Goal: Task Accomplishment & Management: Use online tool/utility

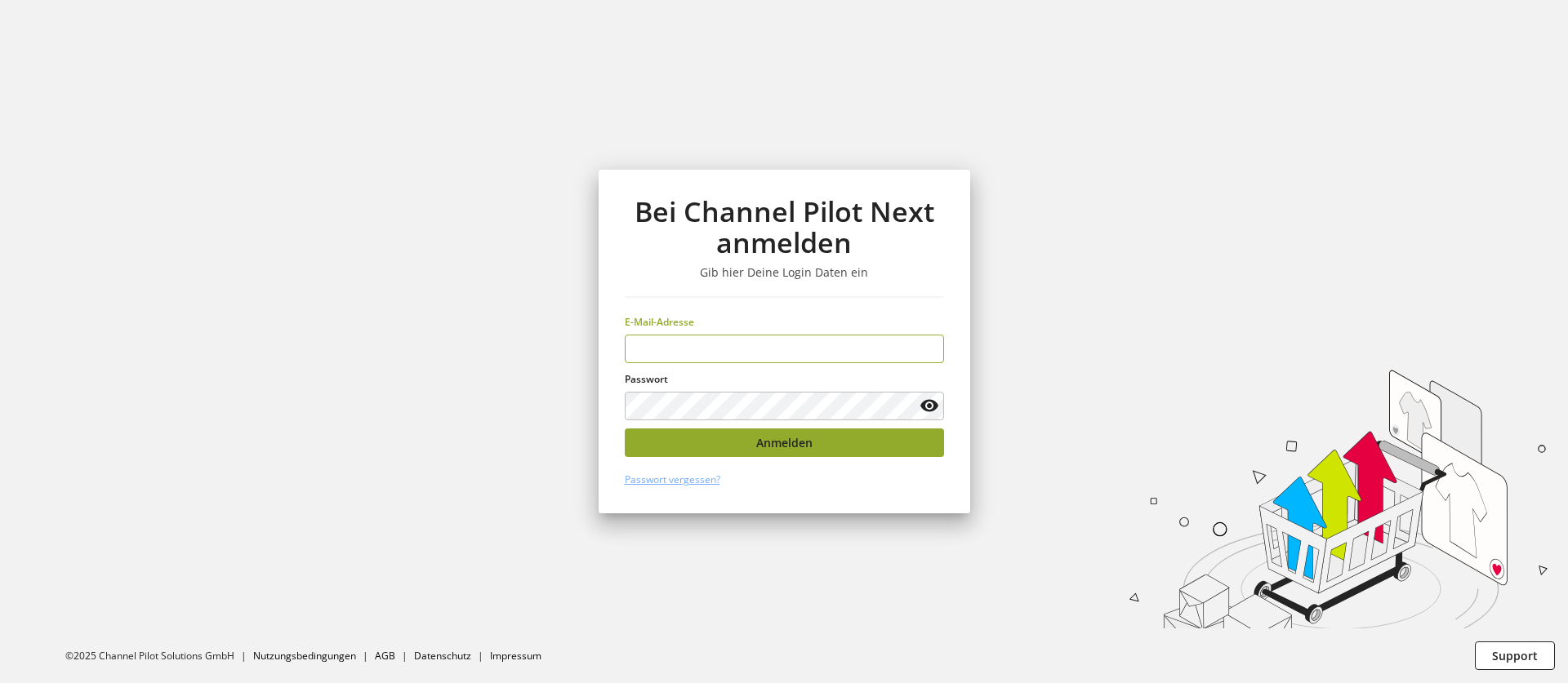
type input "**********"
click at [703, 448] on button "Anmelden" at bounding box center [784, 443] width 319 height 28
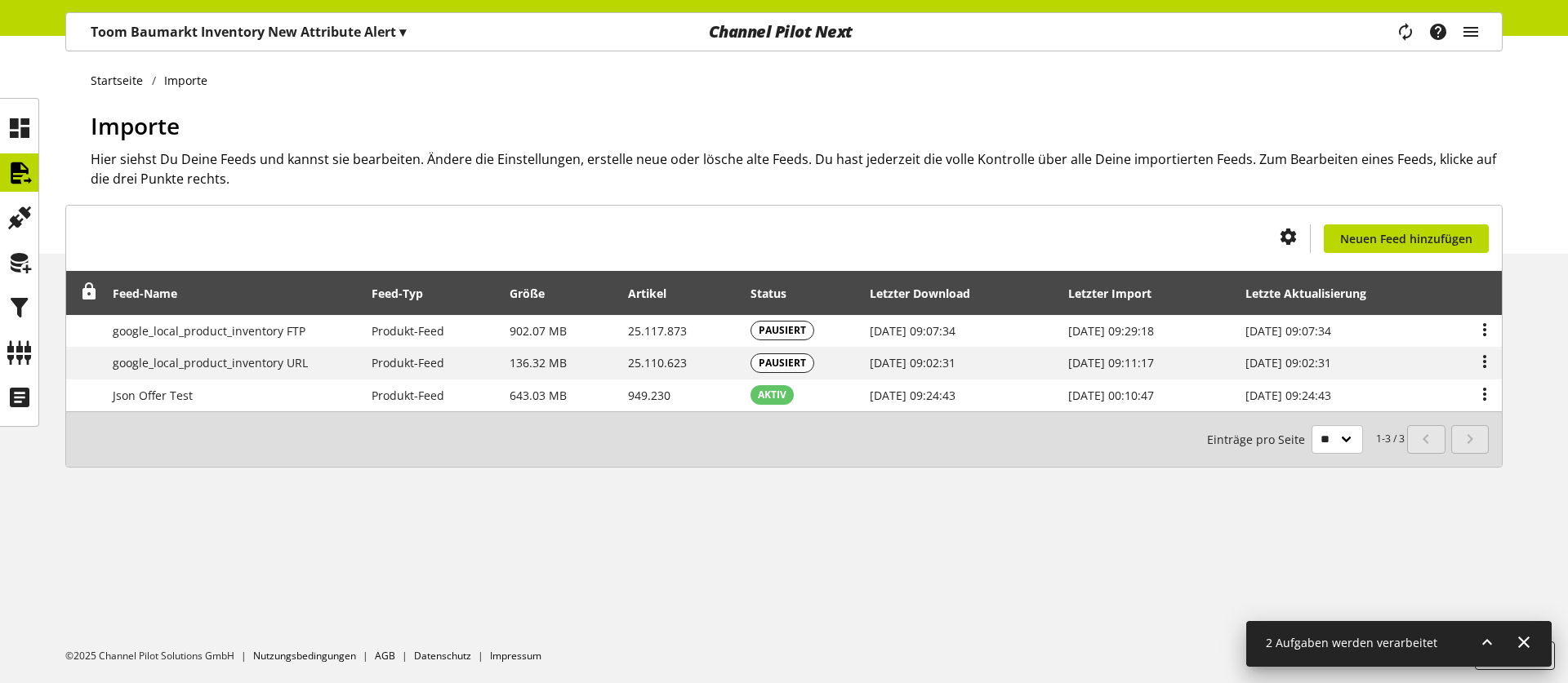
click at [343, 44] on div "Toom Baumarkt Inventory New Attribute Alert ▾" at bounding box center [248, 31] width 354 height 29
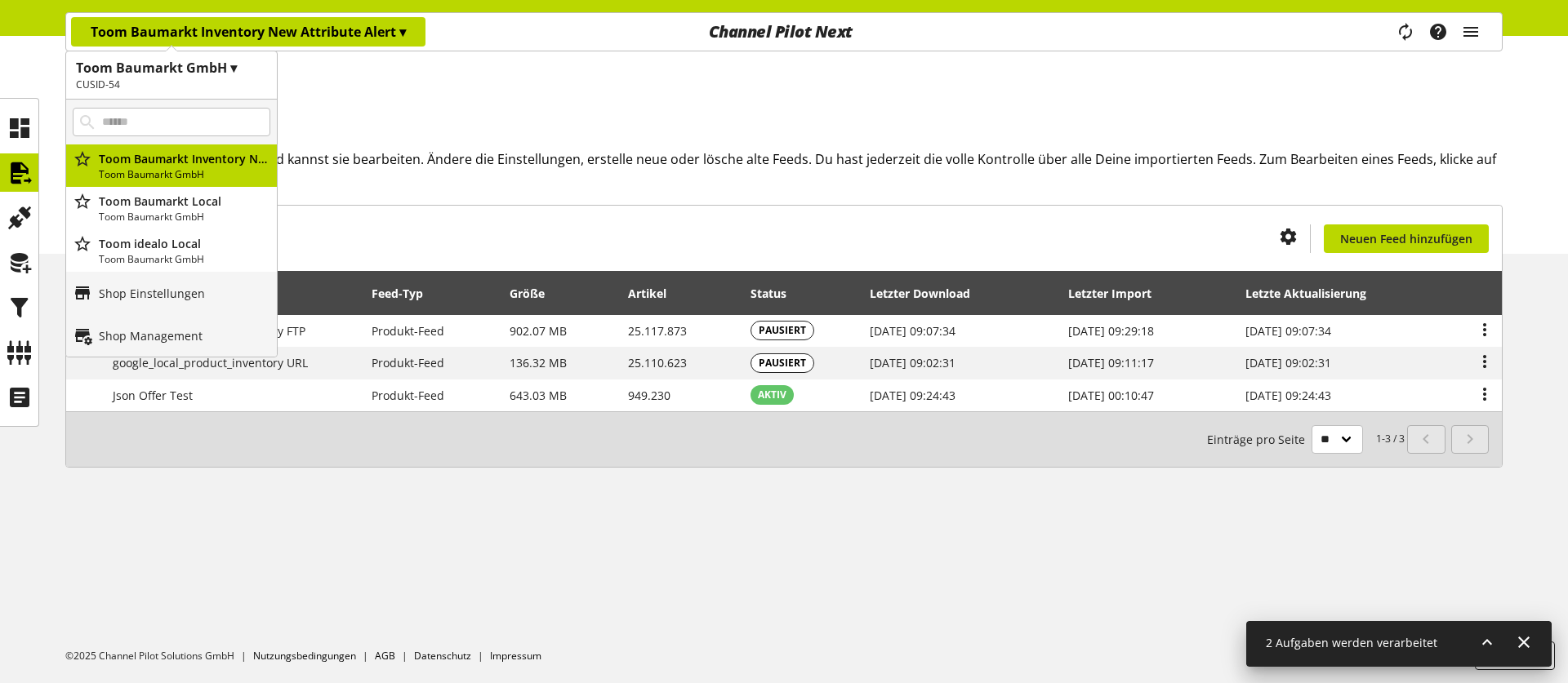
click at [177, 75] on h1 "Toom Baumarkt GmbH ▾" at bounding box center [172, 68] width 191 height 20
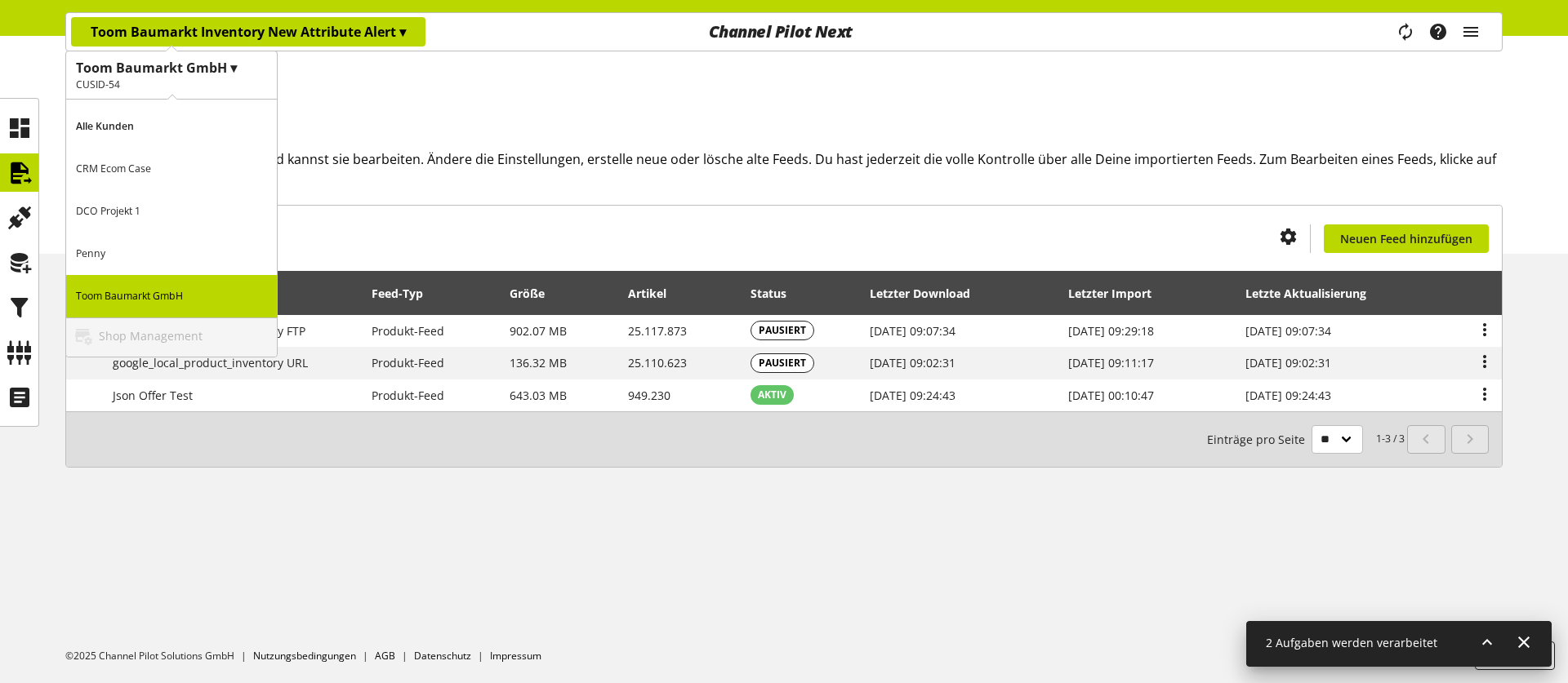
click at [157, 166] on p "CRM Ecom Case" at bounding box center [172, 168] width 211 height 42
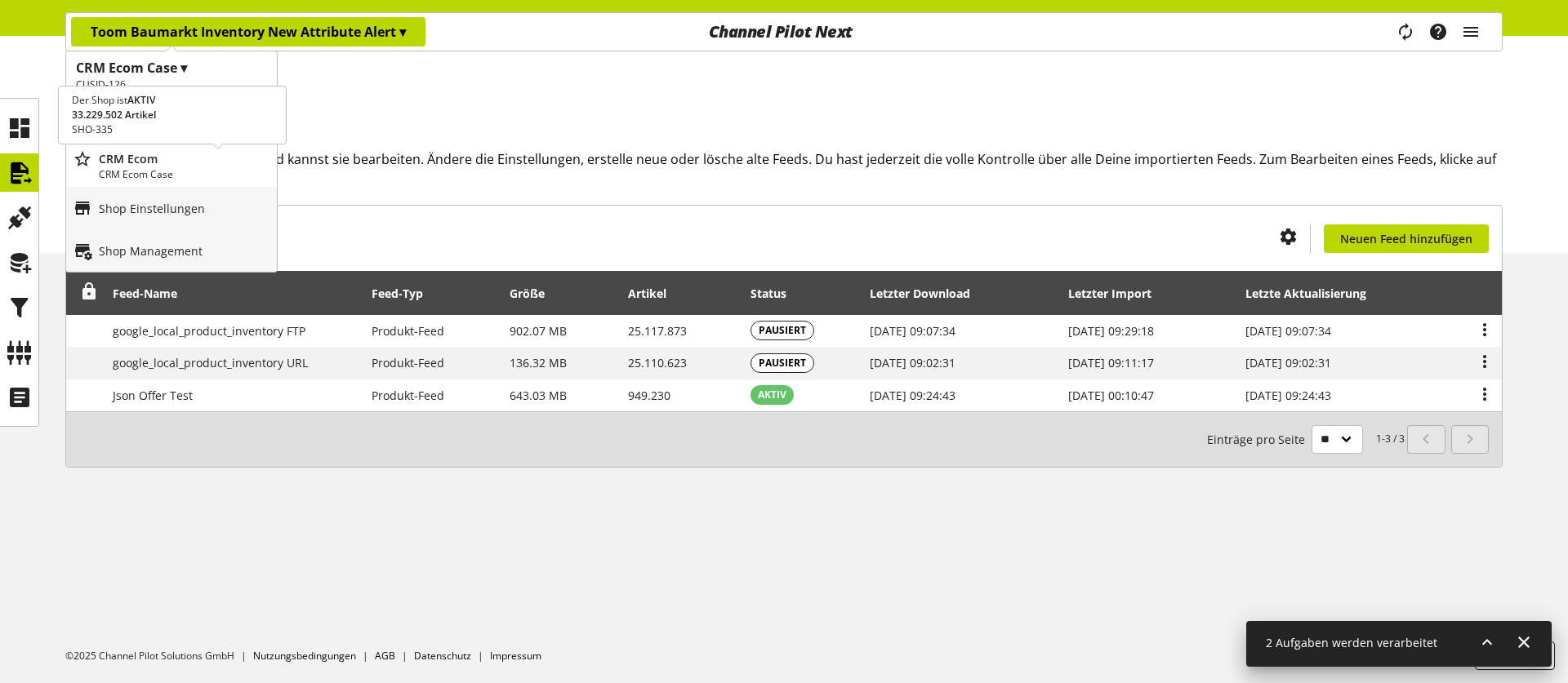
click at [157, 166] on p "CRM Ecom" at bounding box center [184, 158] width 172 height 17
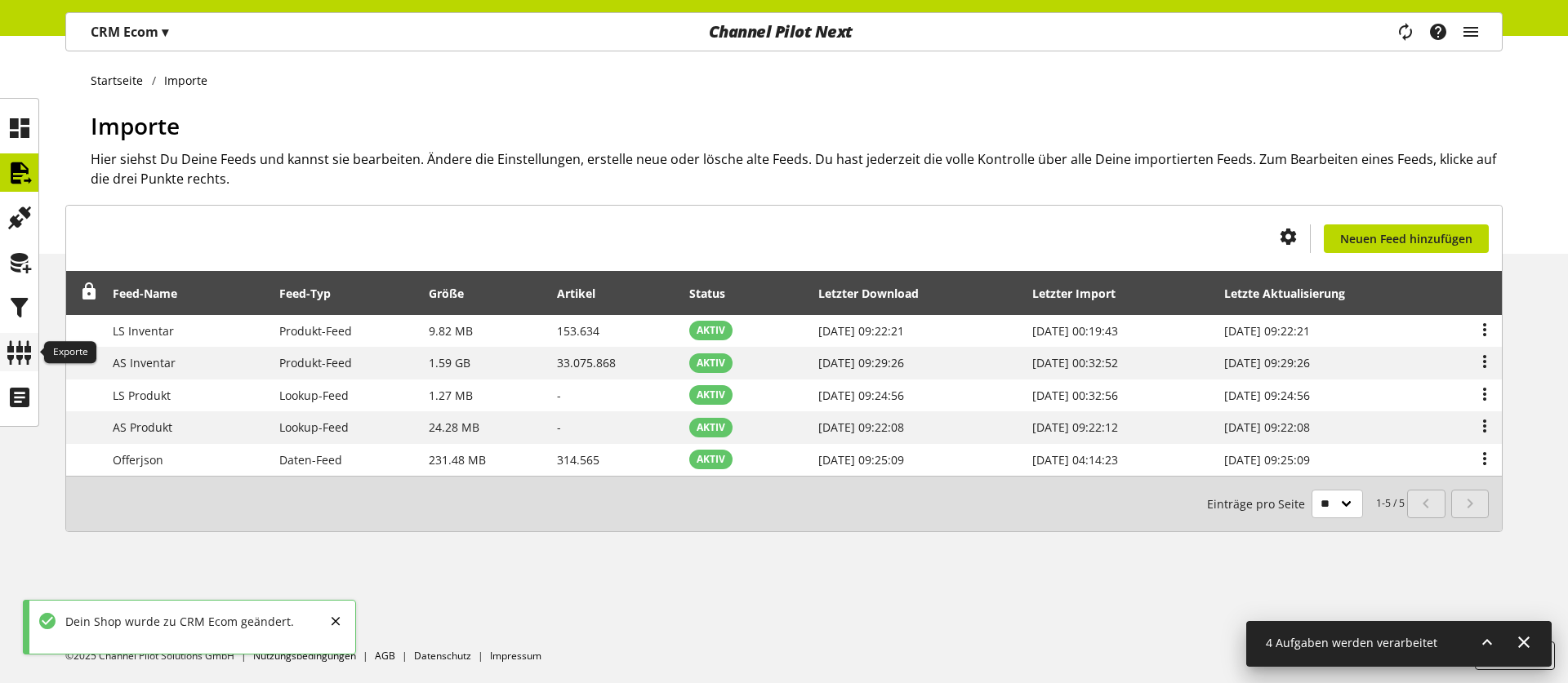
click at [27, 342] on icon at bounding box center [20, 352] width 27 height 32
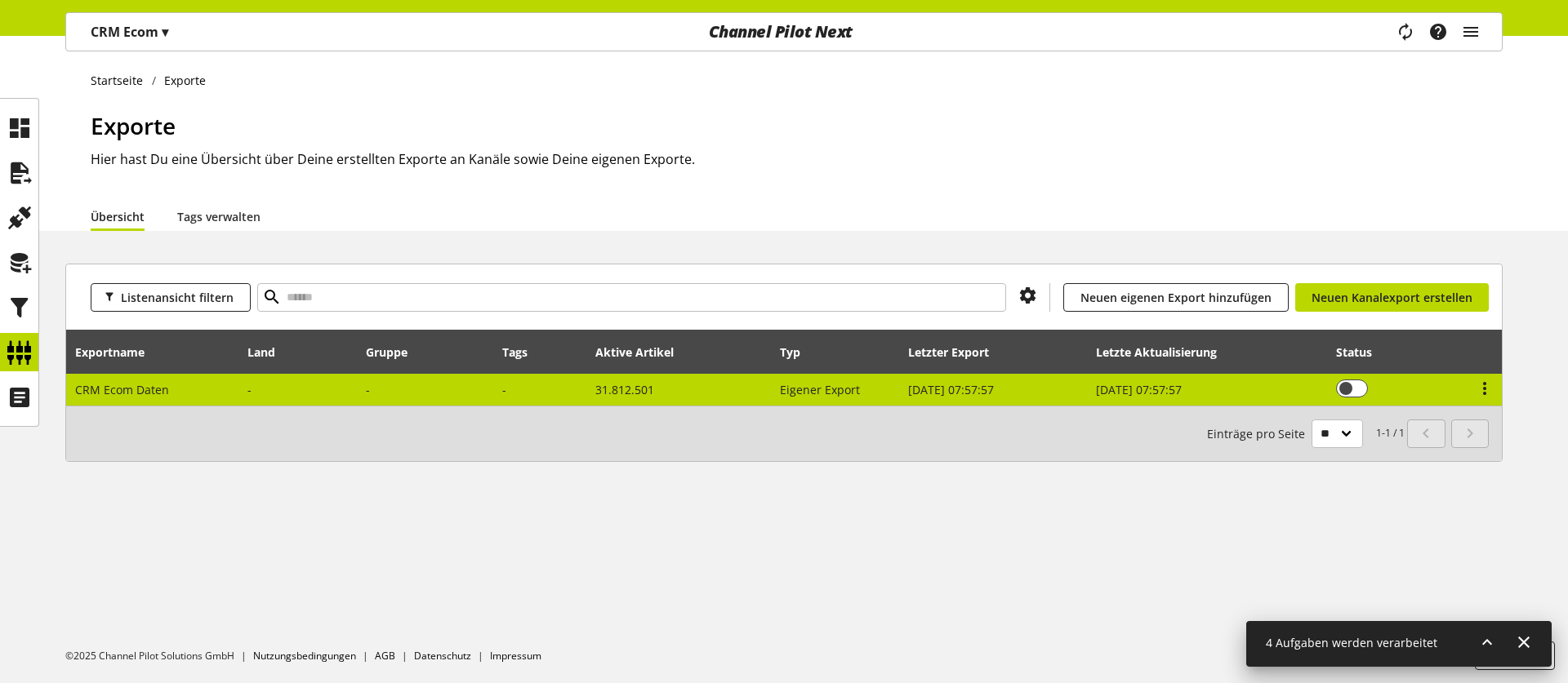
click at [340, 375] on td at bounding box center [299, 390] width 119 height 31
select select "********"
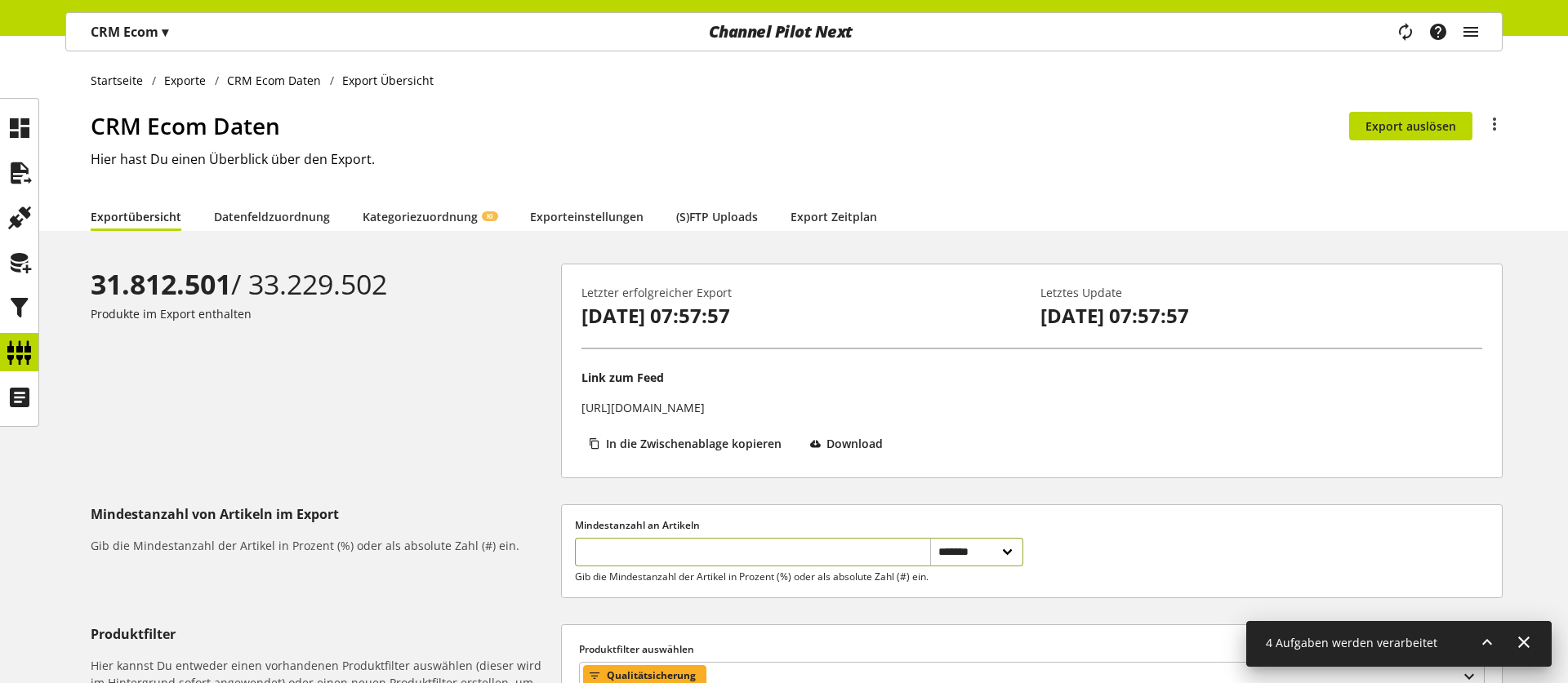
drag, startPoint x: 663, startPoint y: 550, endPoint x: 520, endPoint y: 546, distance: 143.1
click at [520, 546] on div "**********" at bounding box center [796, 551] width 1412 height 94
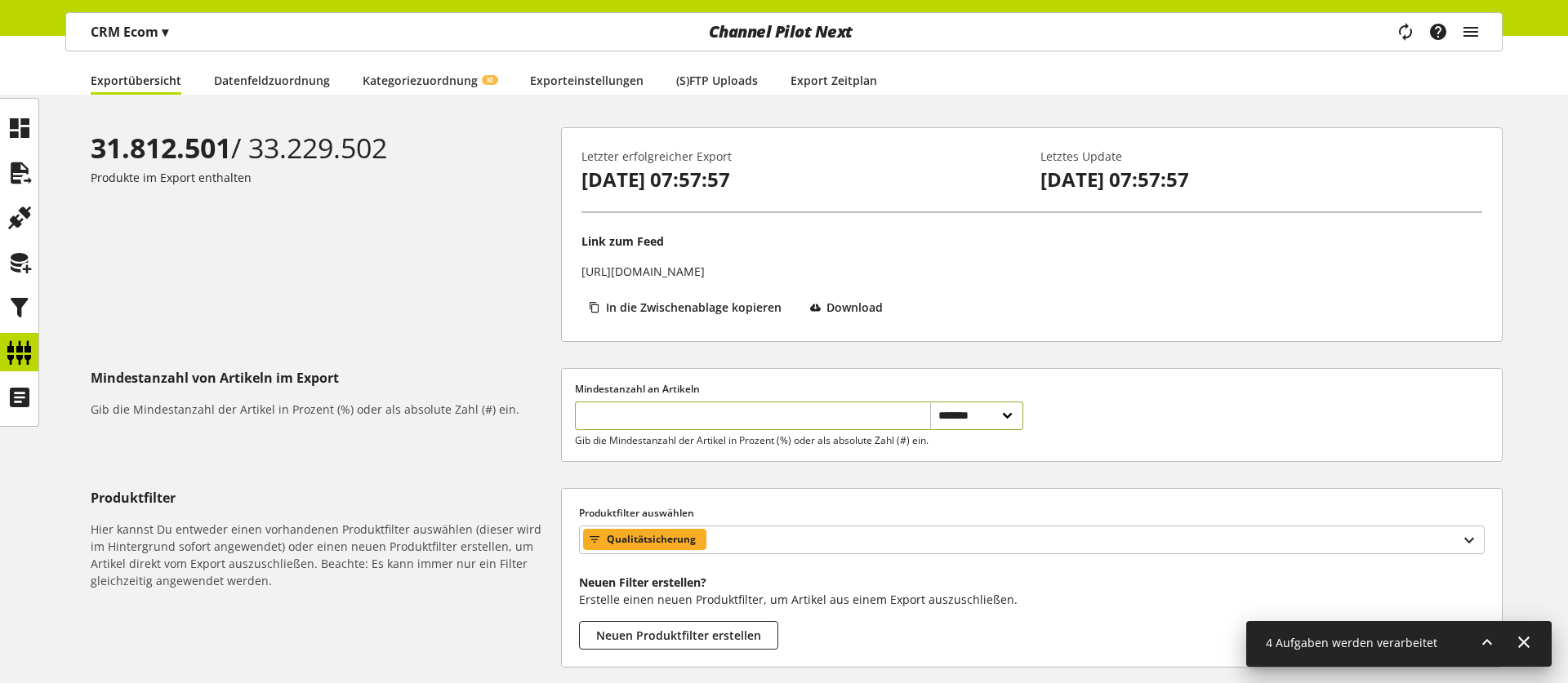
scroll to position [309, 0]
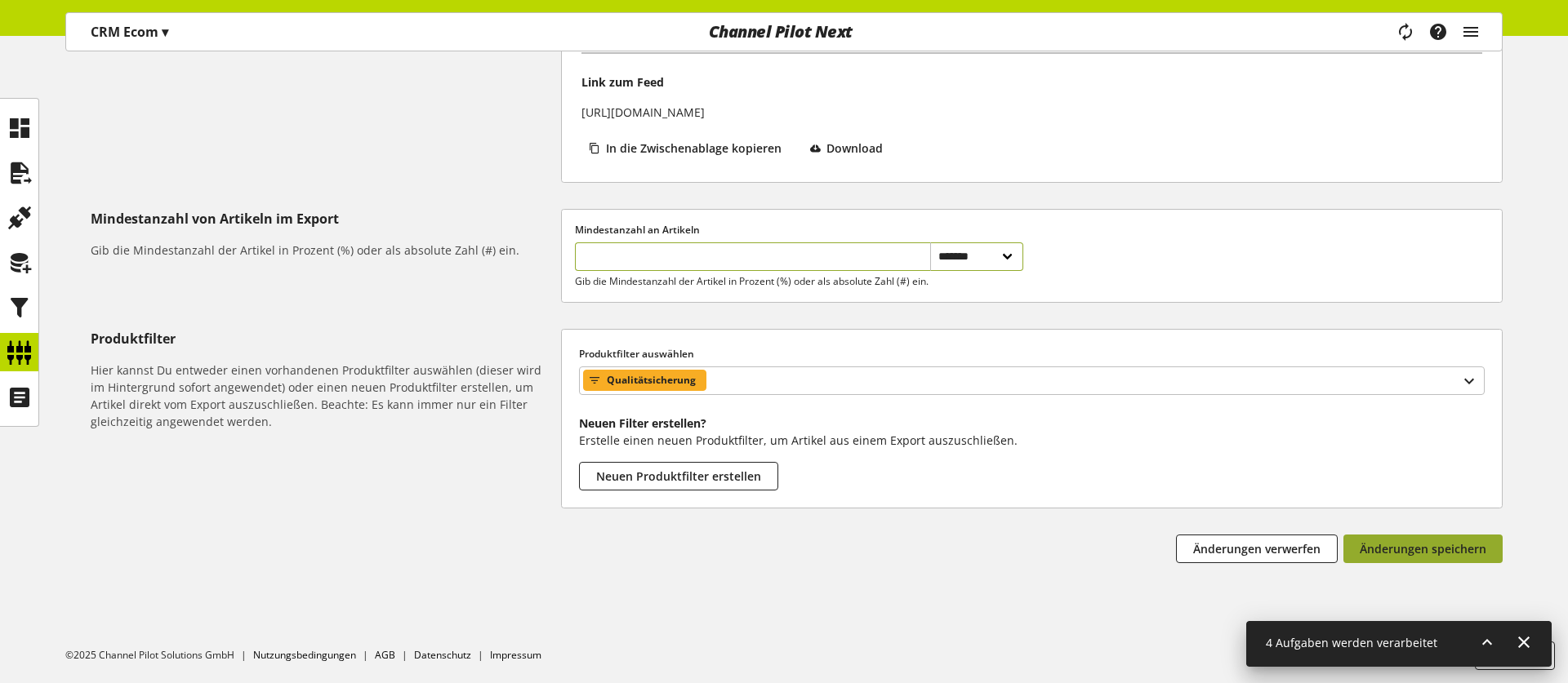
type input "********"
click at [1387, 540] on button "Änderungen speichern" at bounding box center [1423, 549] width 159 height 28
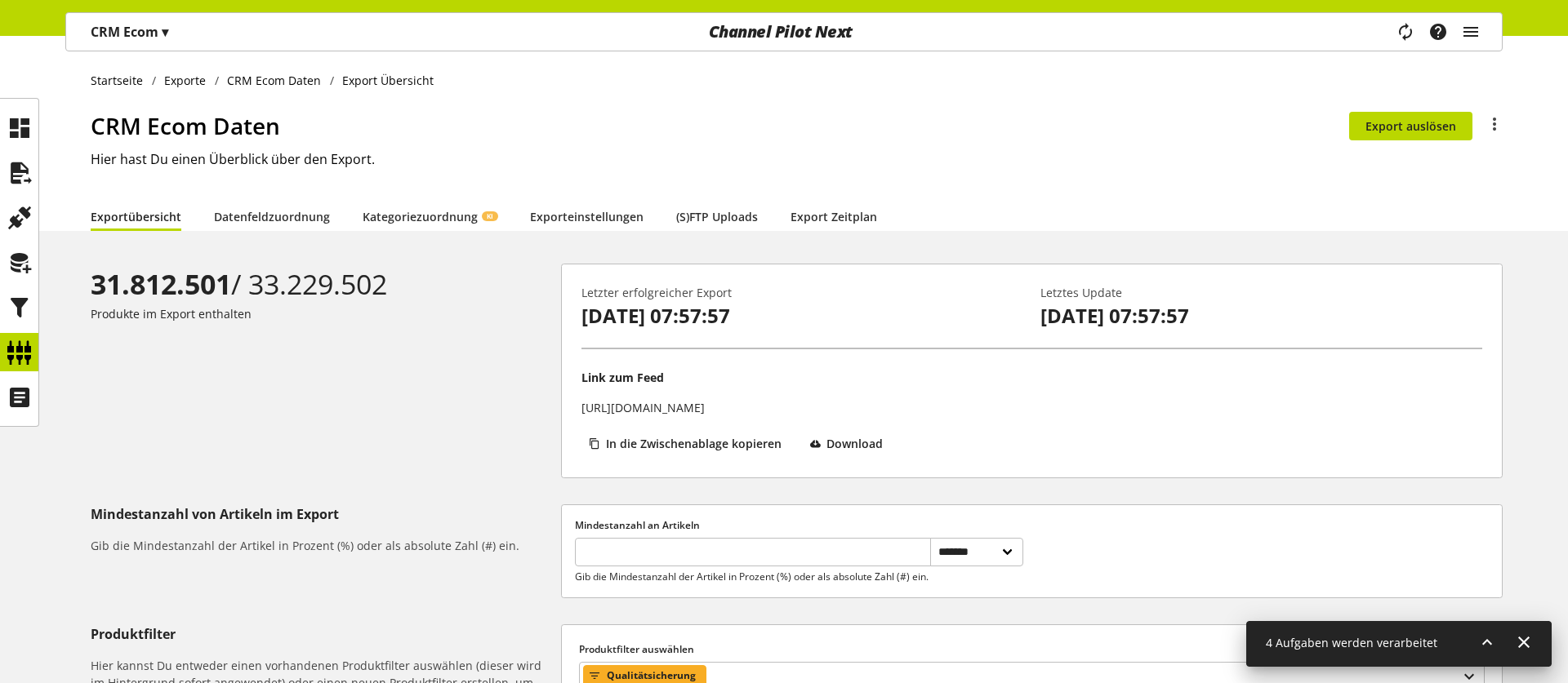
click at [1493, 648] on icon at bounding box center [1488, 642] width 20 height 29
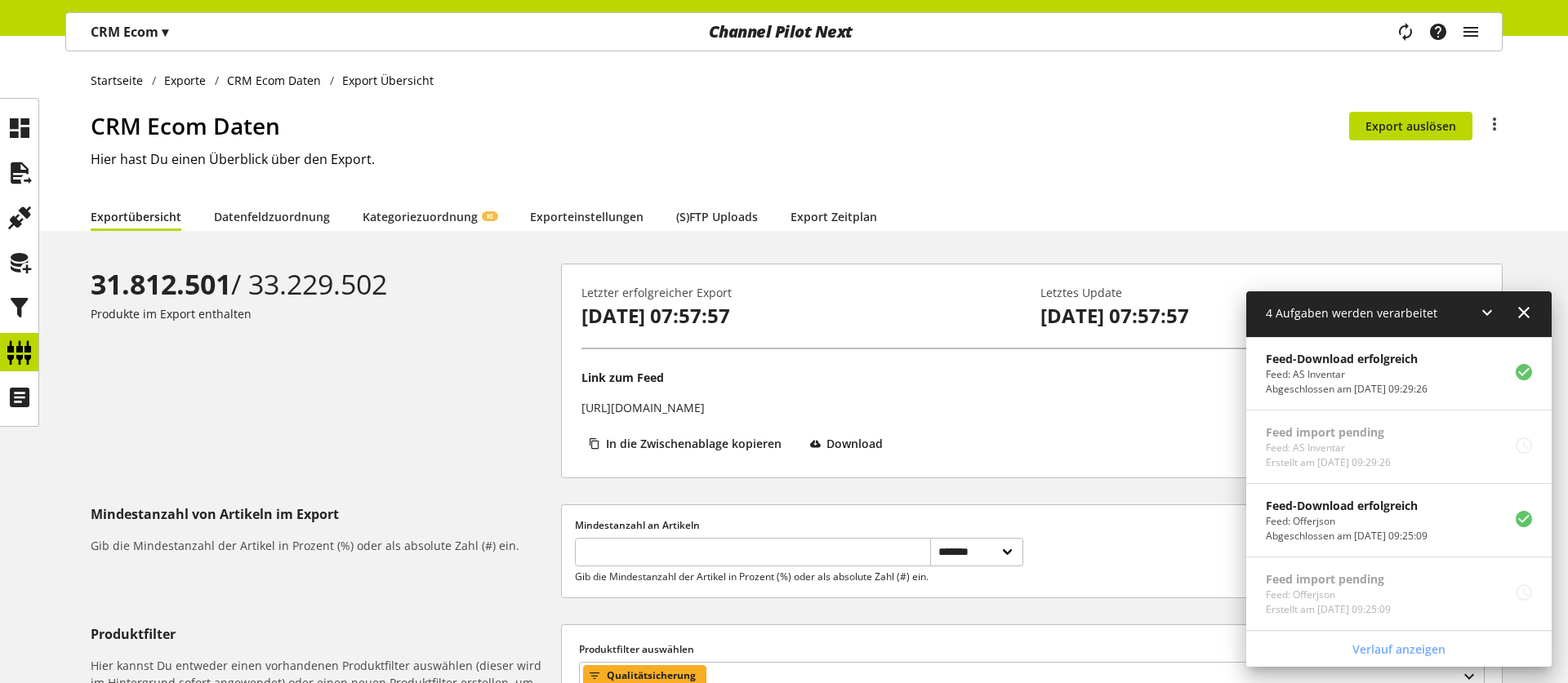
click at [1483, 312] on icon at bounding box center [1488, 312] width 20 height 29
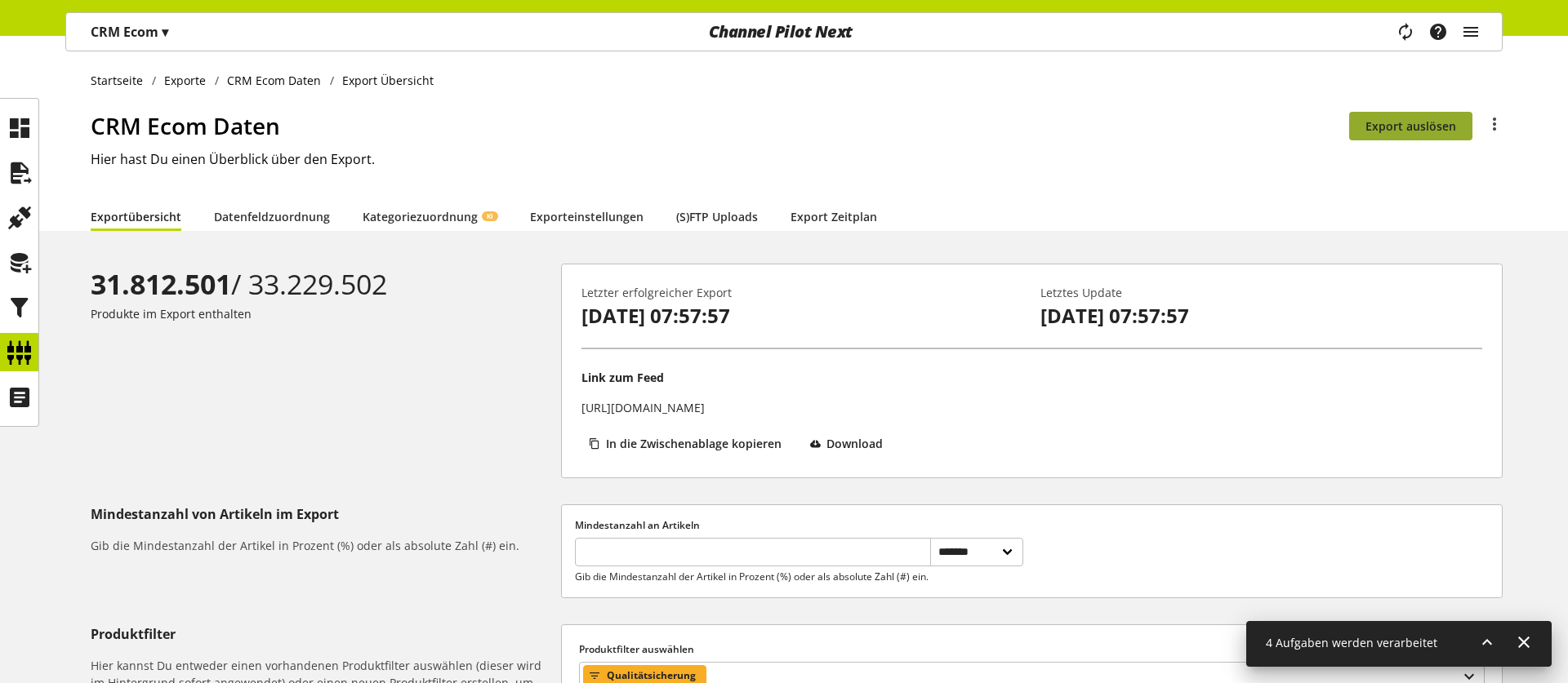
click at [1393, 125] on span "Export auslösen" at bounding box center [1410, 126] width 90 height 17
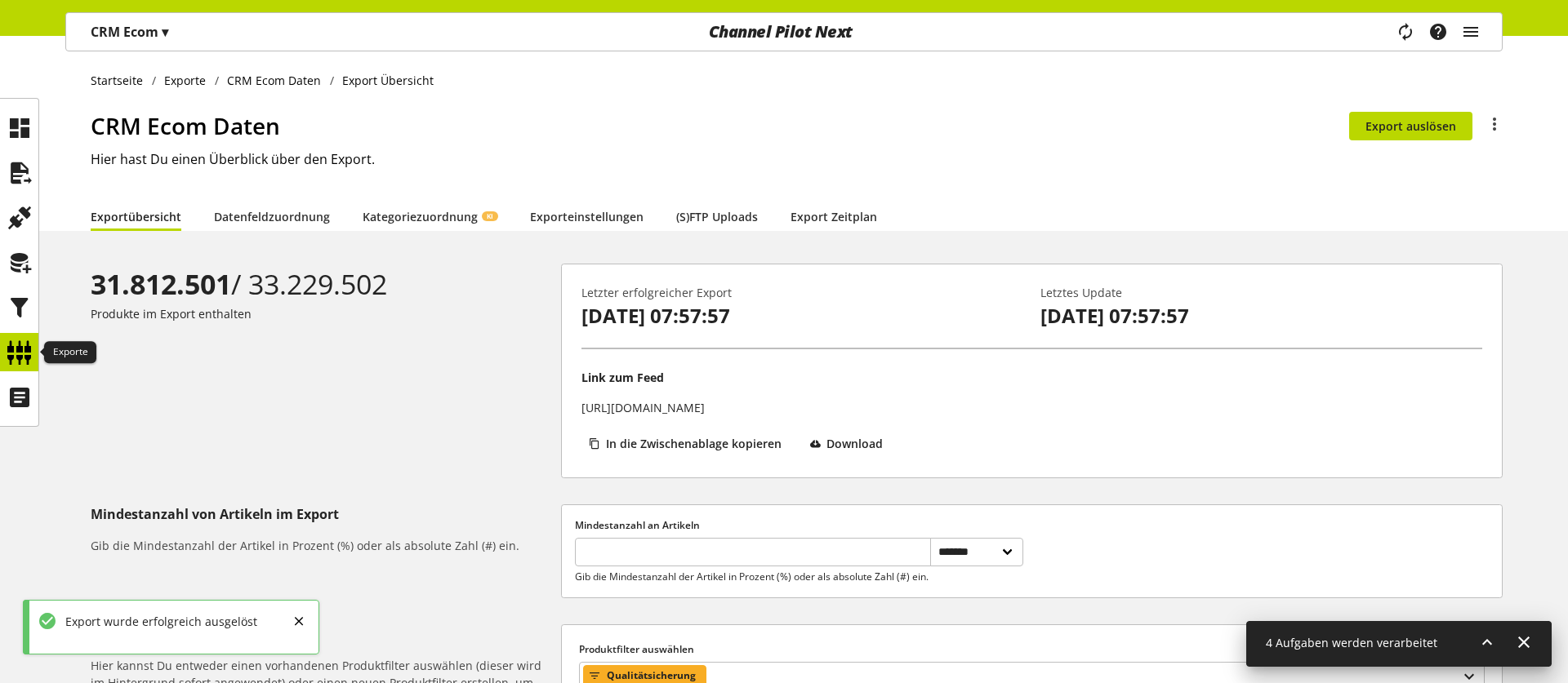
click at [17, 357] on icon at bounding box center [20, 352] width 27 height 32
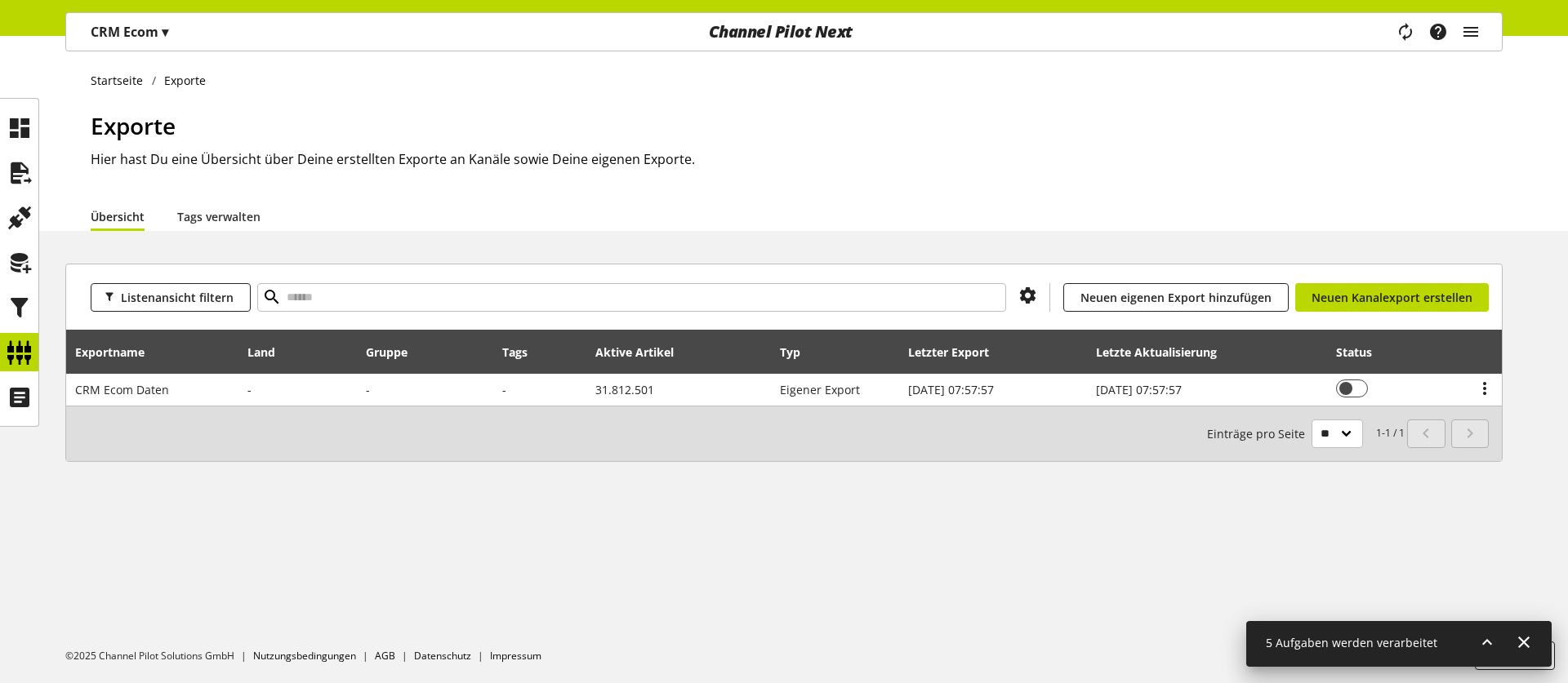
click at [115, 53] on div "Startseite Exporte Exporte Hier hast Du eine Übersicht über Deine erstellten Ex…" at bounding box center [784, 133] width 1568 height 195
click at [124, 40] on p "CRM Ecom ▾" at bounding box center [129, 32] width 78 height 20
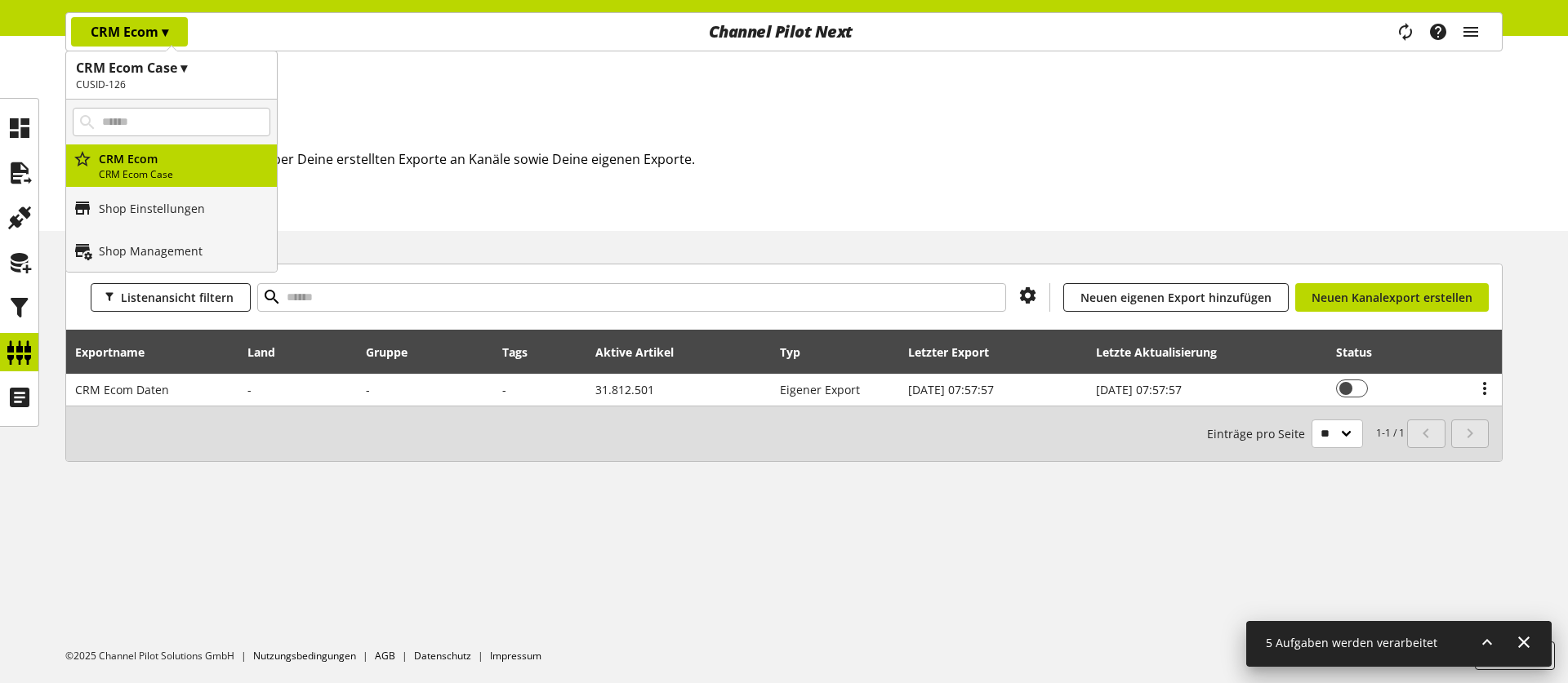
click at [146, 67] on h1 "CRM Ecom Case ▾" at bounding box center [172, 68] width 191 height 20
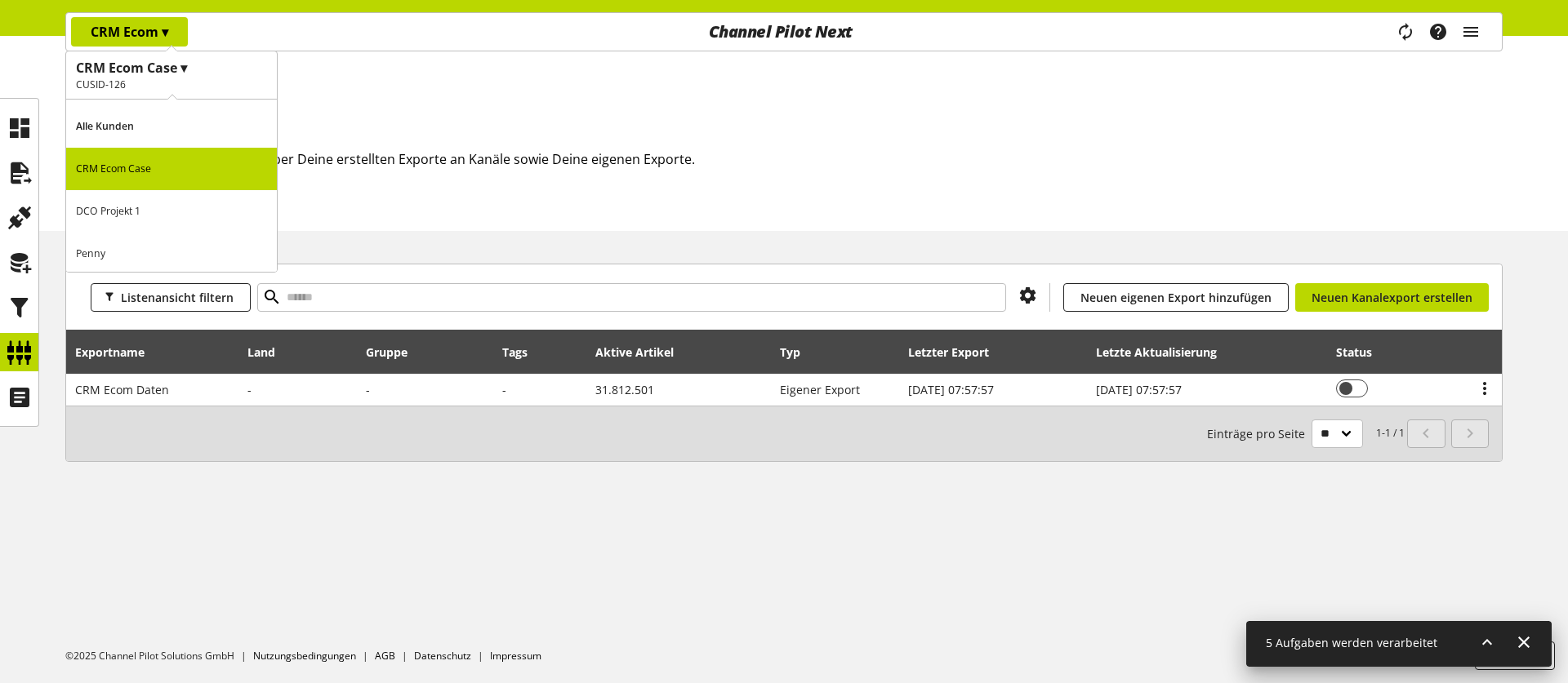
scroll to position [46, 0]
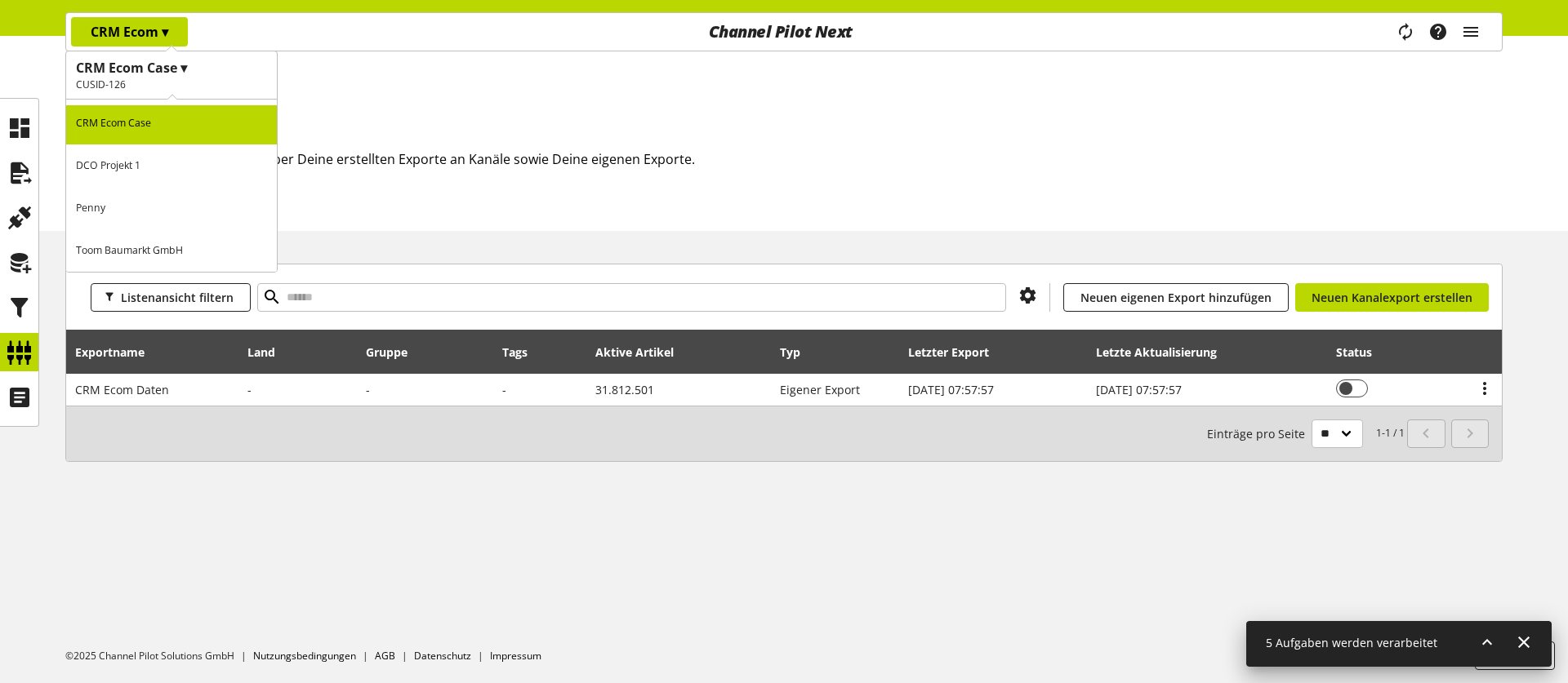
click at [143, 245] on p "Toom Baumarkt GmbH" at bounding box center [172, 250] width 211 height 42
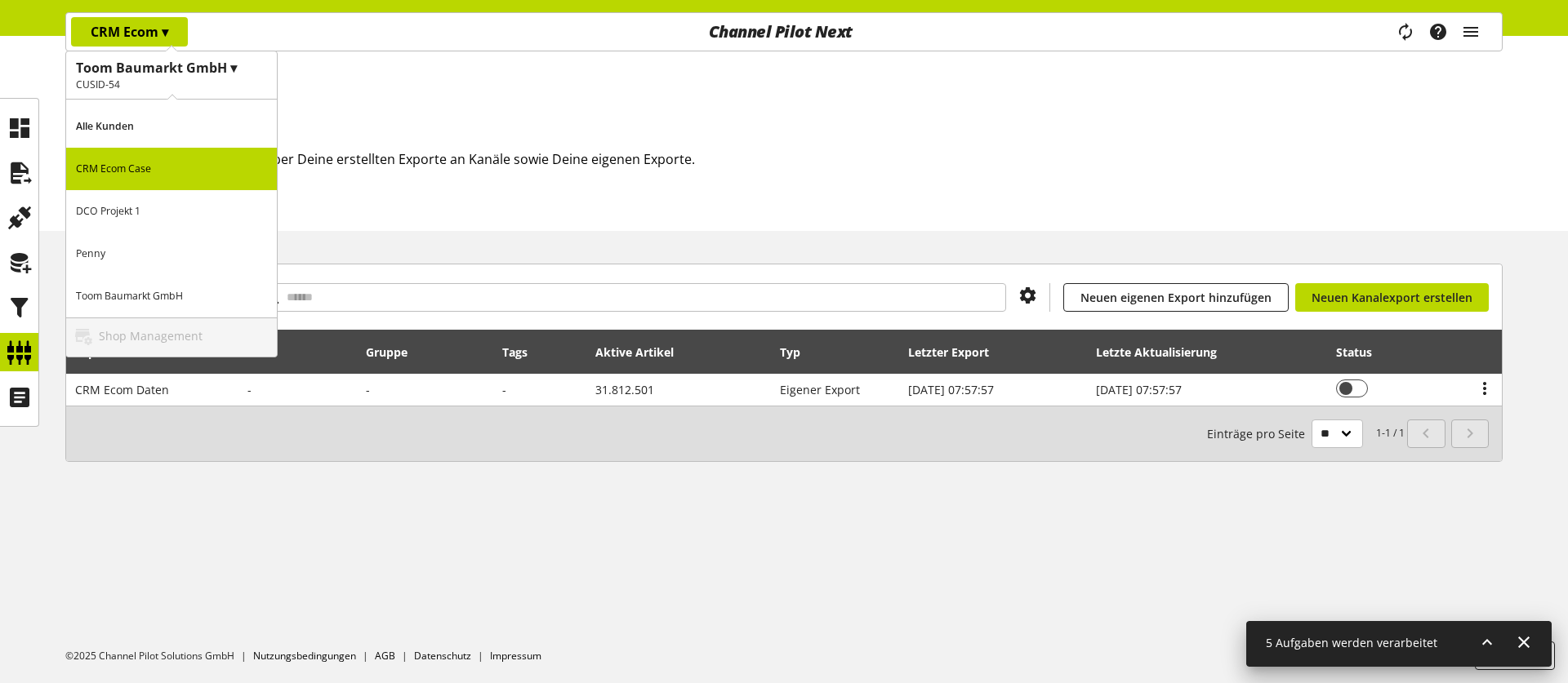
scroll to position [0, 0]
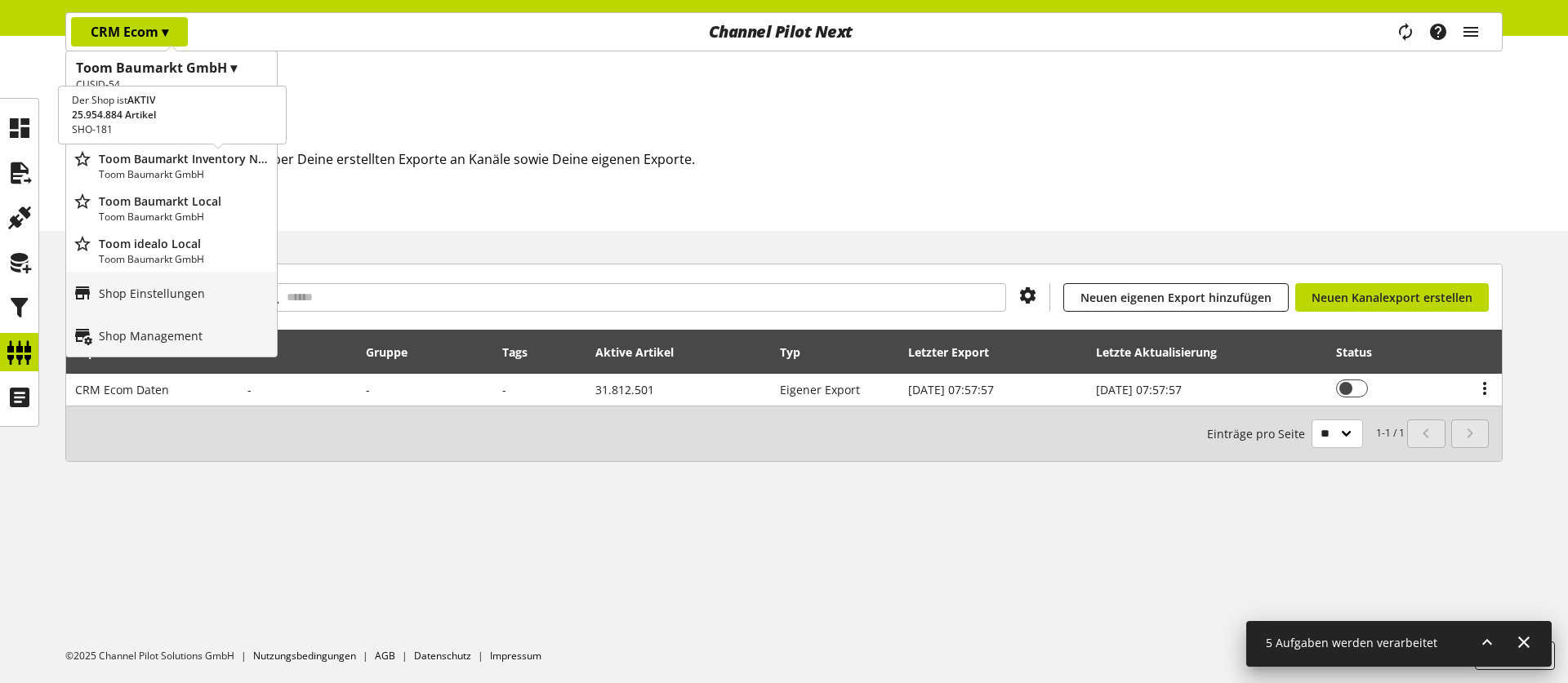
click at [176, 167] on p "Toom Baumarkt GmbH" at bounding box center [184, 175] width 172 height 15
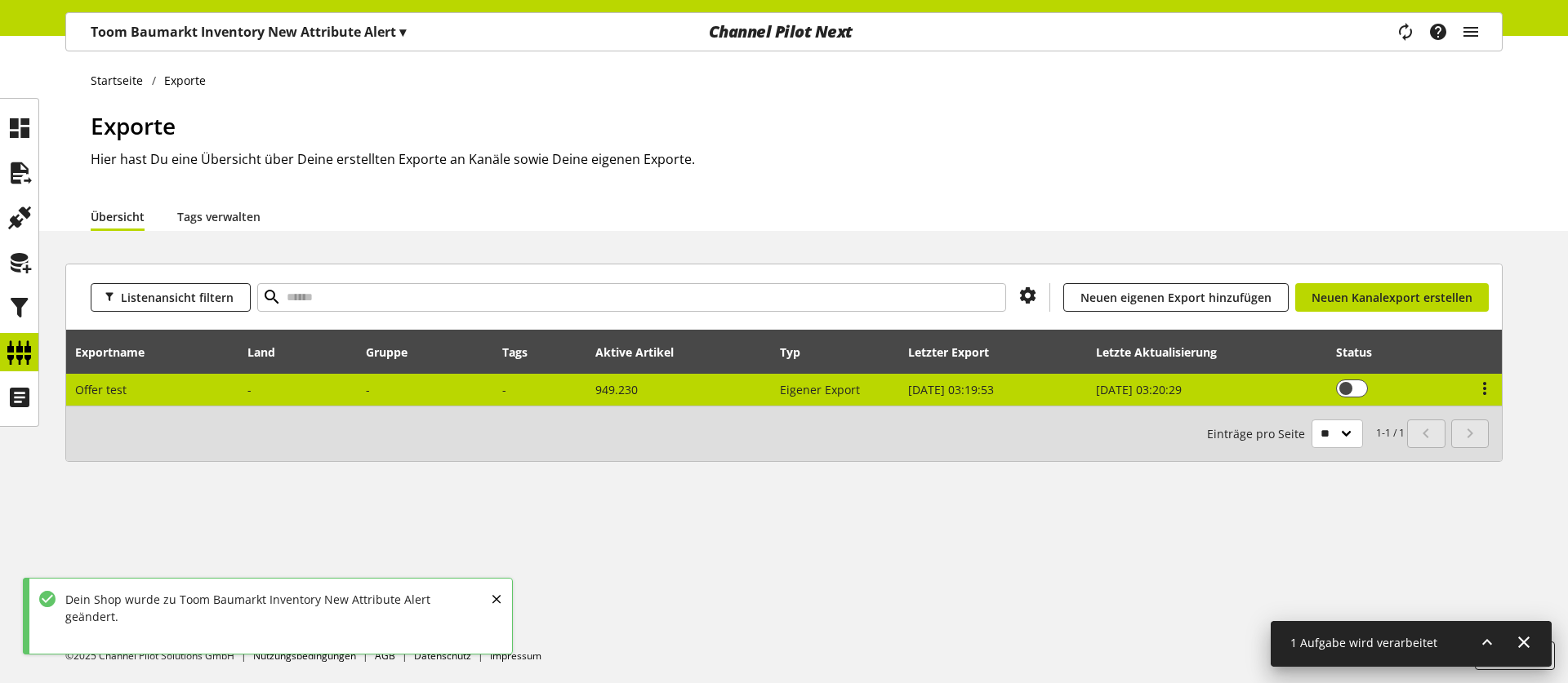
click at [177, 395] on td "Offer test" at bounding box center [153, 390] width 173 height 31
select select "********"
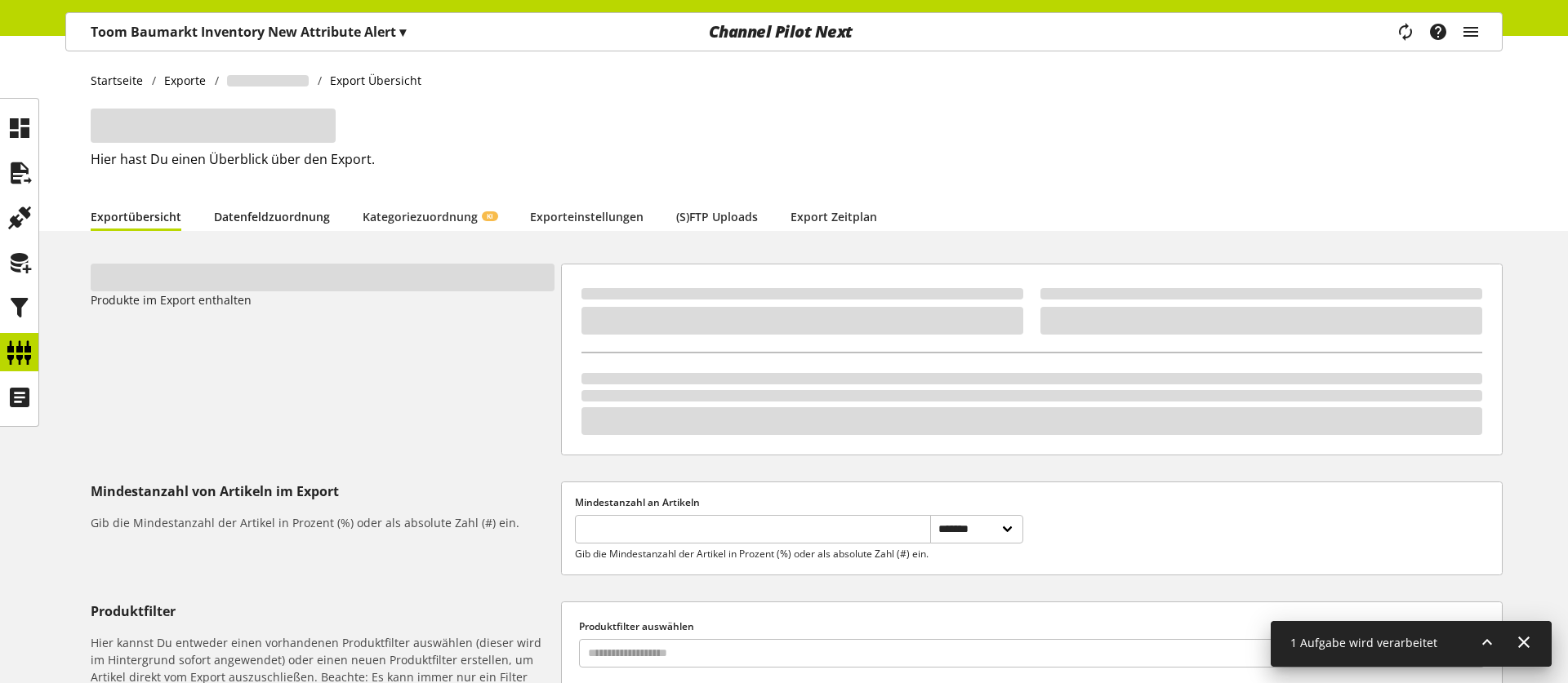
click at [215, 222] on link "Datenfeldzuordnung" at bounding box center [272, 216] width 116 height 17
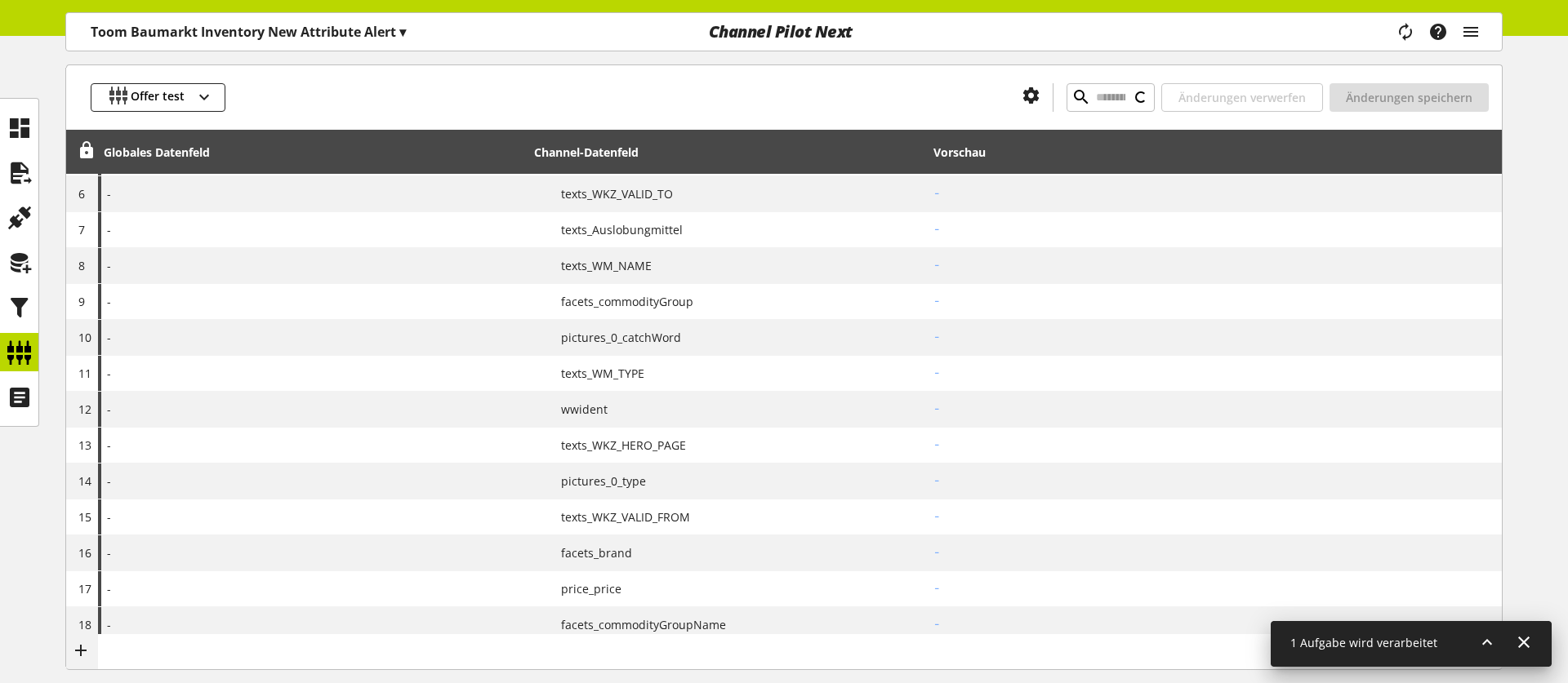
scroll to position [408, 0]
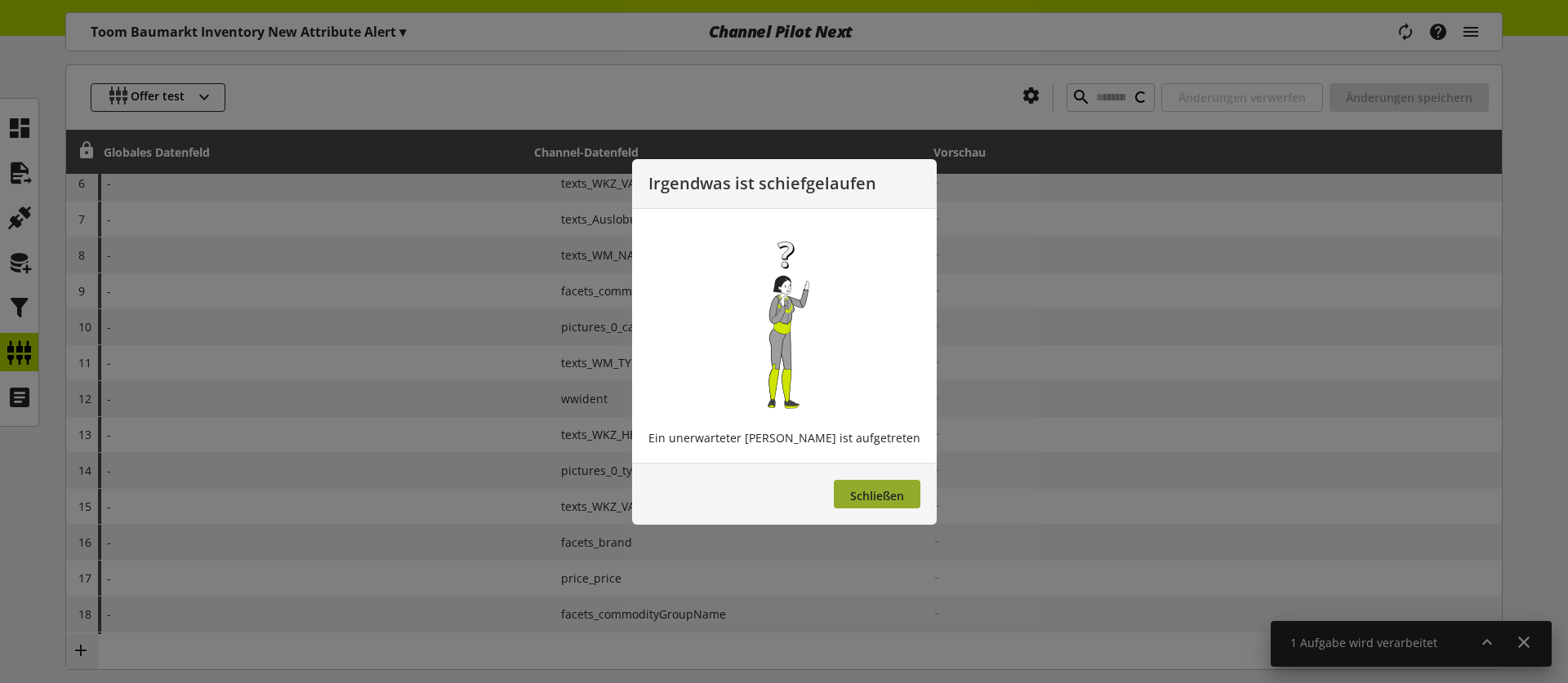
click at [850, 500] on span "Schließen" at bounding box center [876, 496] width 54 height 16
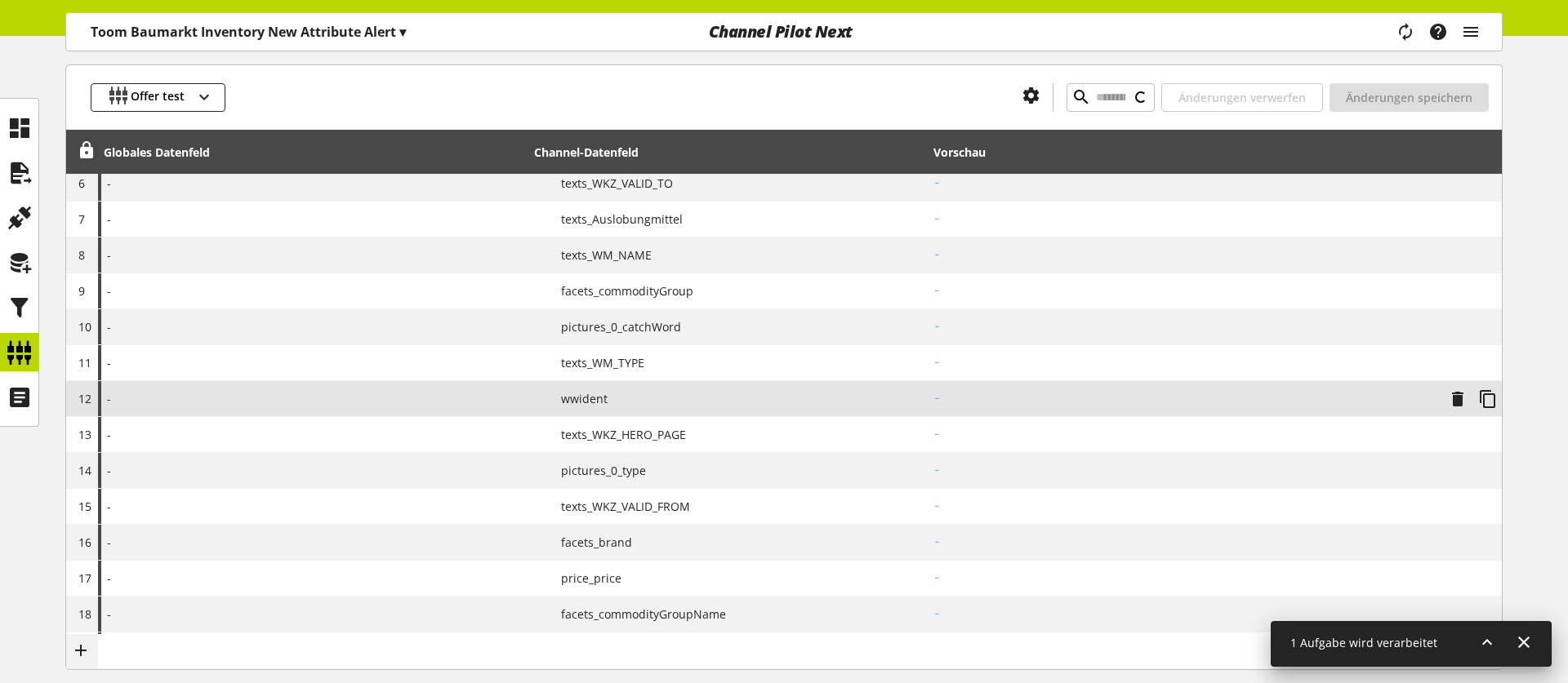
scroll to position [0, 0]
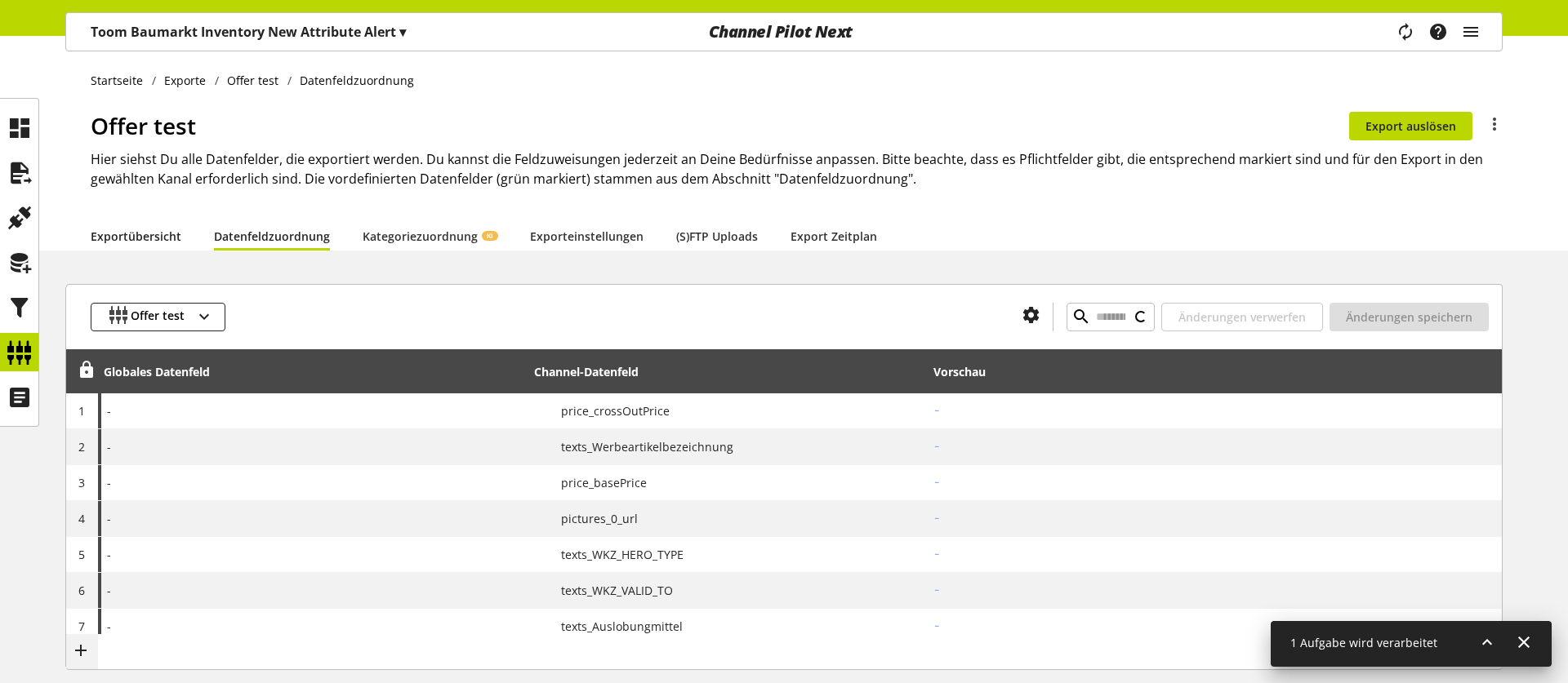
click at [127, 228] on link "Exportübersicht" at bounding box center [135, 236] width 90 height 17
select select "********"
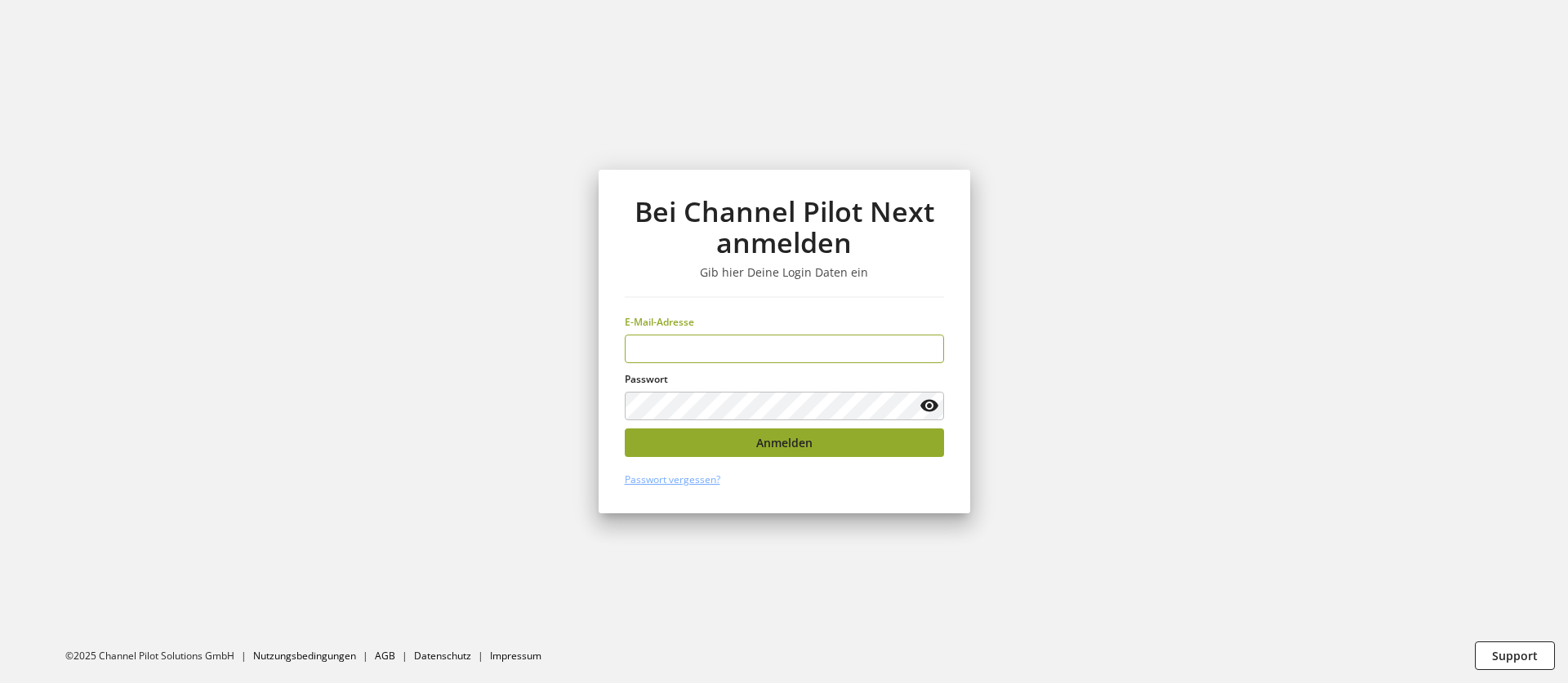
type input "**********"
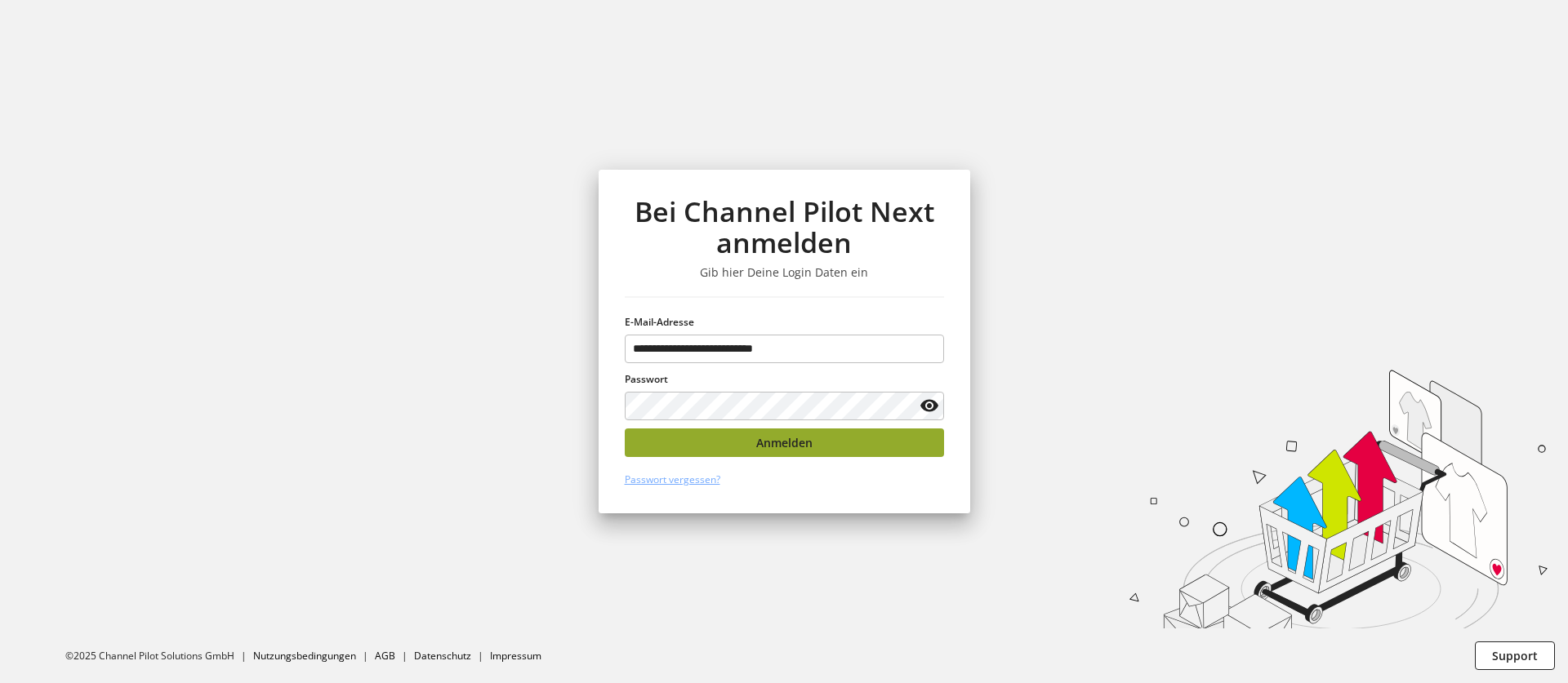
click at [748, 452] on button "Anmelden" at bounding box center [784, 443] width 319 height 28
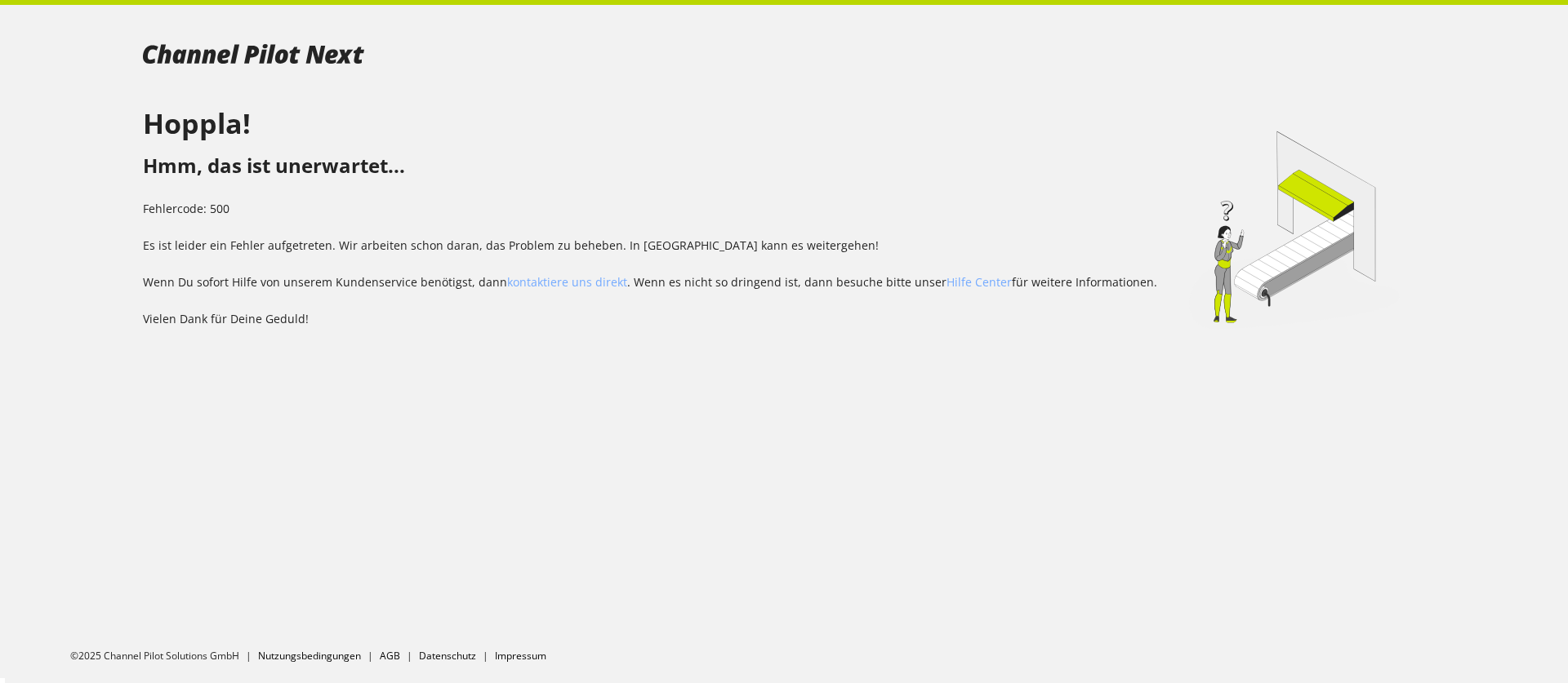
select select "********"
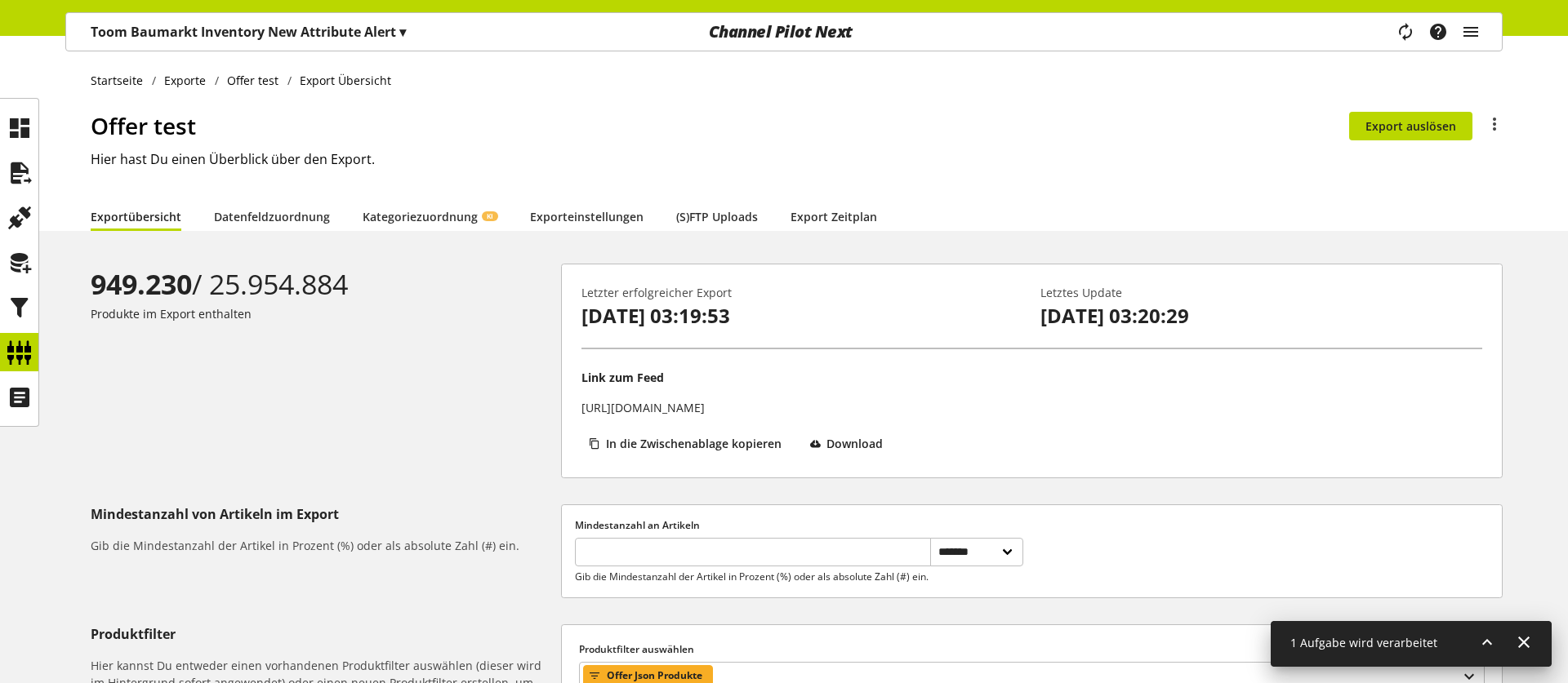
click at [20, 149] on ul at bounding box center [19, 262] width 38 height 308
click at [18, 167] on icon at bounding box center [20, 172] width 27 height 32
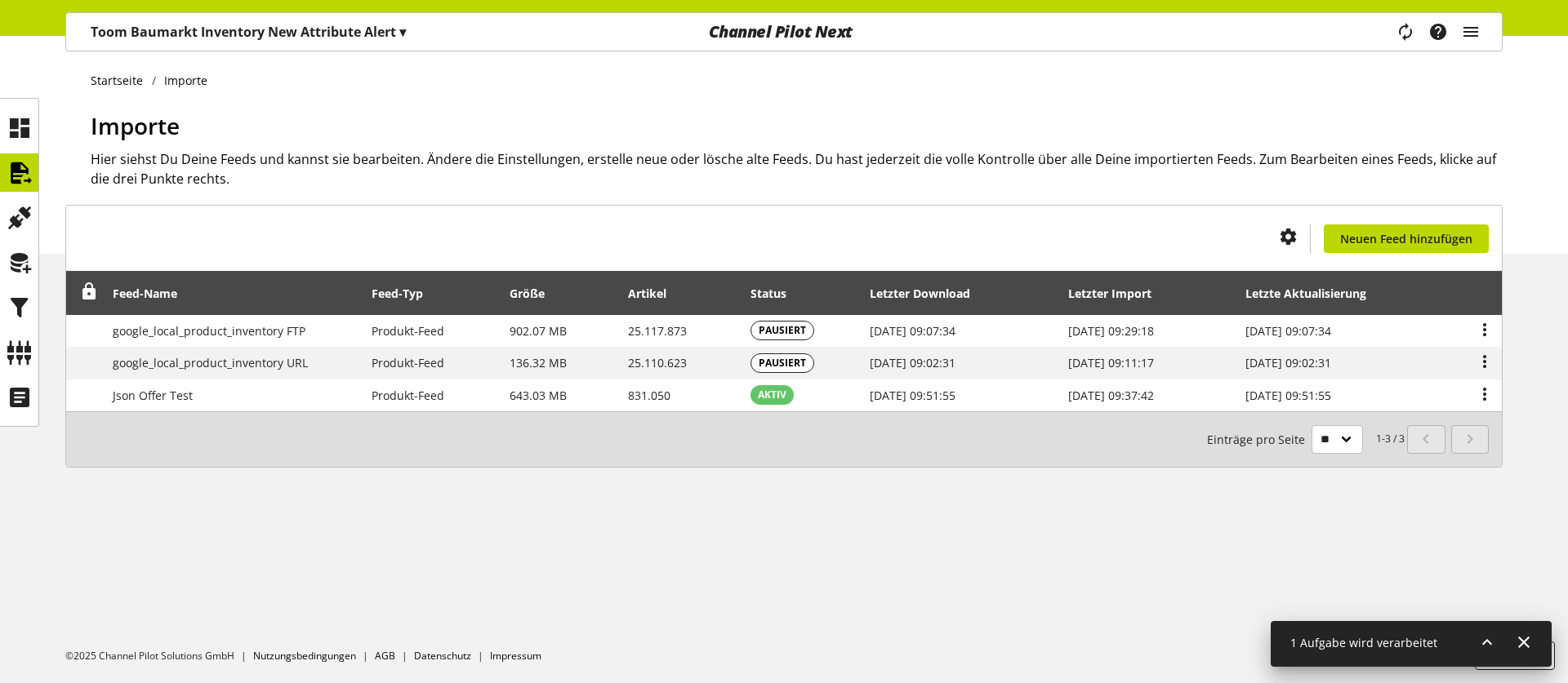
click at [250, 530] on div "Startseite Importe Importe Hier siehst Du Deine Feeds und kannst sie bearbeiten…" at bounding box center [784, 359] width 1568 height 647
click at [24, 351] on icon at bounding box center [20, 352] width 27 height 32
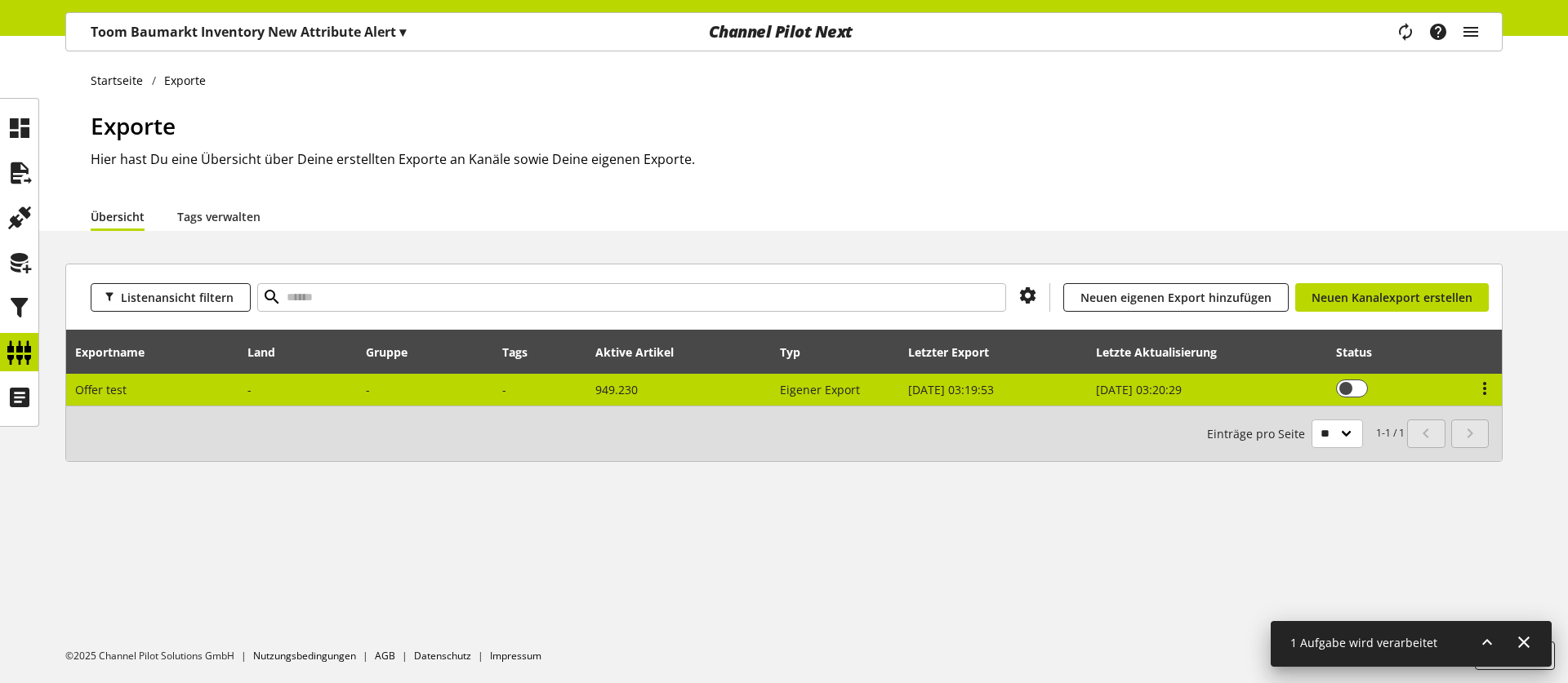
click at [131, 389] on td "Offer test" at bounding box center [153, 390] width 173 height 31
select select "********"
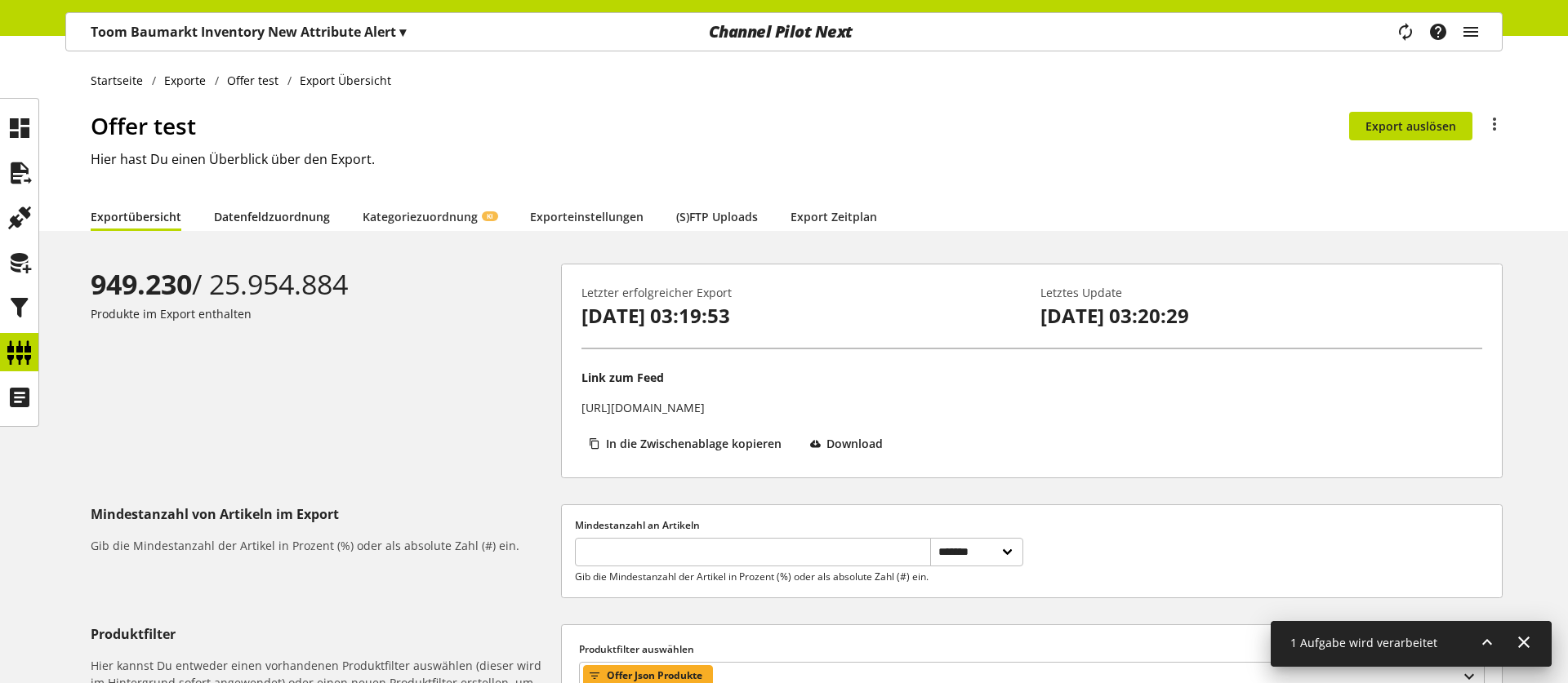
click at [257, 223] on link "Datenfeldzuordnung" at bounding box center [272, 216] width 116 height 17
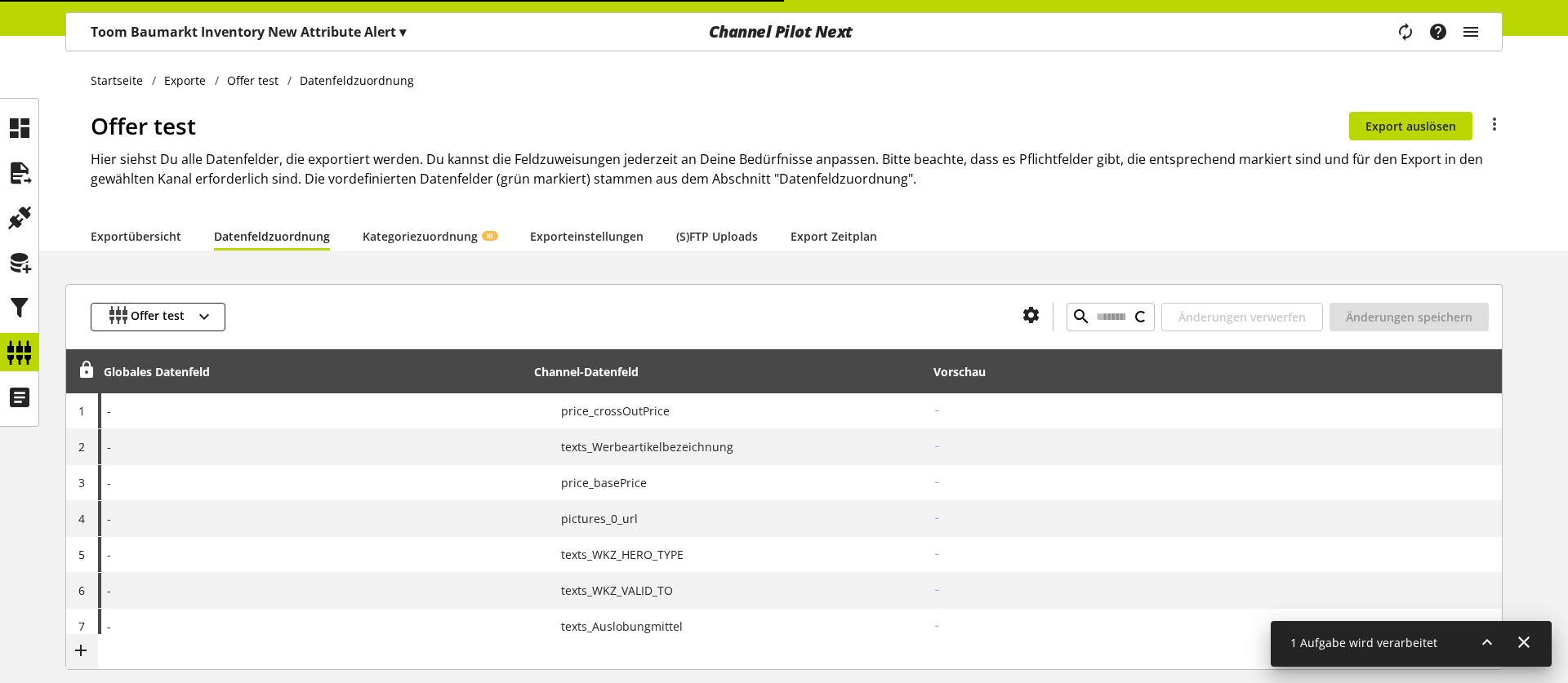
type input "**********"
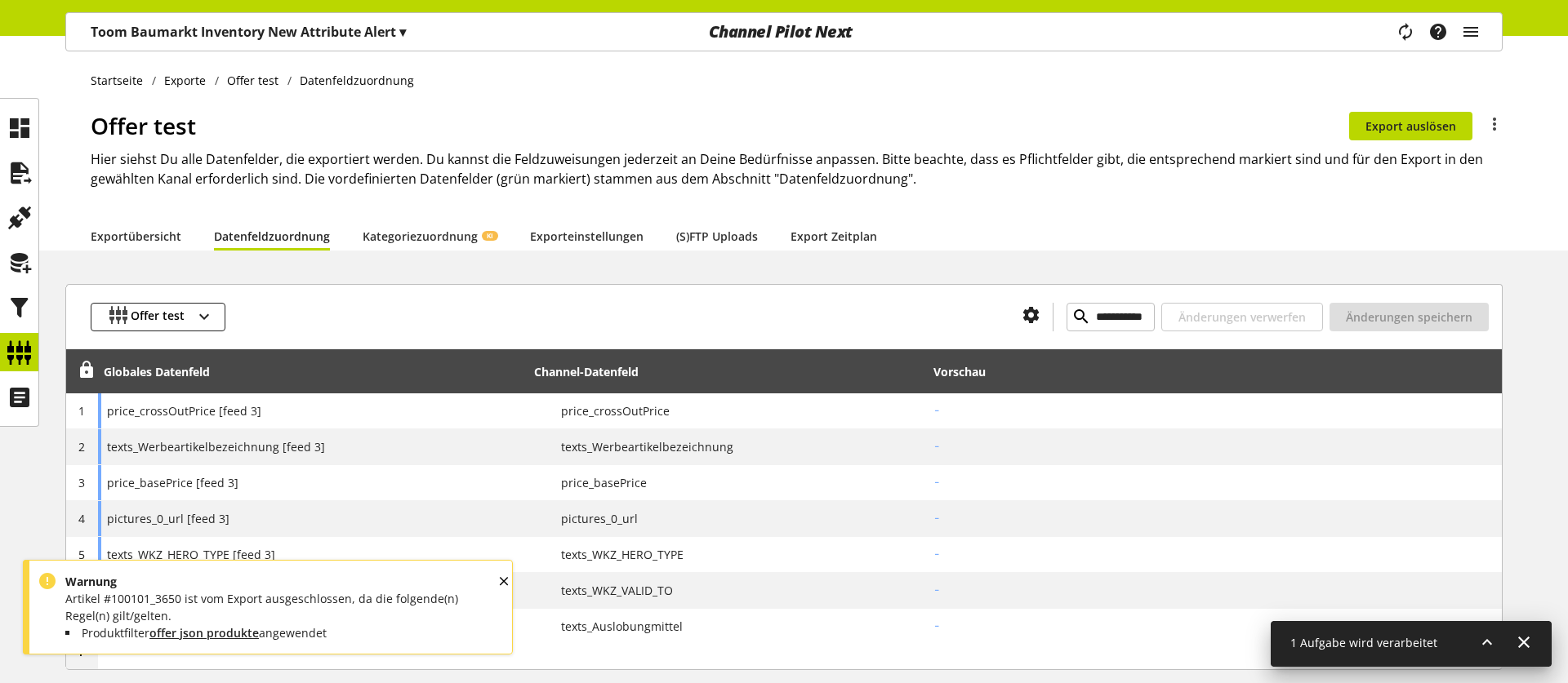
click at [490, 584] on div "Warnung Artikel #100101_3650 ist vom Export ausgeschlossen, da die folgende(n) …" at bounding box center [268, 608] width 490 height 94
click at [506, 580] on div "OK" at bounding box center [517, 596] width 42 height 51
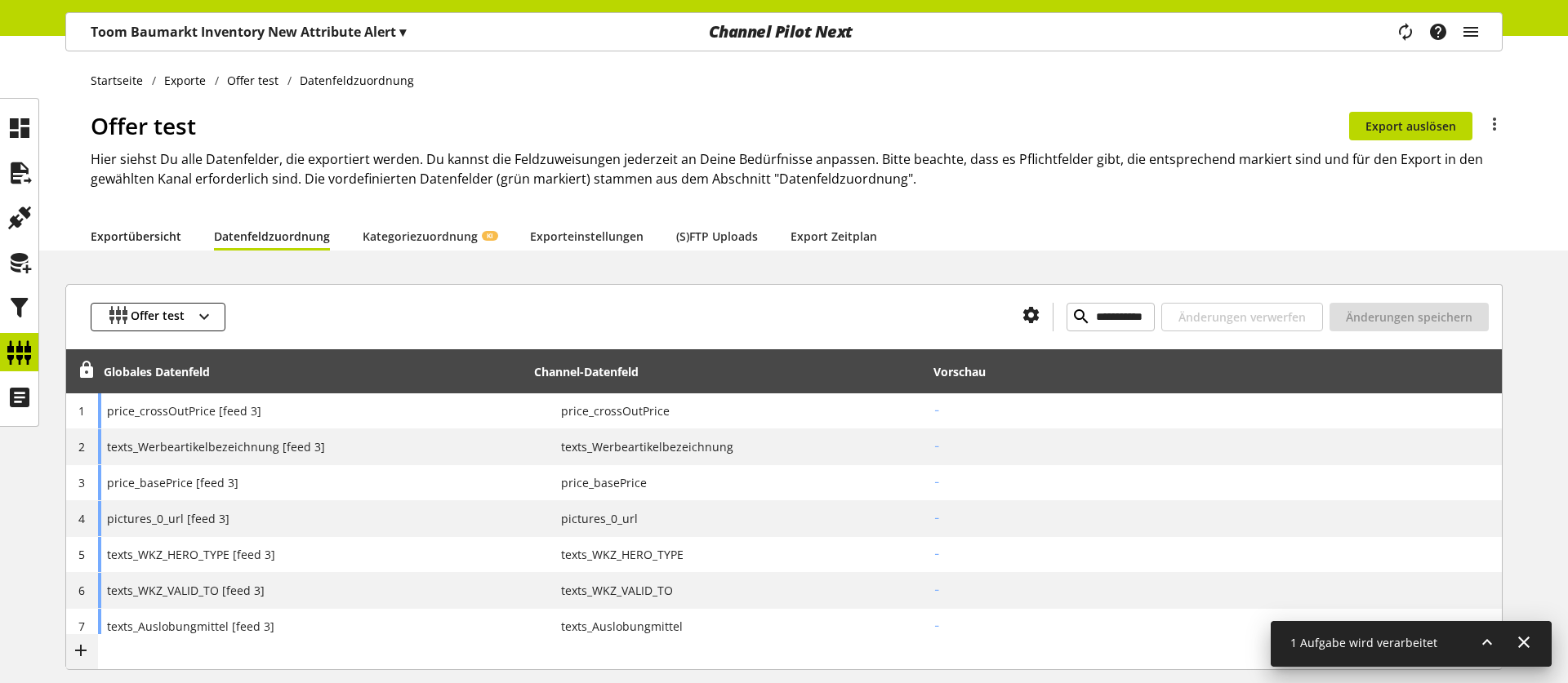
click at [148, 240] on link "Exportübersicht" at bounding box center [135, 236] width 90 height 17
select select "********"
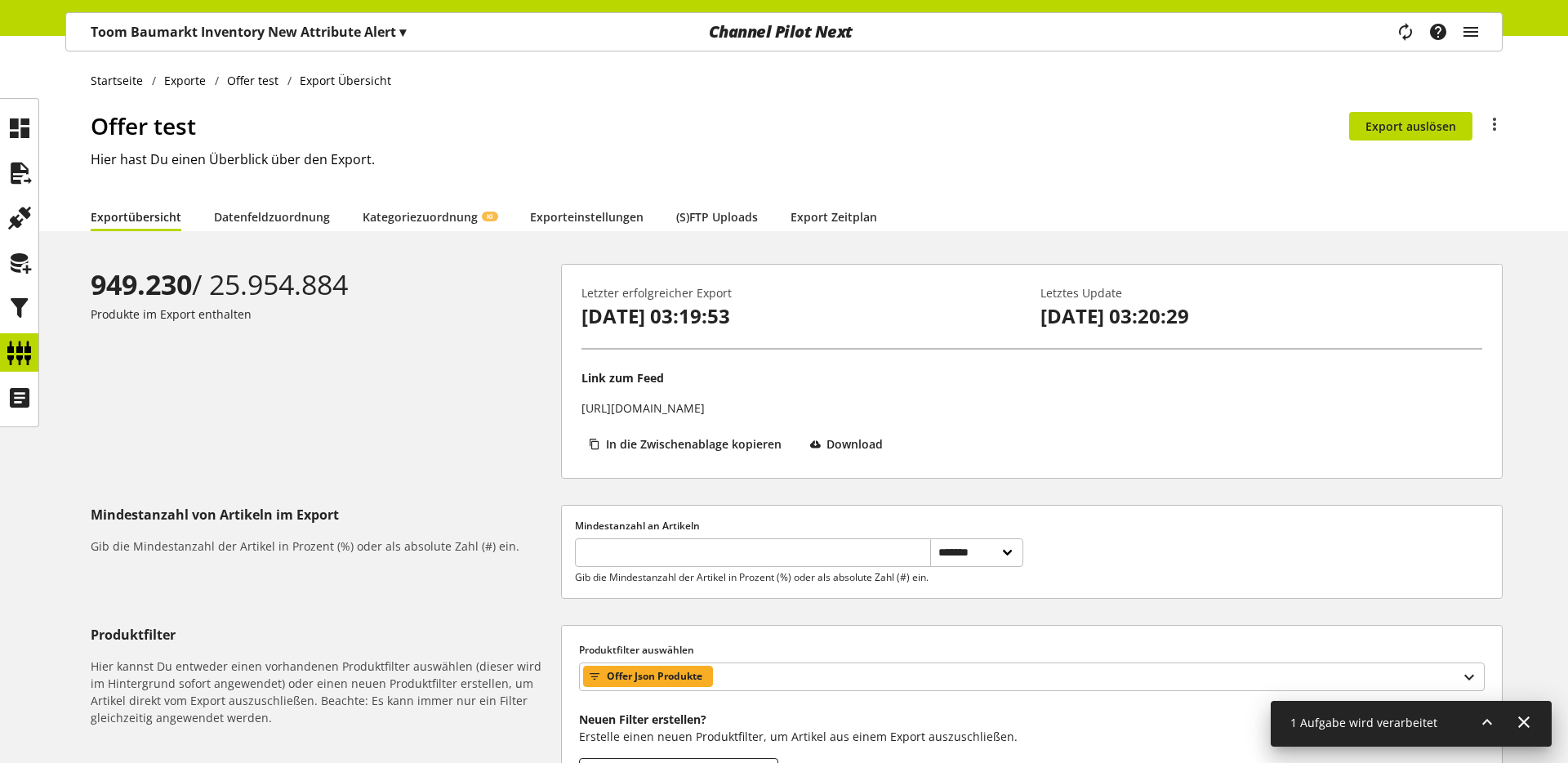
click at [231, 32] on p "Toom Baumarkt Inventory New Attribute Alert ▾" at bounding box center [248, 32] width 315 height 20
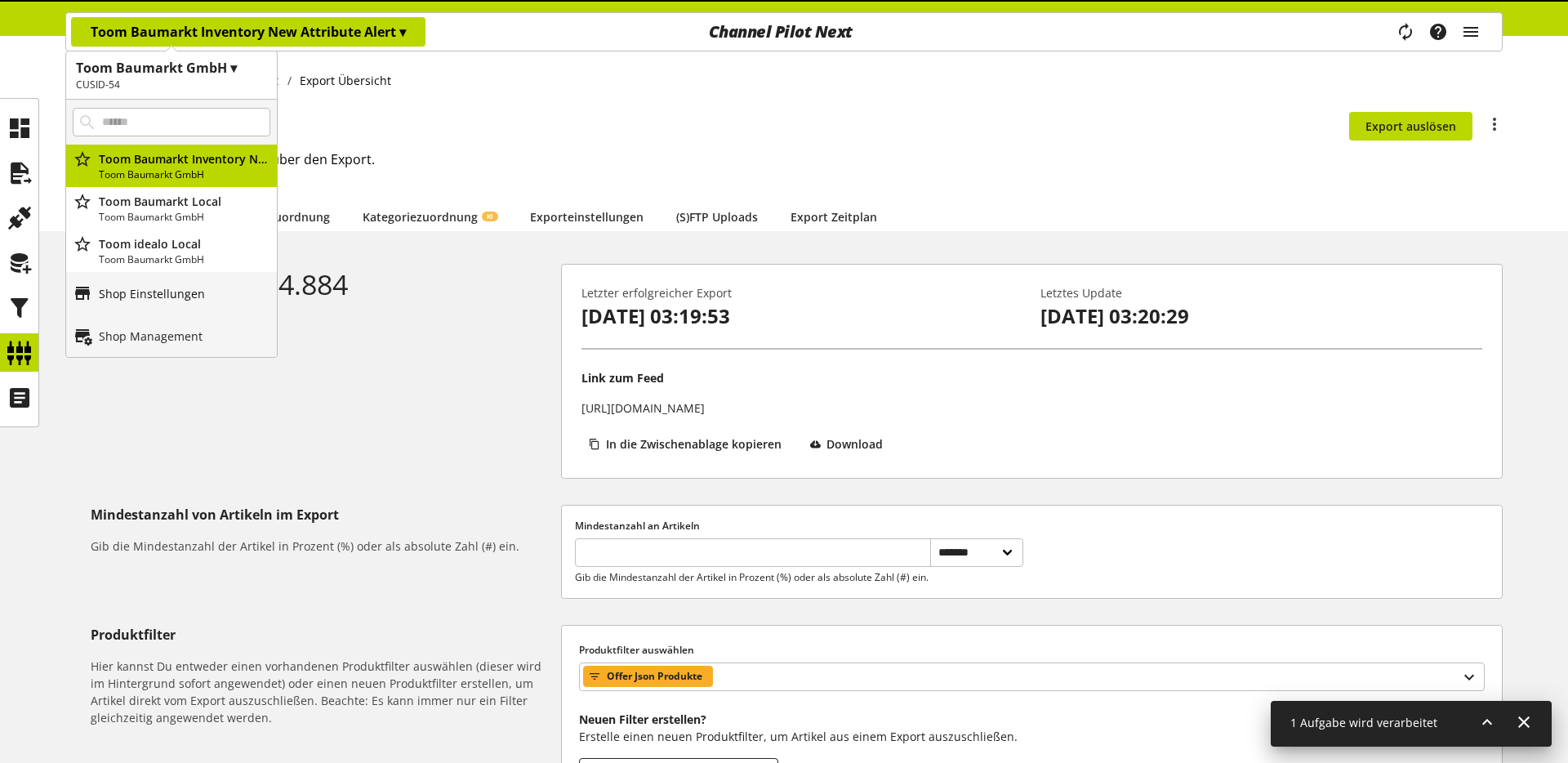
scroll to position [191, 0]
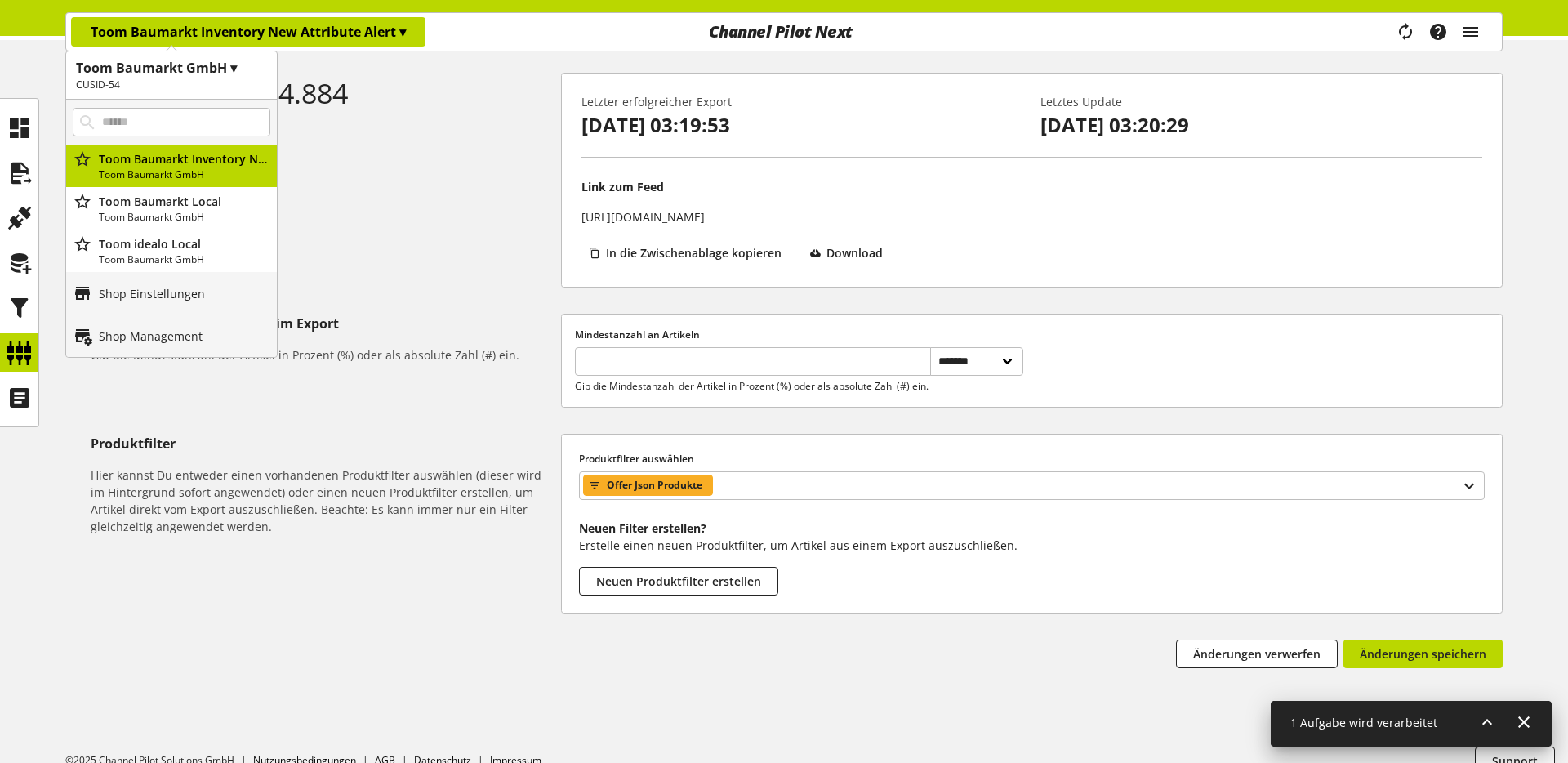
click at [159, 75] on h1 "Toom Baumarkt GmbH ▾" at bounding box center [172, 68] width 191 height 20
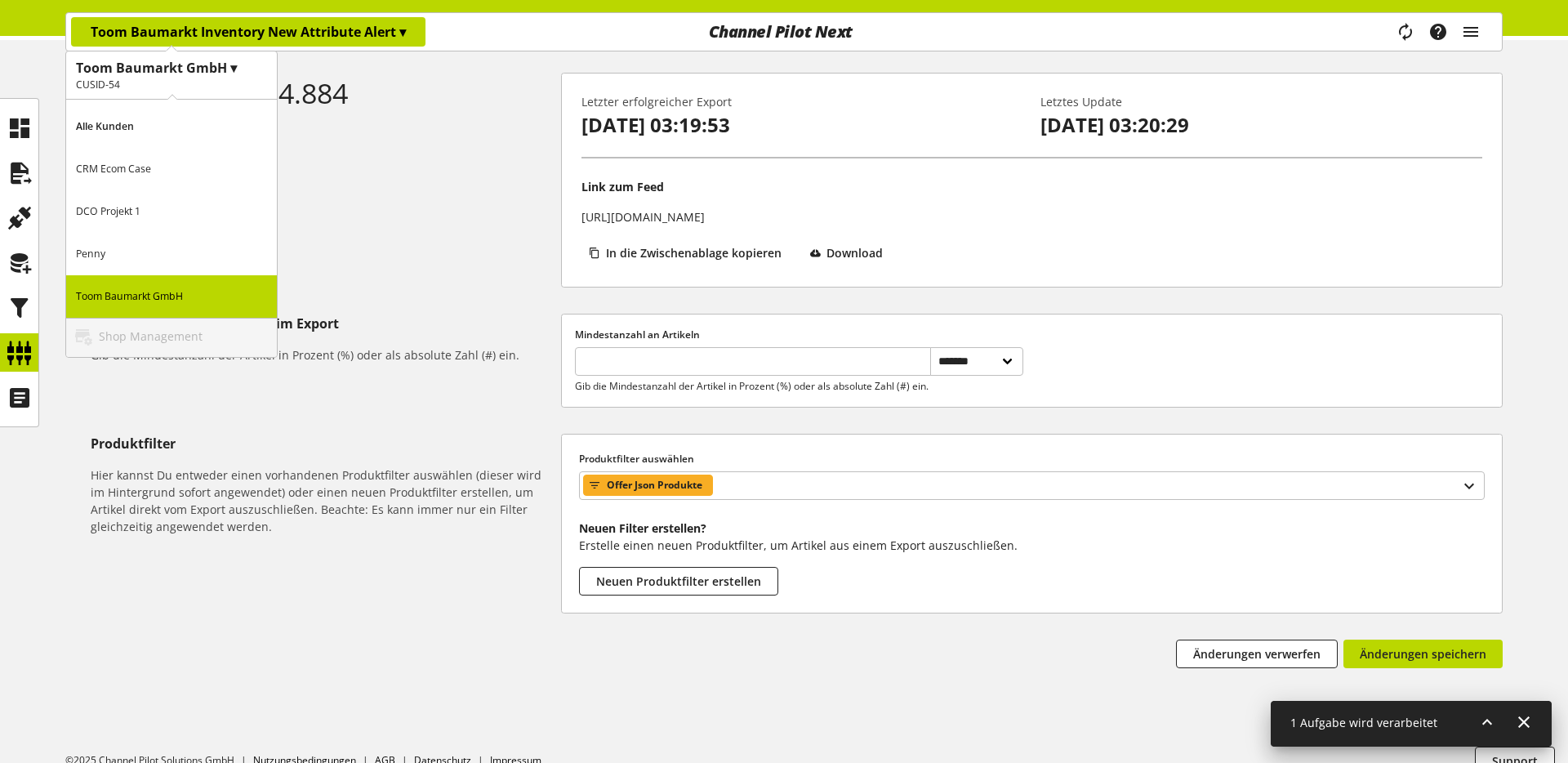
scroll to position [231, 0]
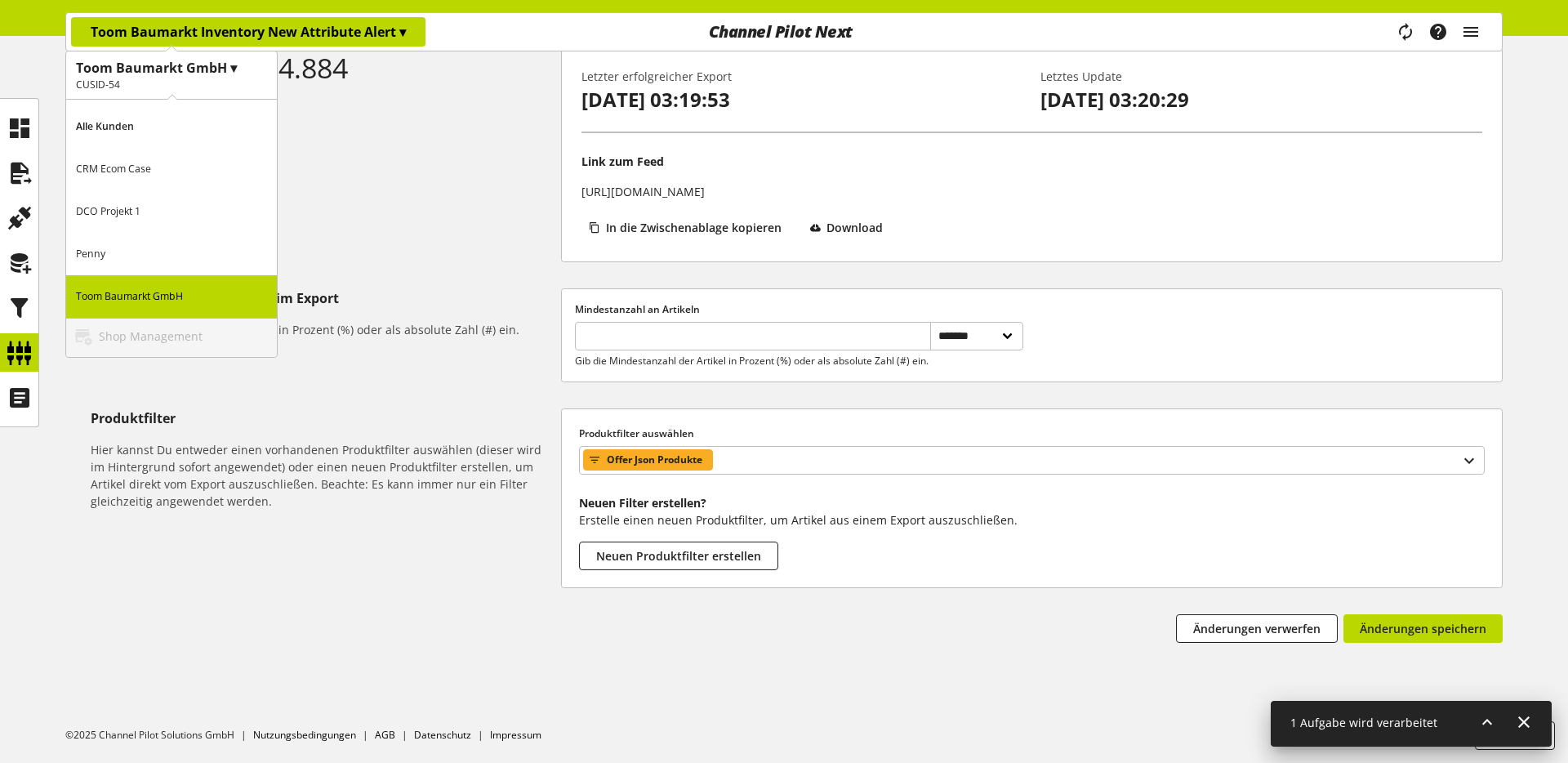
click at [132, 177] on p "CRM Ecom Case" at bounding box center [172, 168] width 211 height 42
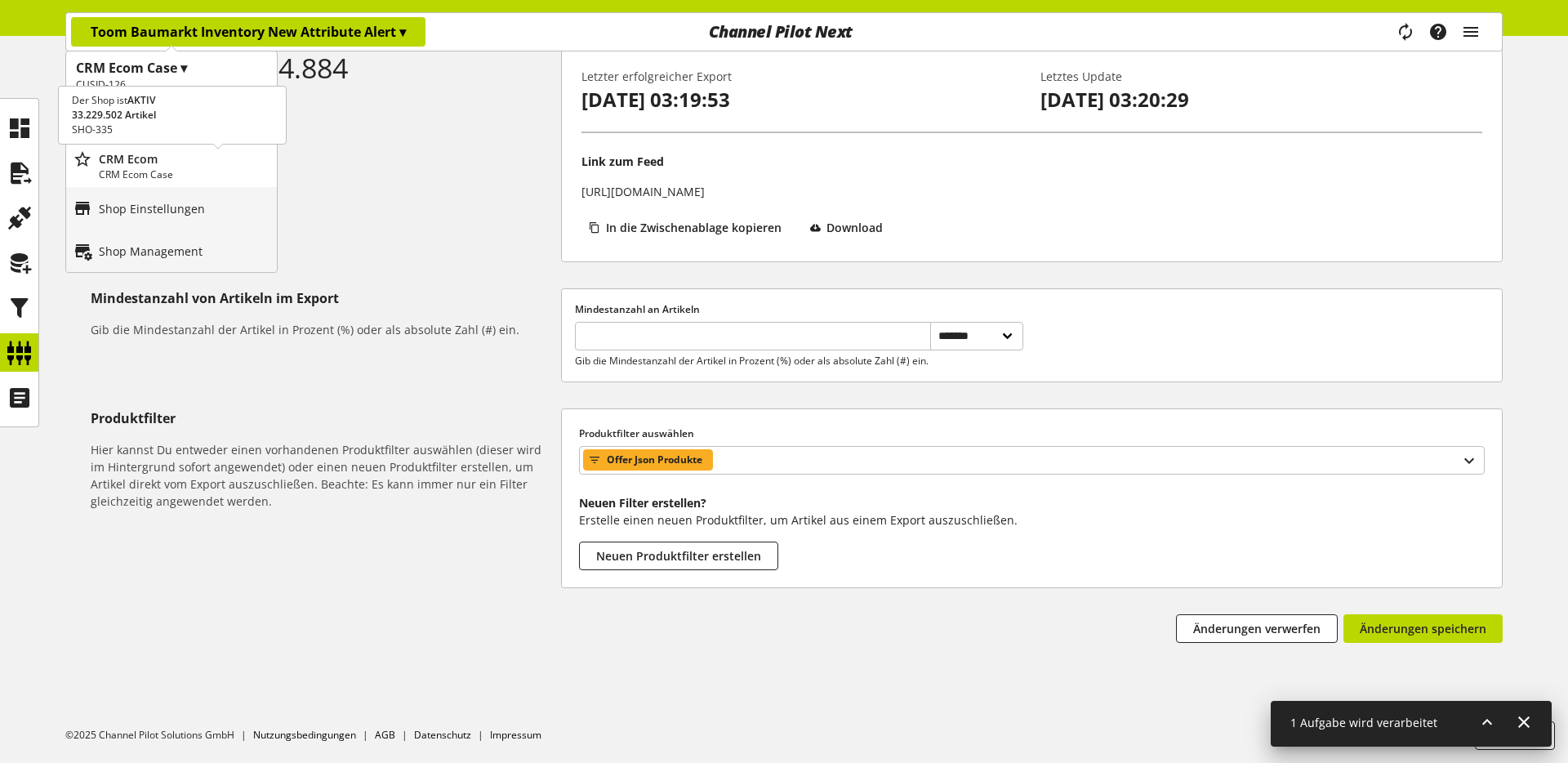
click at [131, 173] on p "CRM Ecom Case" at bounding box center [184, 175] width 172 height 15
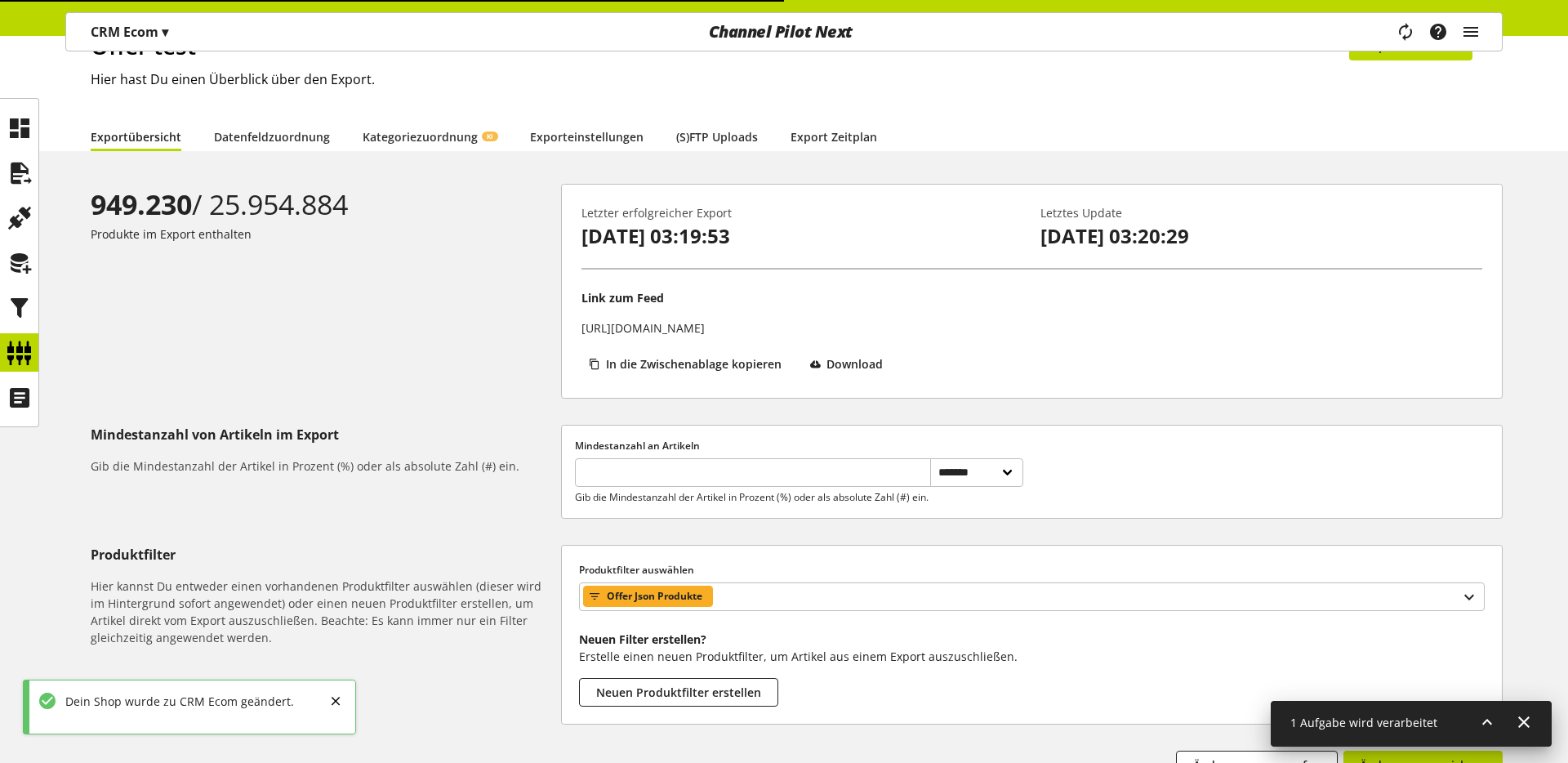
scroll to position [0, 0]
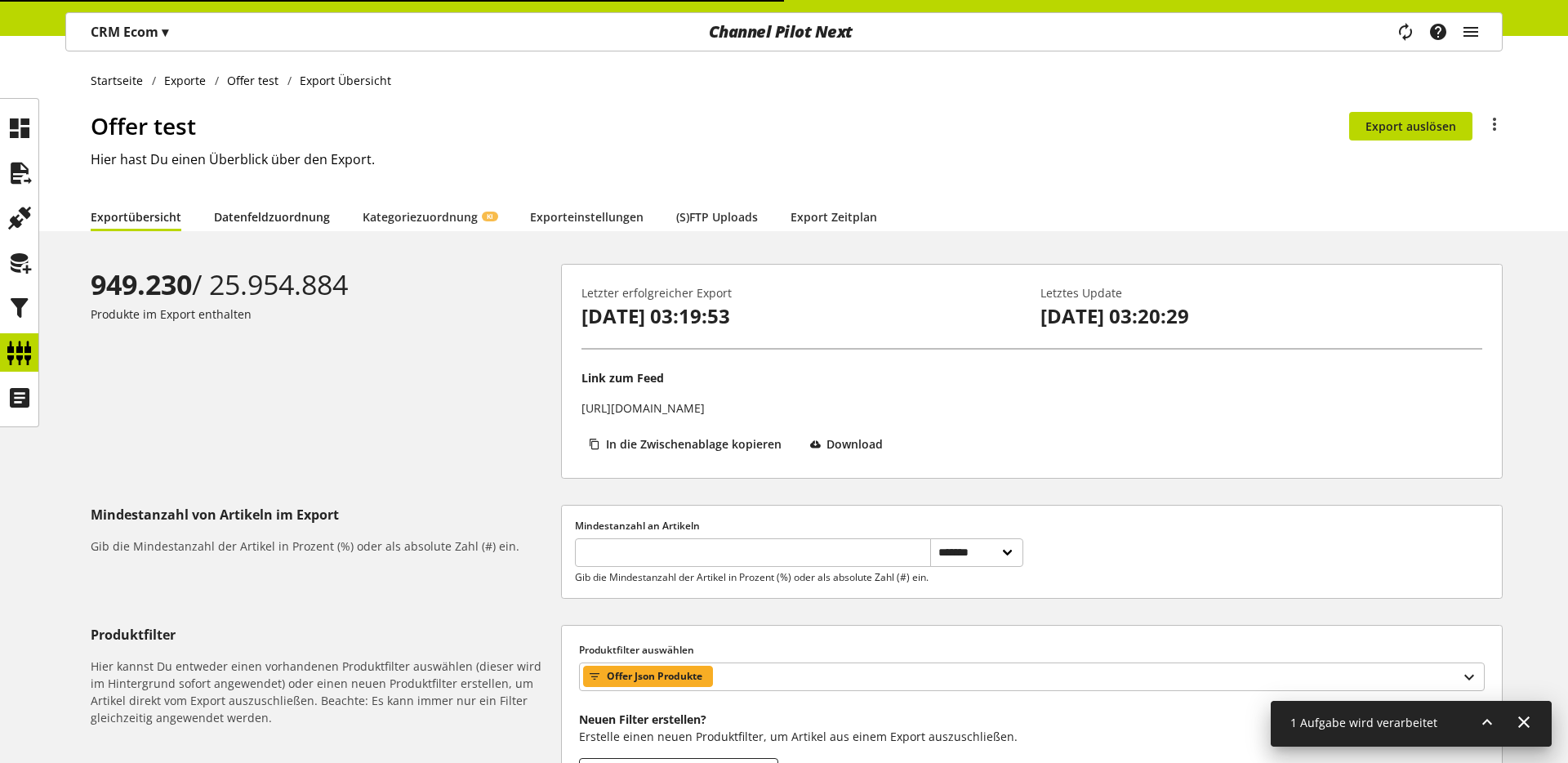
click at [264, 217] on link "Datenfeldzuordnung" at bounding box center [272, 216] width 116 height 17
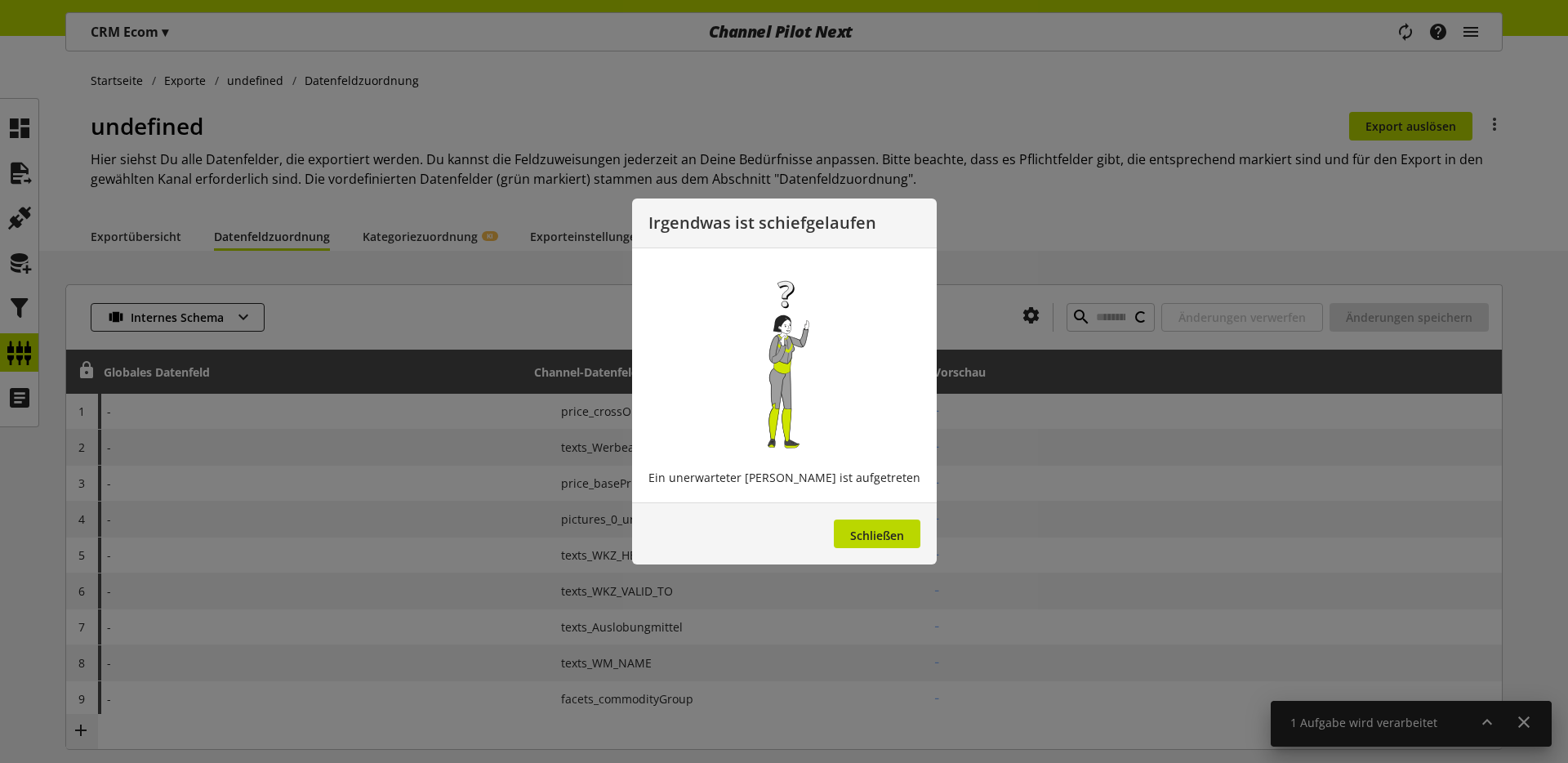
type input "**********"
click at [884, 525] on button "Schließen" at bounding box center [877, 533] width 86 height 28
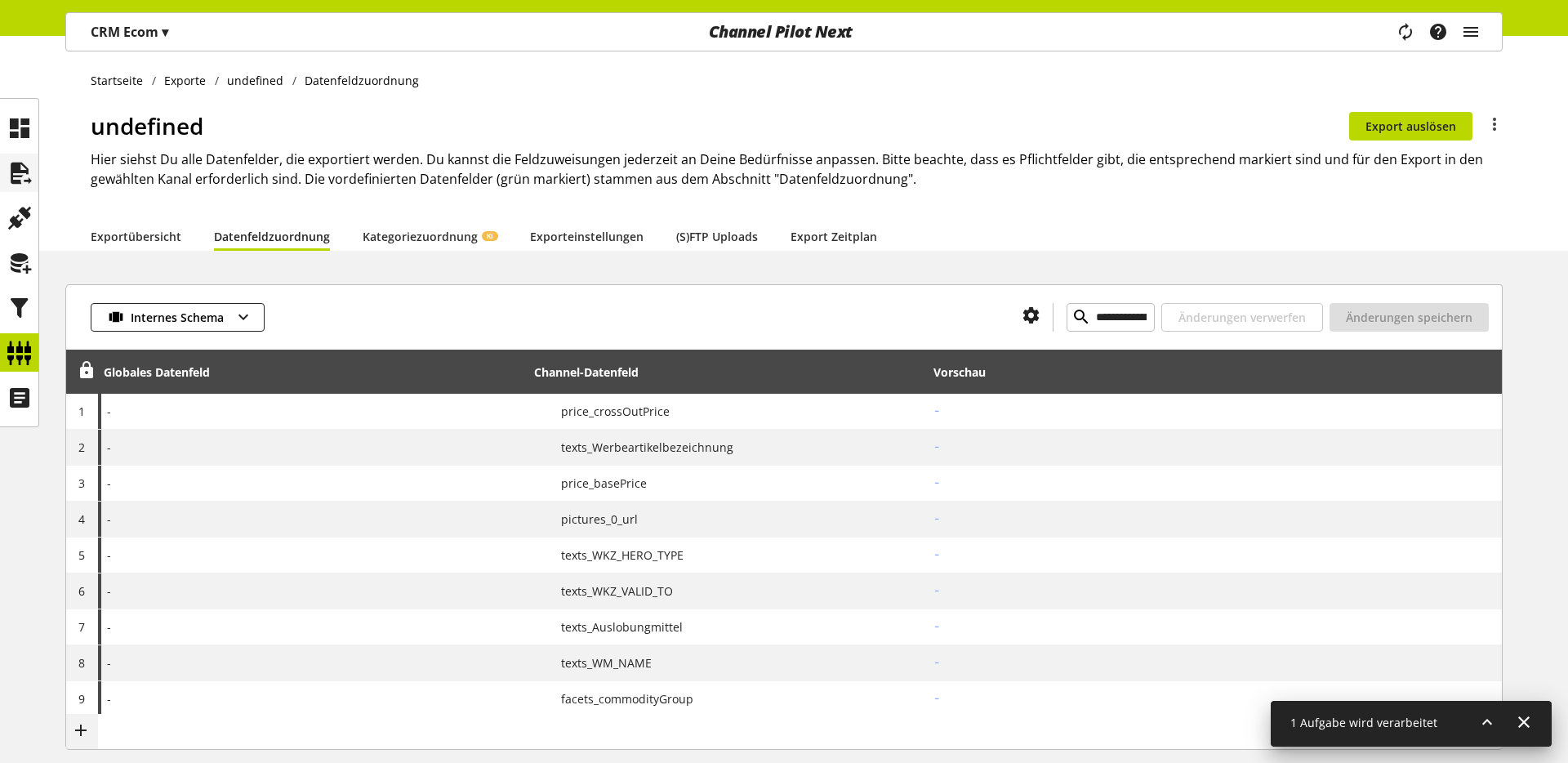
drag, startPoint x: 41, startPoint y: 182, endPoint x: 26, endPoint y: 179, distance: 15.3
click at [41, 182] on div "Startseite Exporte undefined Datenfeldzuordnung undefined Du bist nicht berecht…" at bounding box center [784, 143] width 1568 height 215
click at [26, 179] on icon at bounding box center [20, 173] width 27 height 32
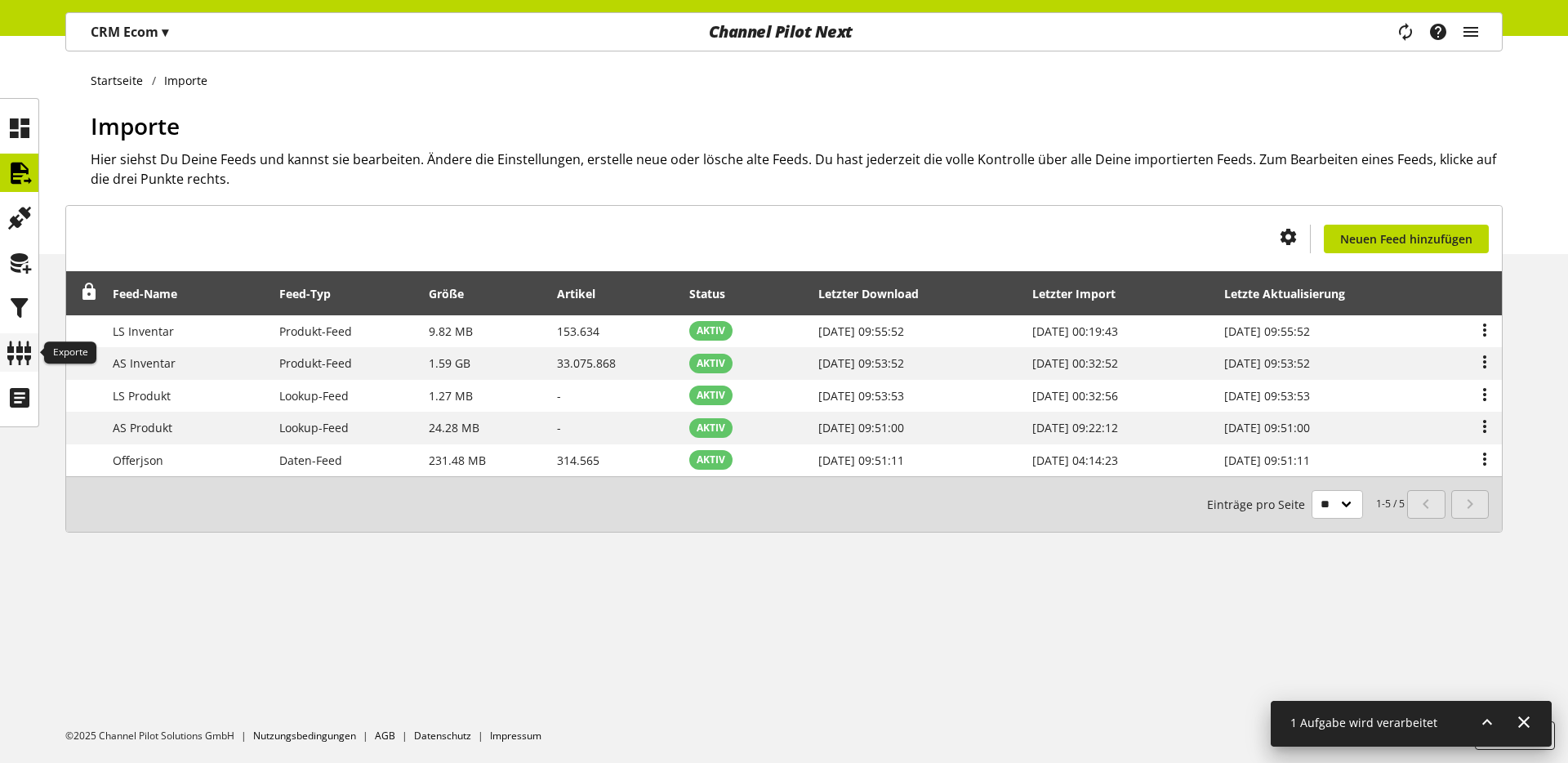
click at [12, 347] on icon at bounding box center [20, 352] width 27 height 32
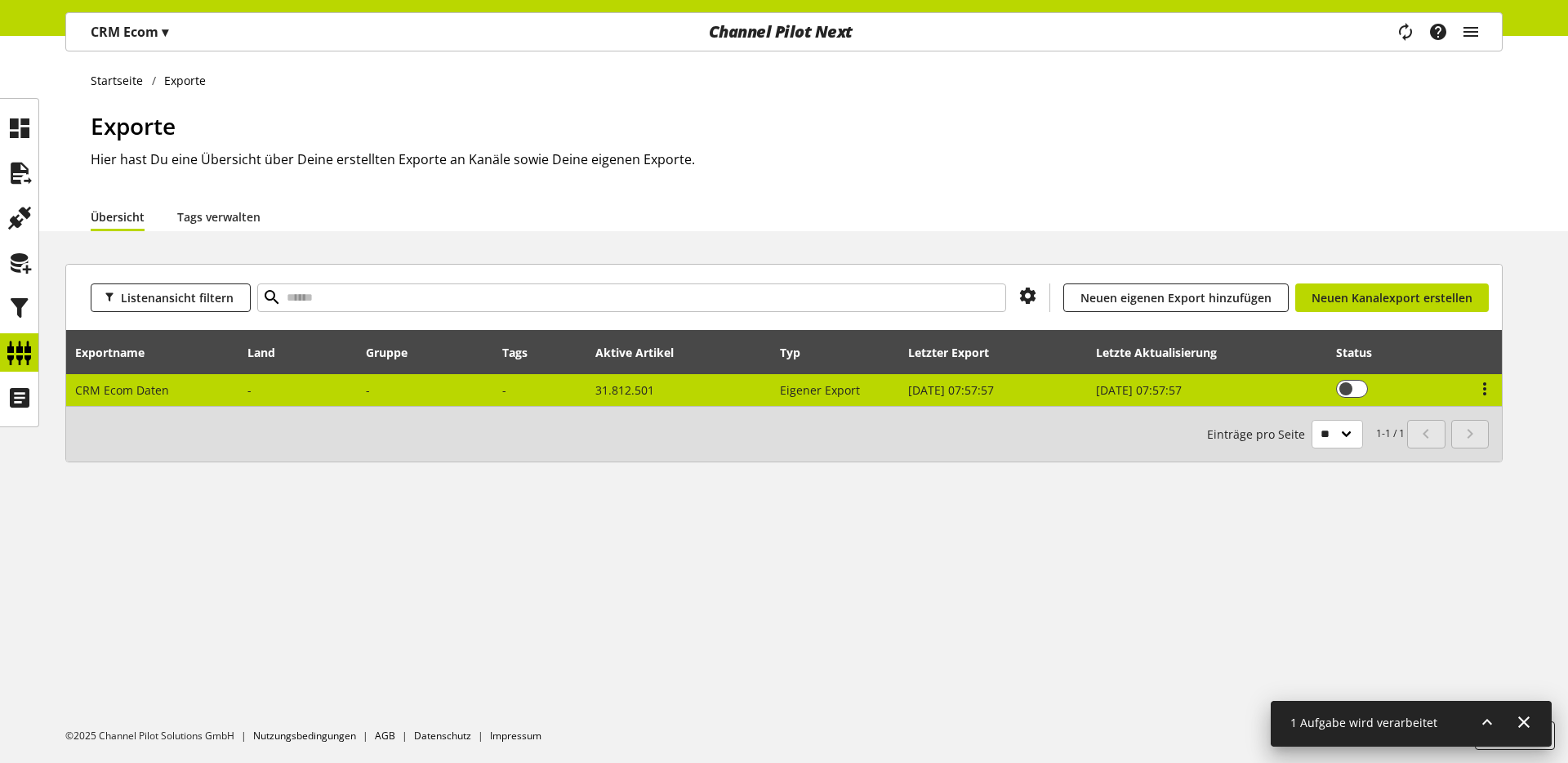
click at [140, 393] on span "CRM Ecom Daten" at bounding box center [122, 390] width 94 height 16
select select "********"
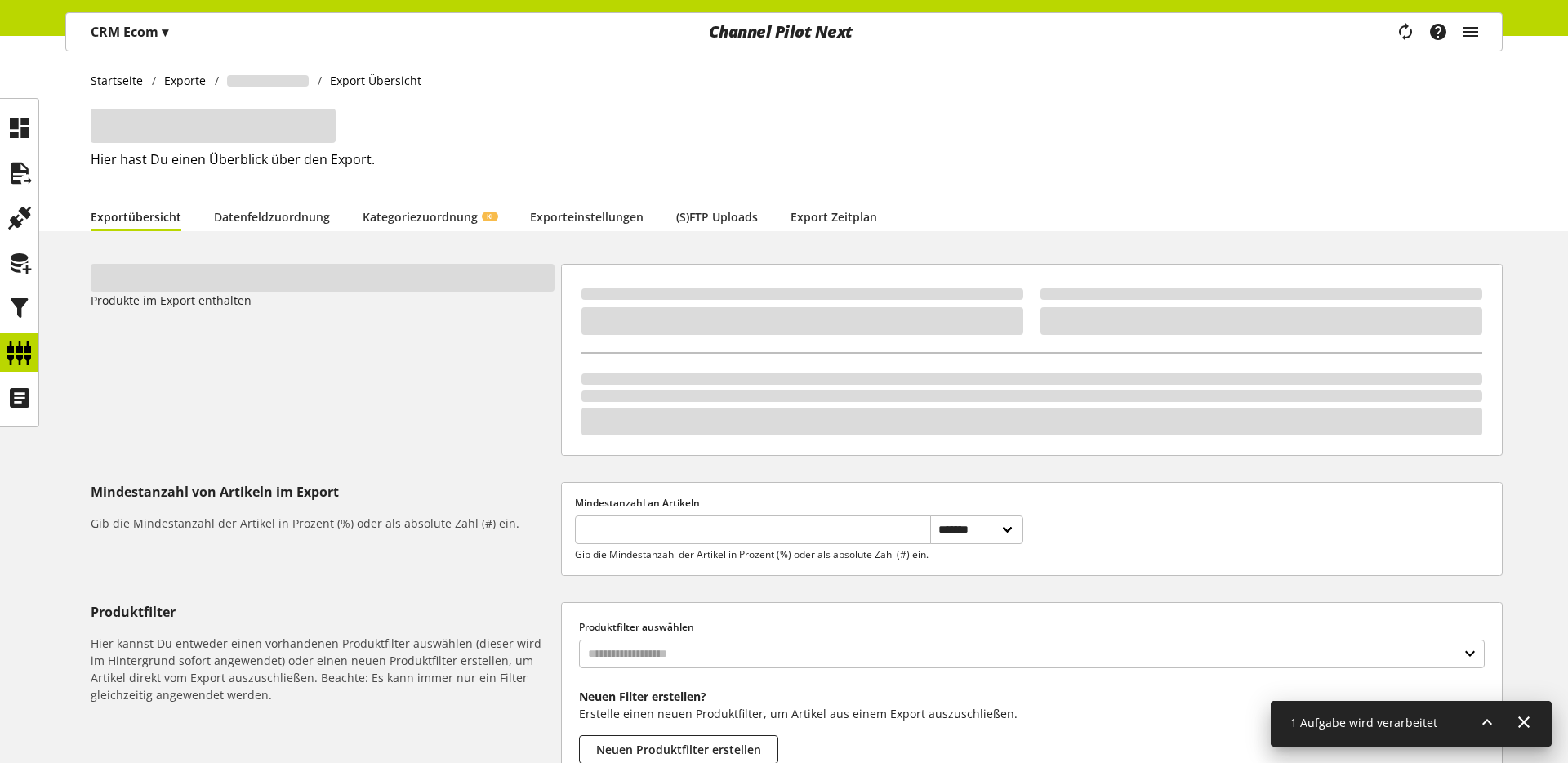
type input "********"
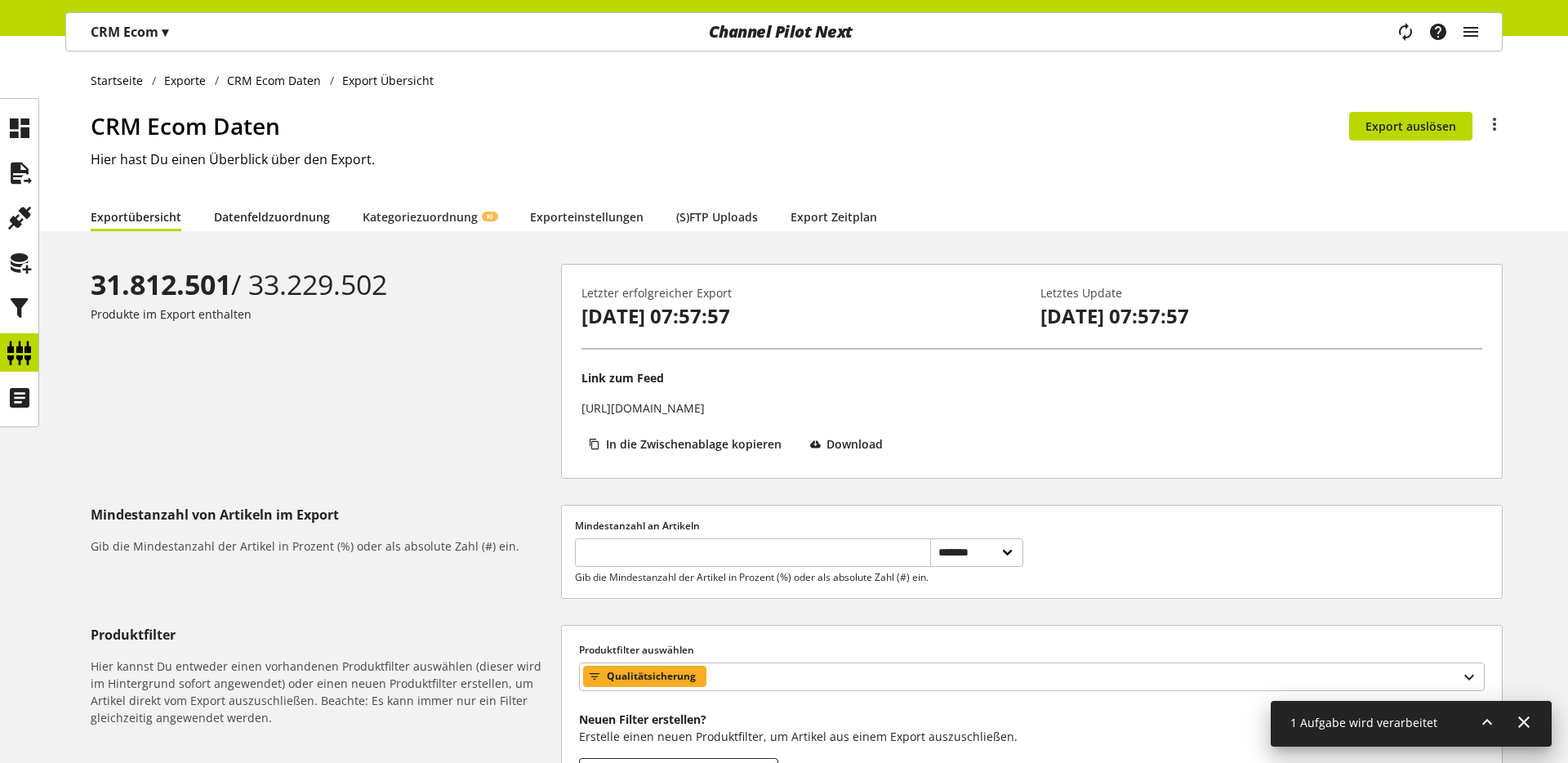
click at [287, 216] on link "Datenfeldzuordnung" at bounding box center [272, 216] width 116 height 17
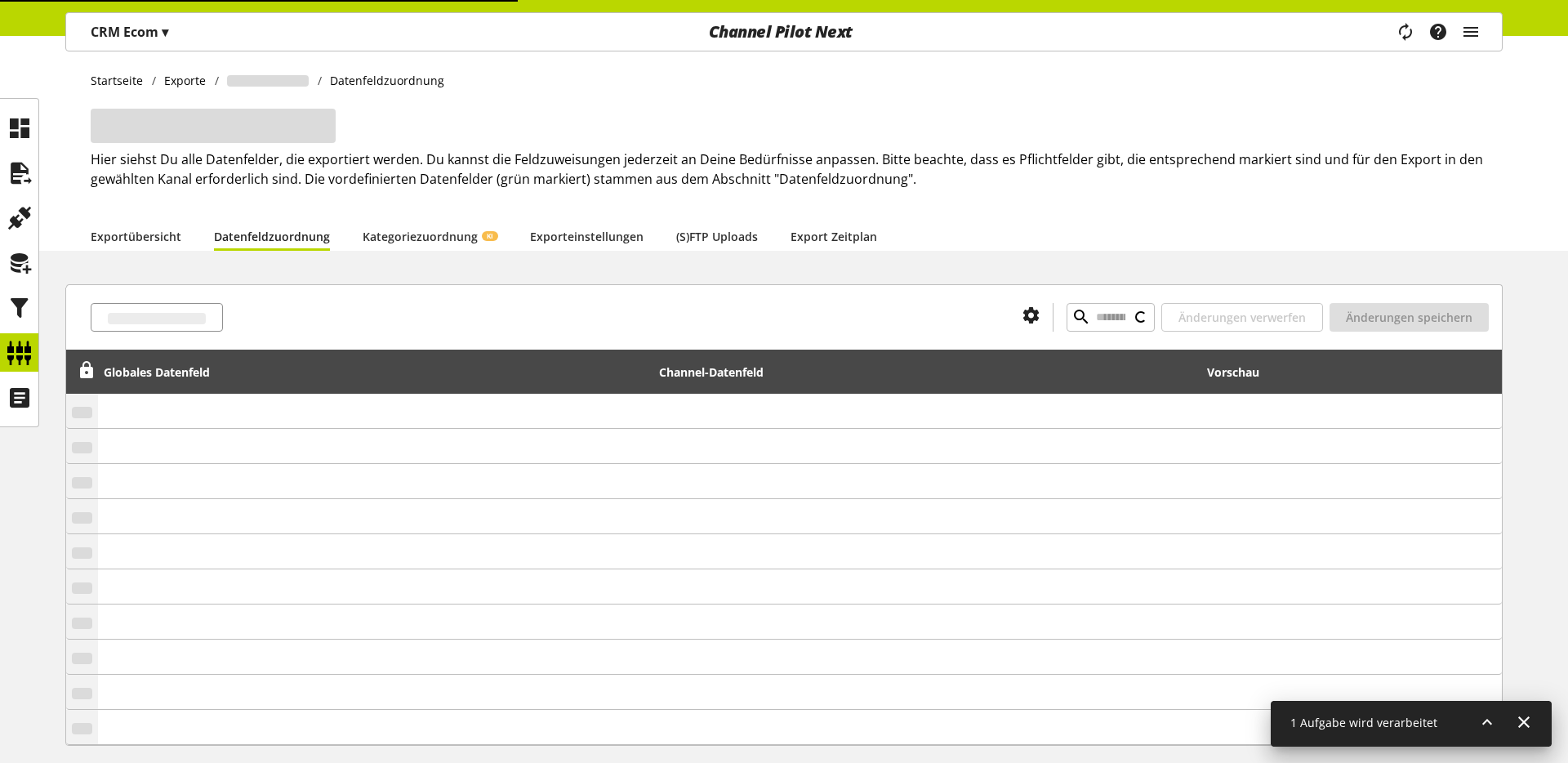
type input "**********"
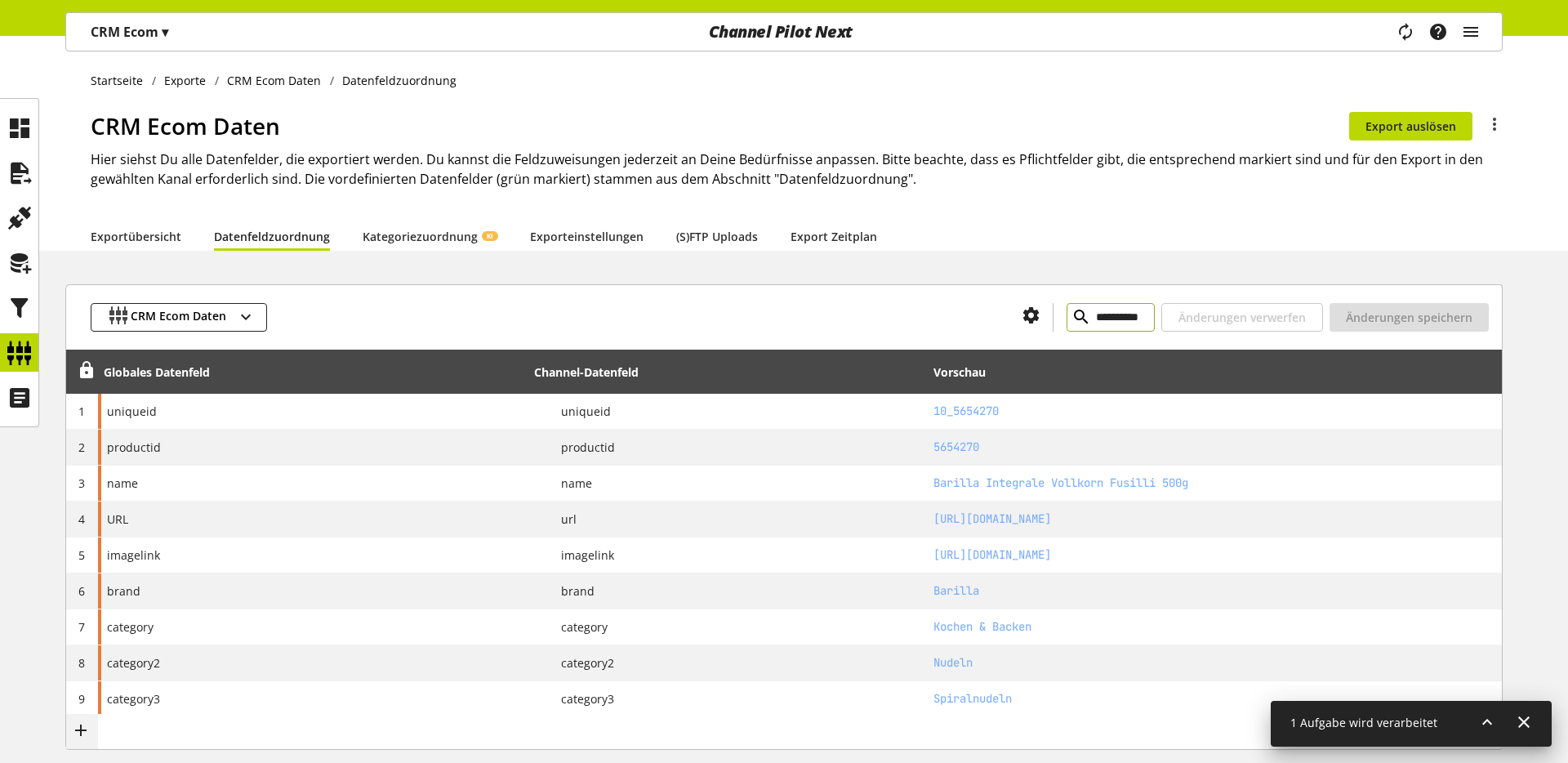
click at [1115, 323] on input "**********" at bounding box center [1110, 317] width 88 height 28
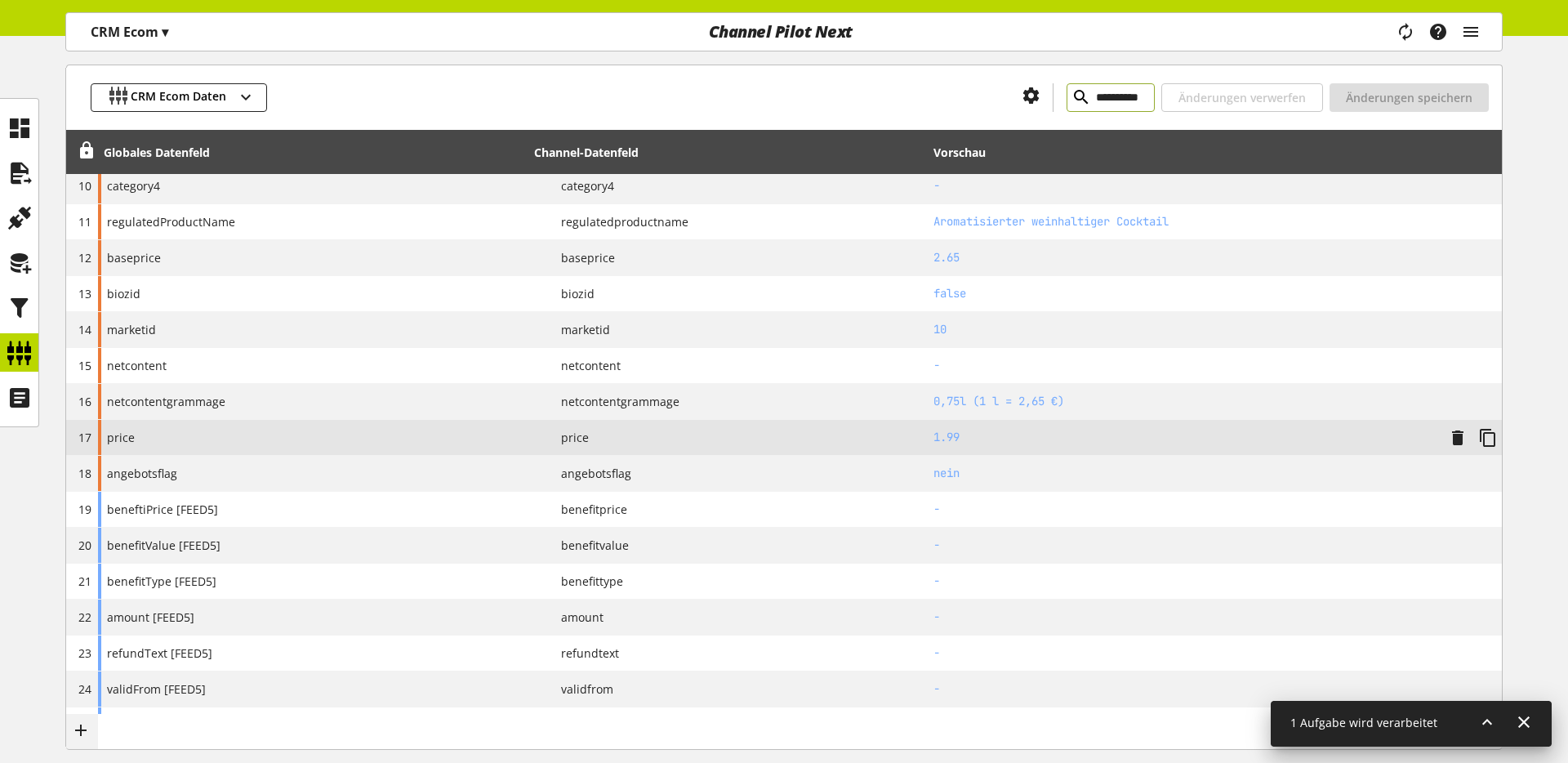
scroll to position [542, 0]
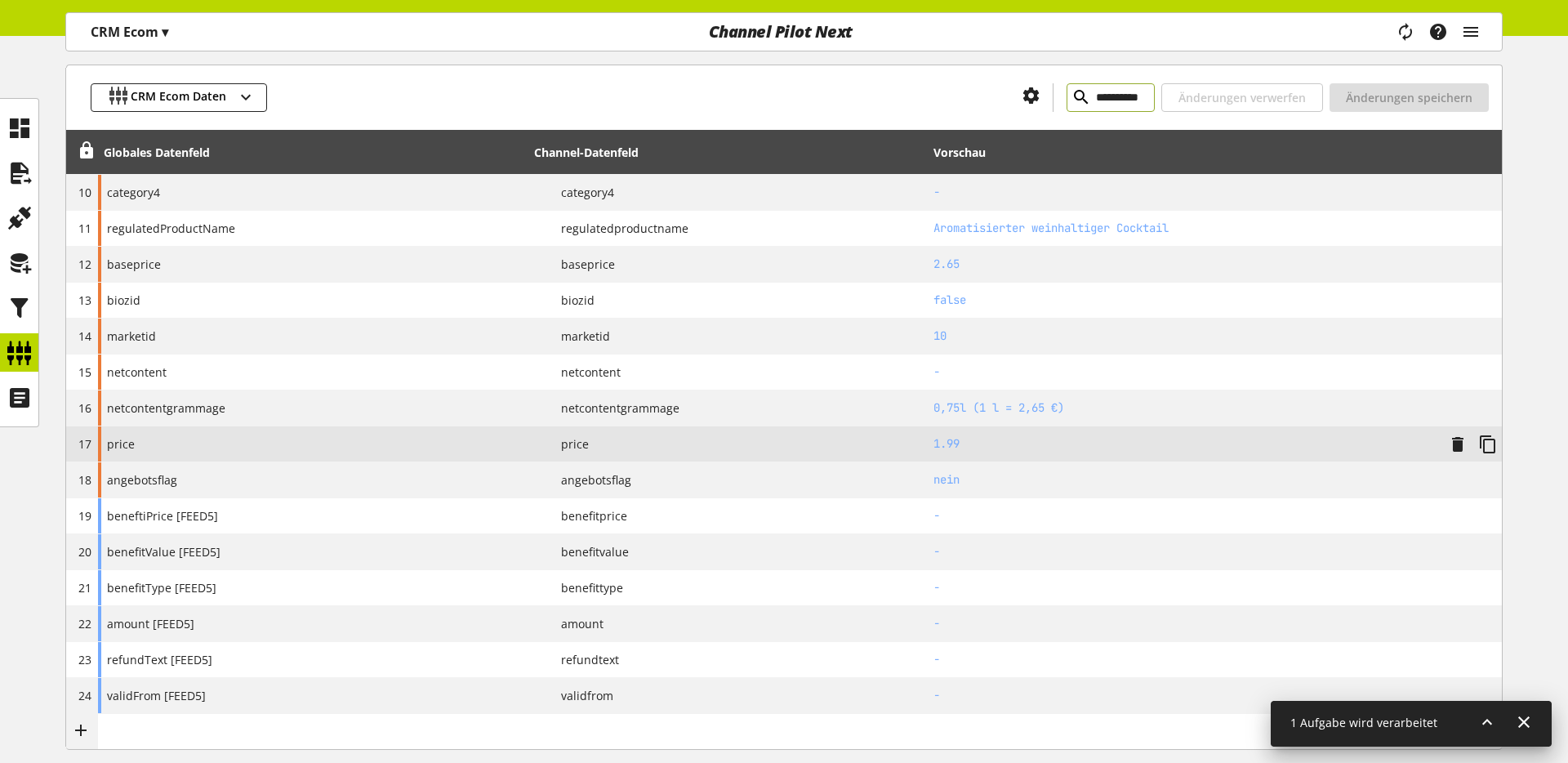
type input "**********"
click at [964, 449] on h2 "1.99" at bounding box center [1185, 444] width 502 height 17
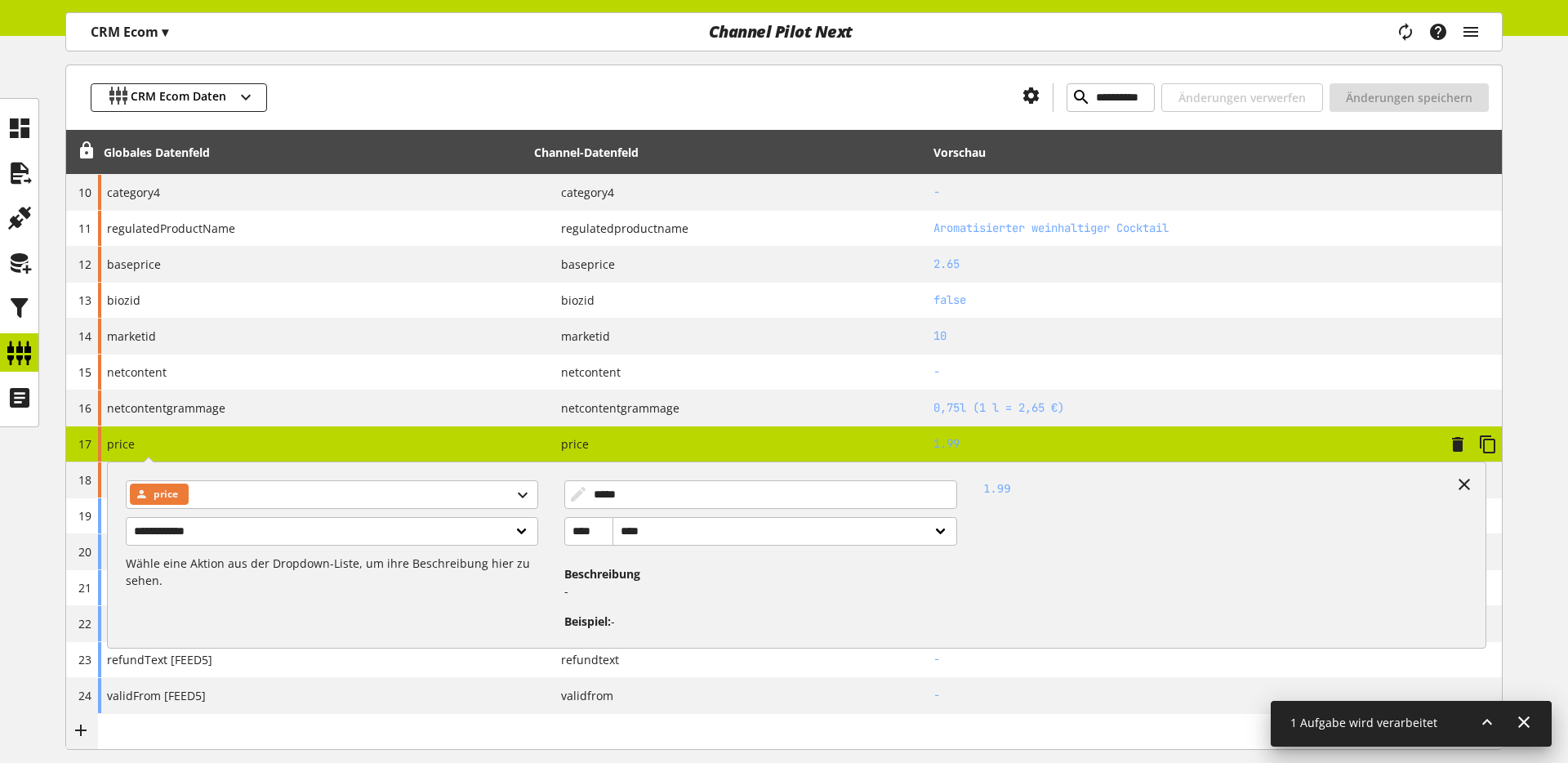
click at [934, 453] on td "1.99" at bounding box center [1215, 444] width 574 height 36
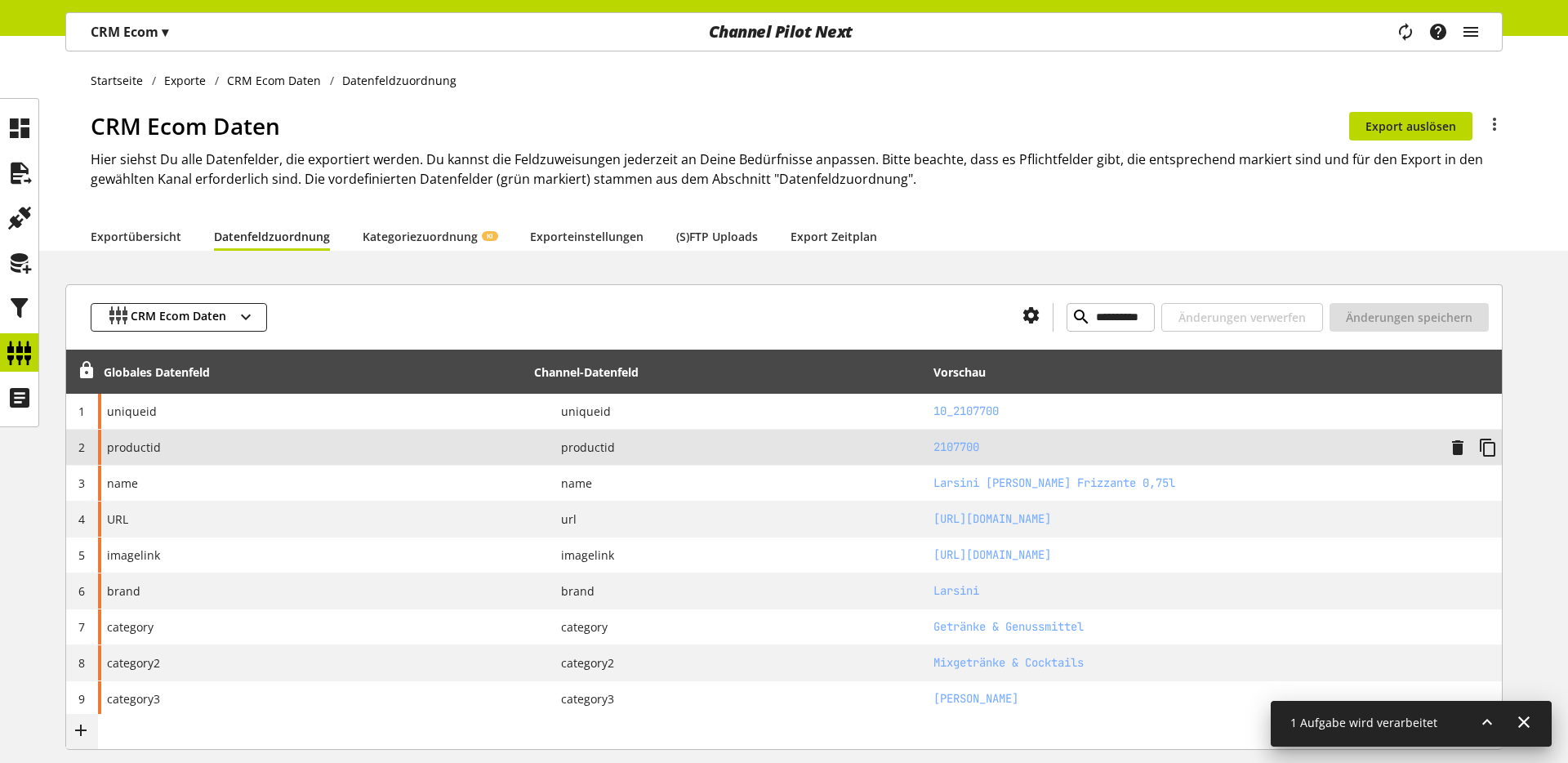
click at [835, 445] on div "P productid" at bounding box center [727, 447] width 387 height 21
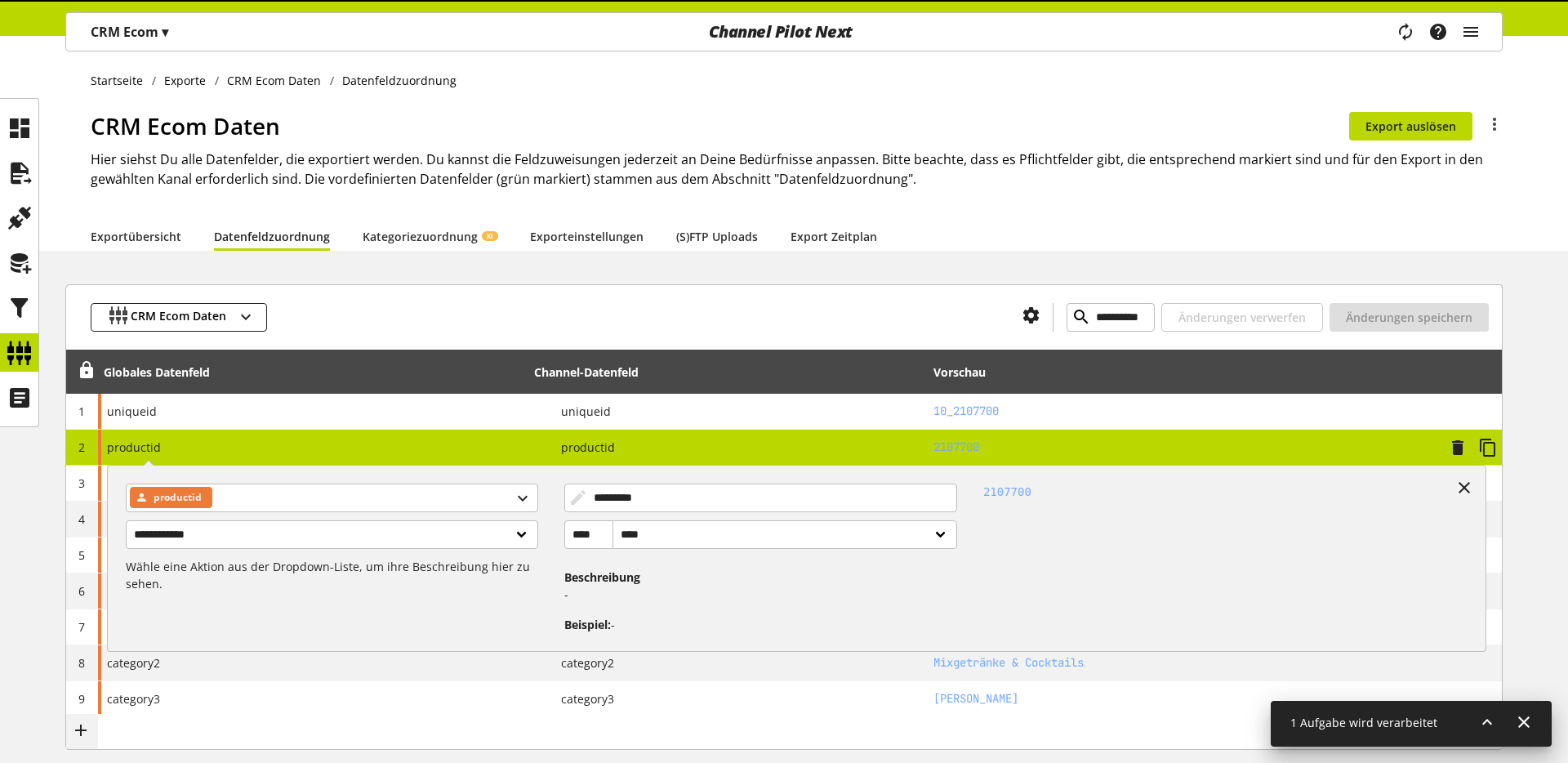
click at [835, 445] on div "P productid" at bounding box center [727, 447] width 387 height 21
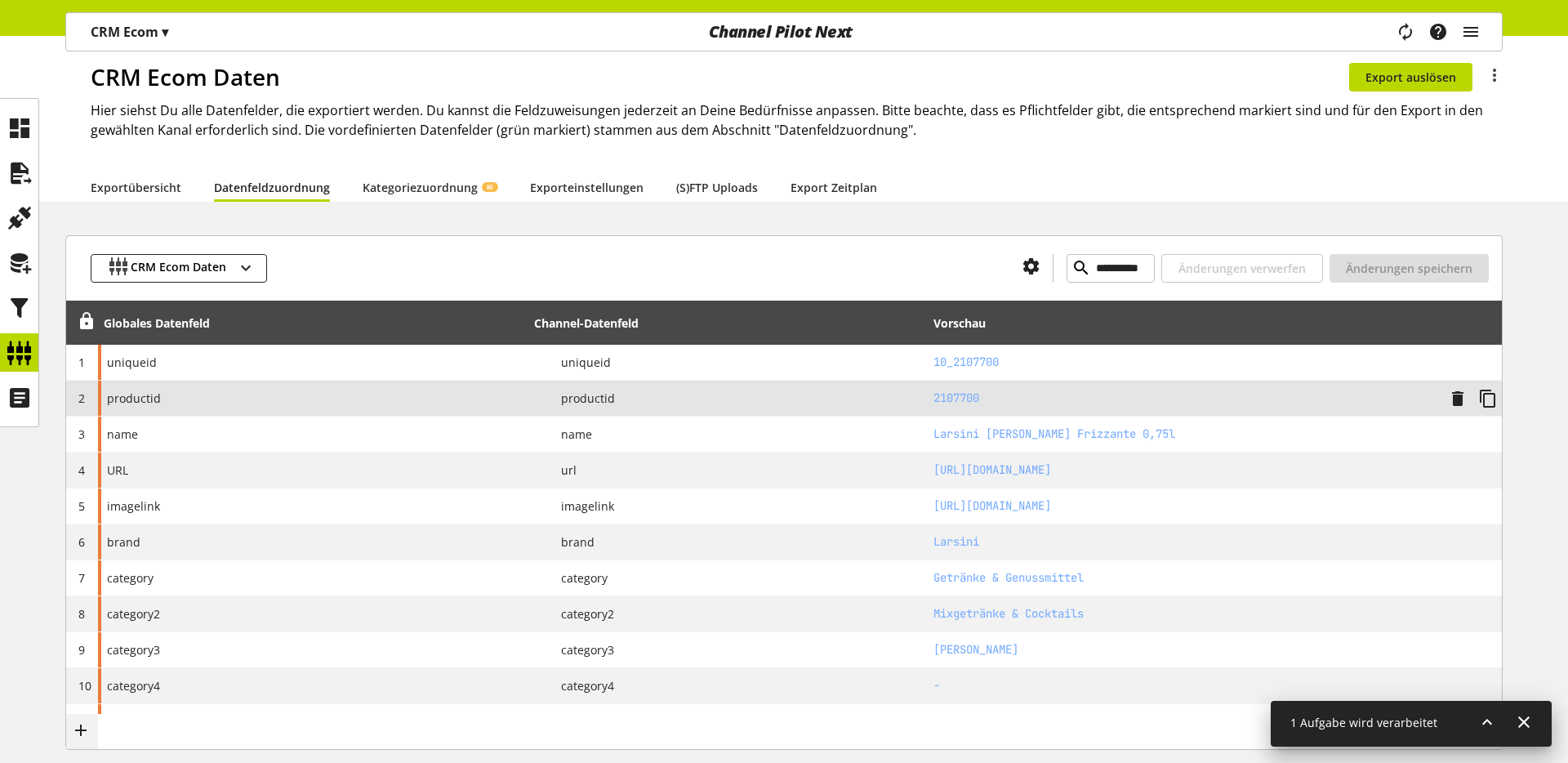
scroll to position [50, 0]
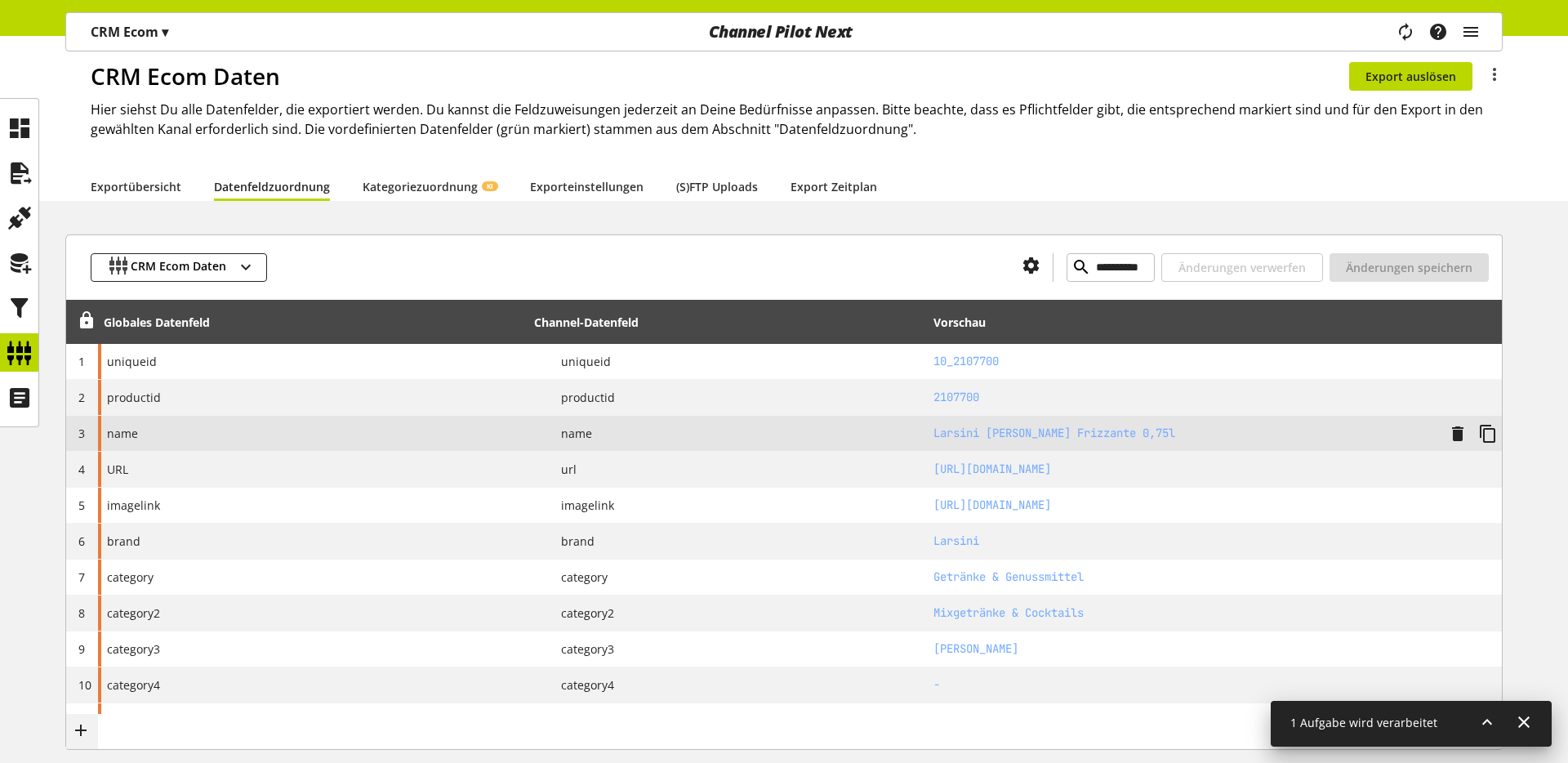
click at [828, 441] on div "P name" at bounding box center [727, 433] width 387 height 21
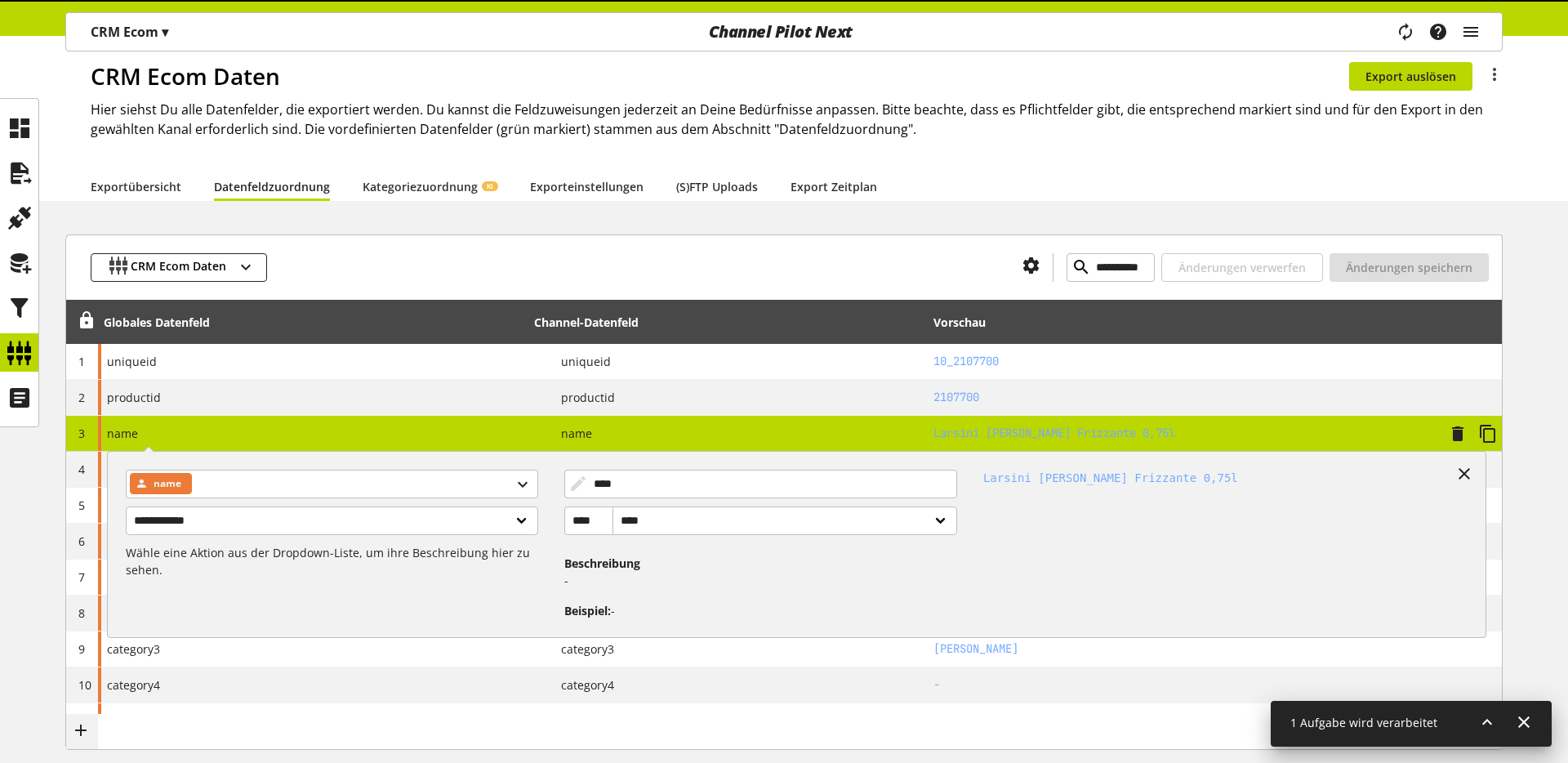
click at [828, 441] on div "P name" at bounding box center [727, 433] width 387 height 21
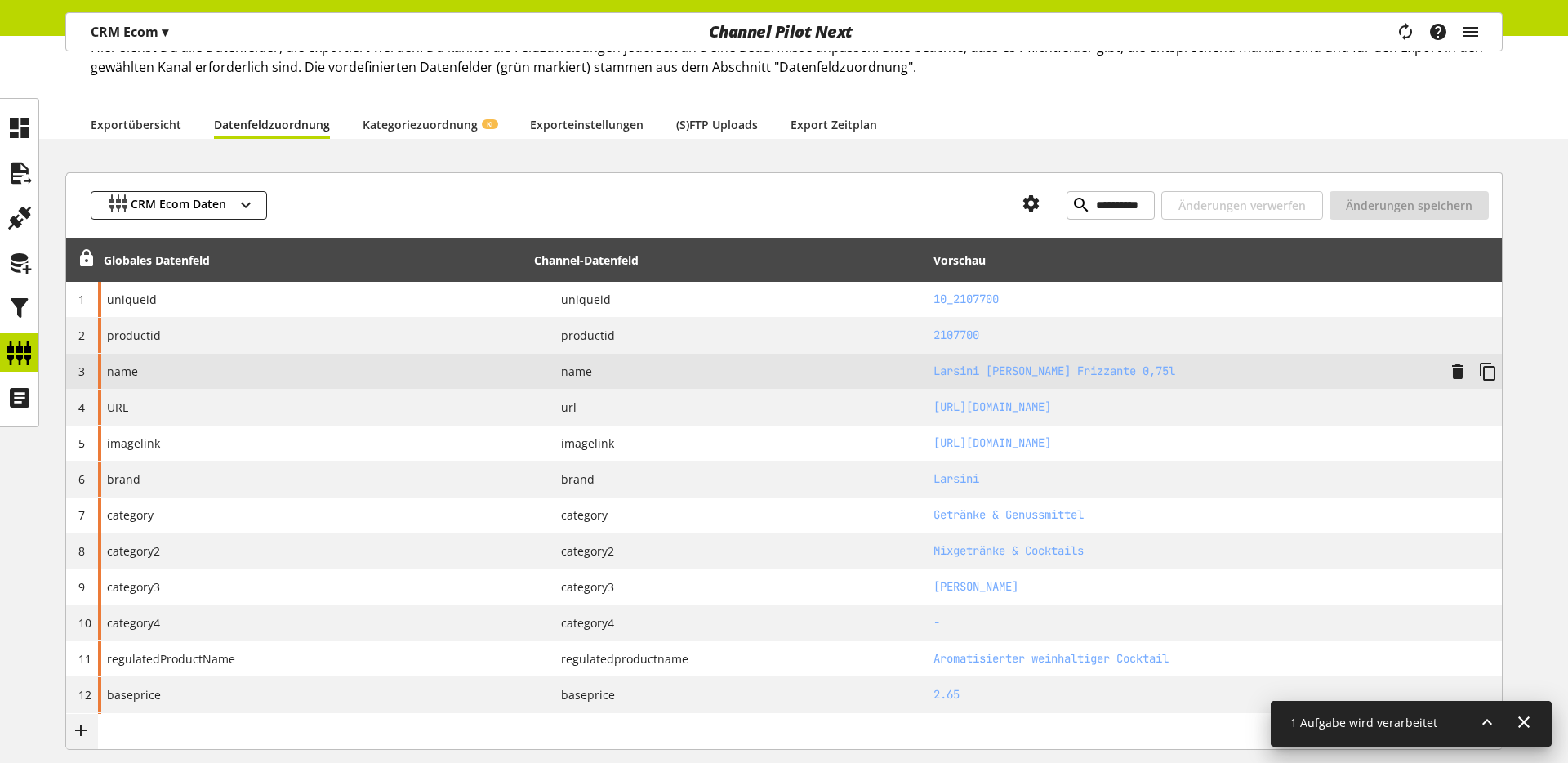
scroll to position [114, 0]
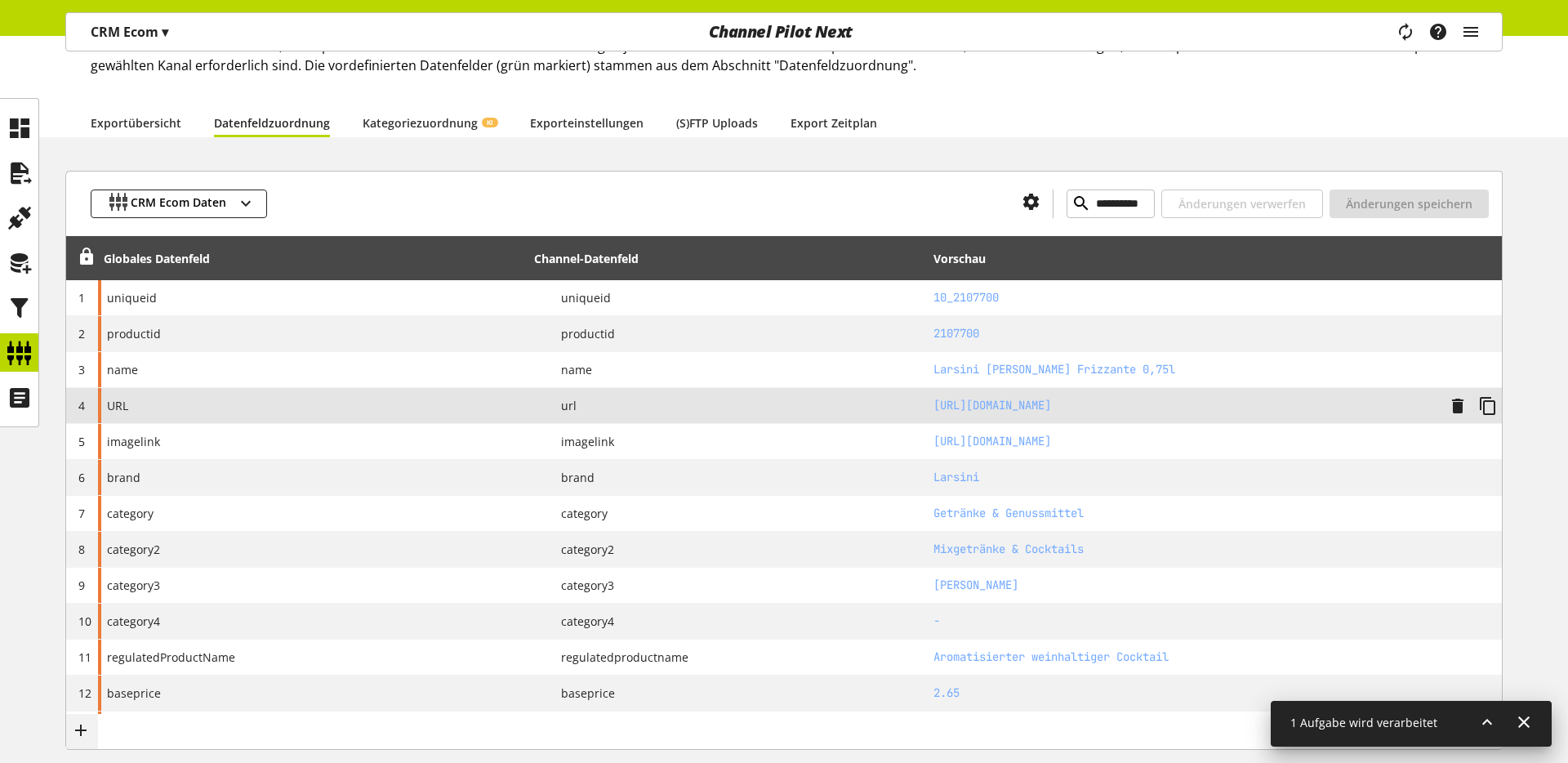
click at [901, 409] on div "P url" at bounding box center [727, 406] width 387 height 21
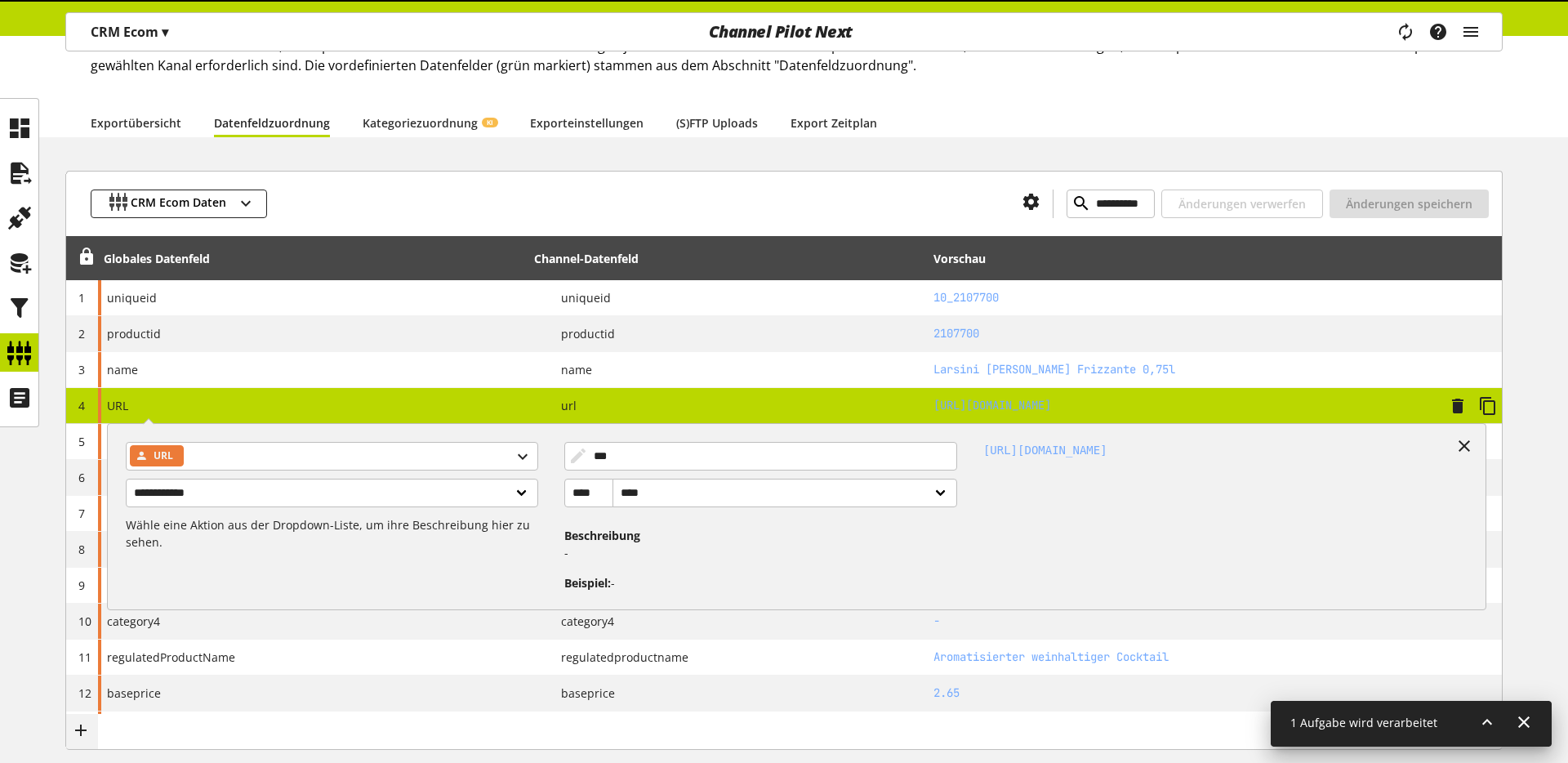
click at [901, 409] on div "P url" at bounding box center [727, 406] width 387 height 21
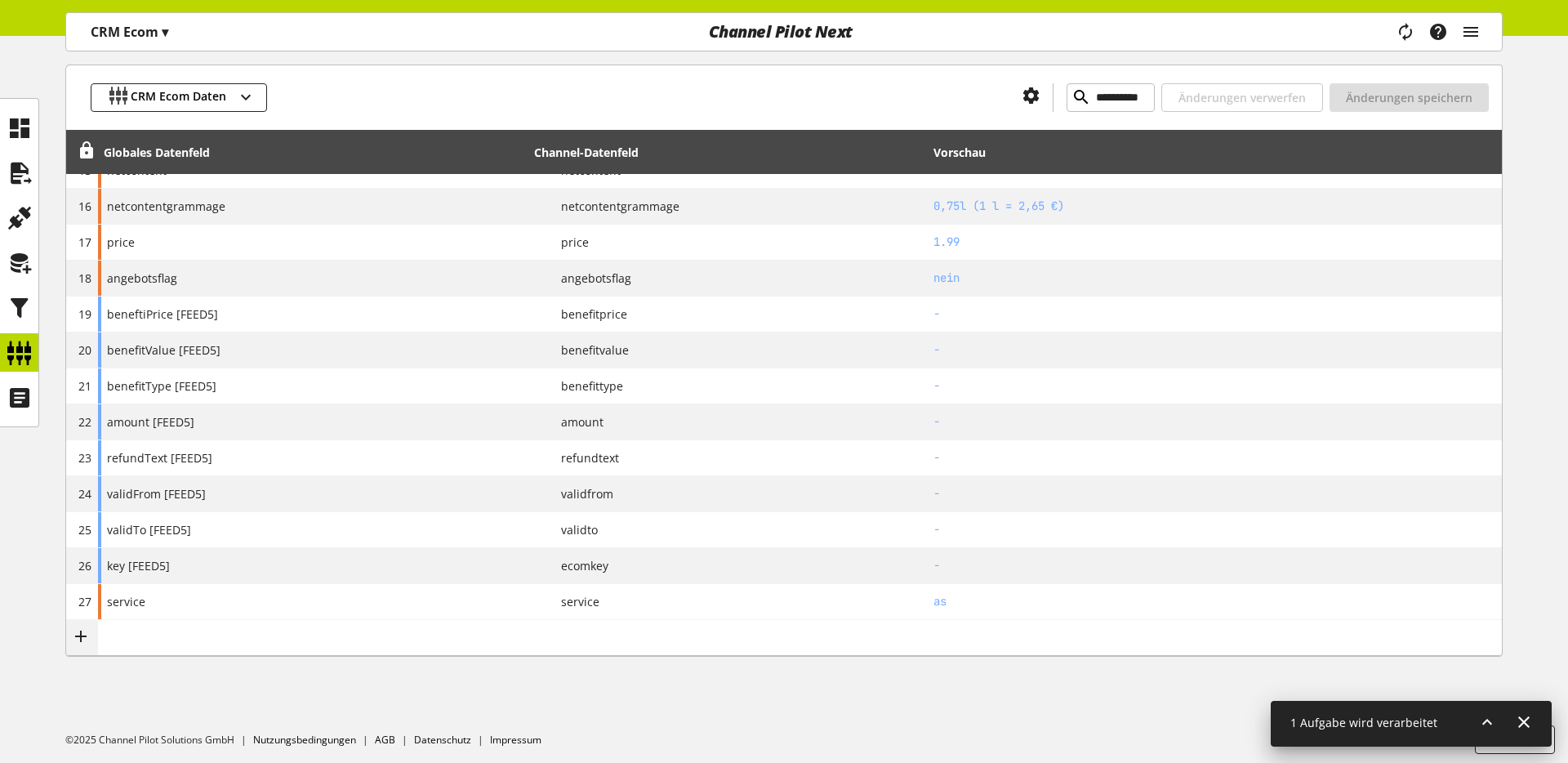
scroll to position [748, 0]
click at [222, 680] on div "**********" at bounding box center [784, 122] width 1568 height 1173
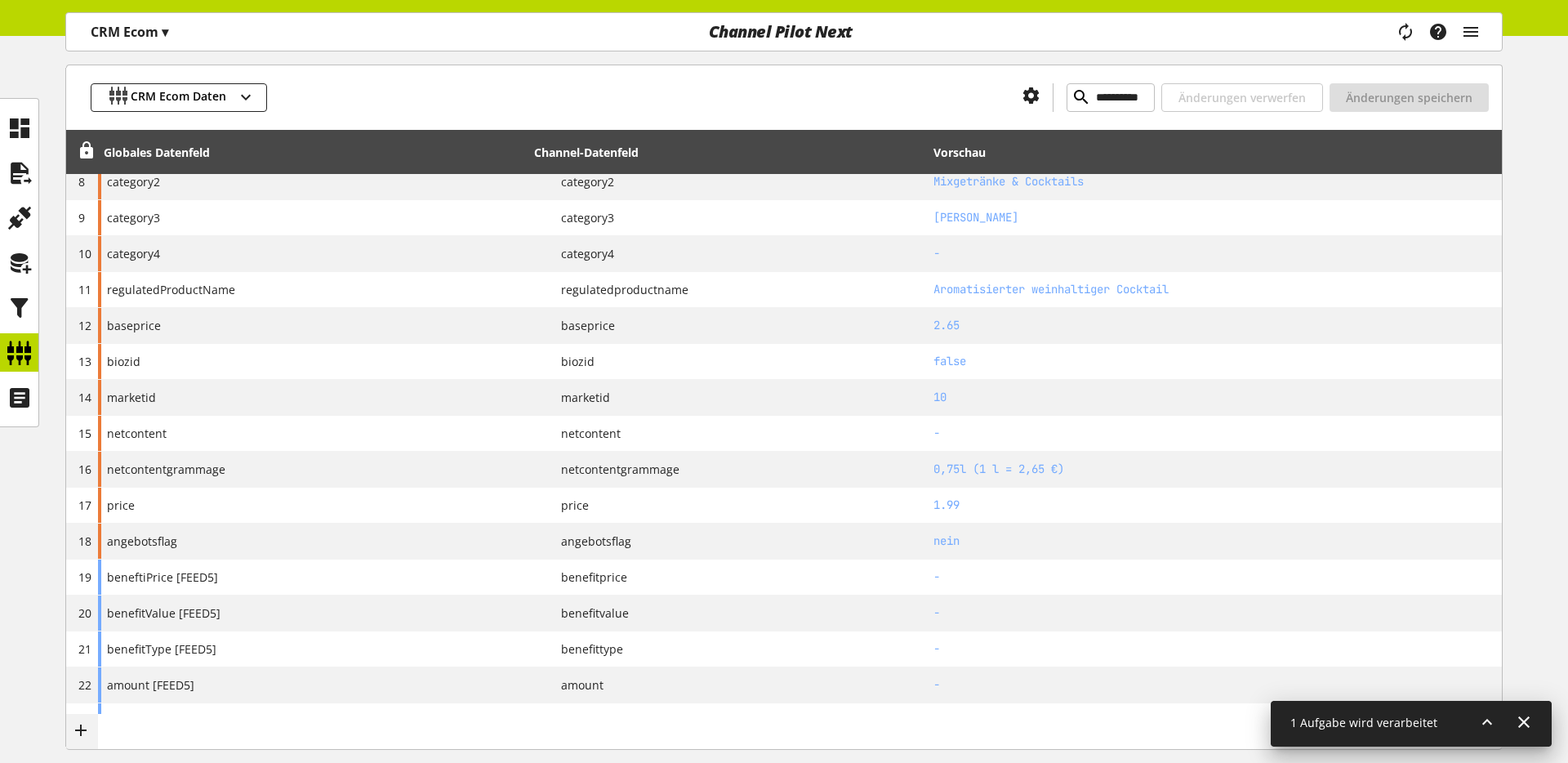
scroll to position [0, 0]
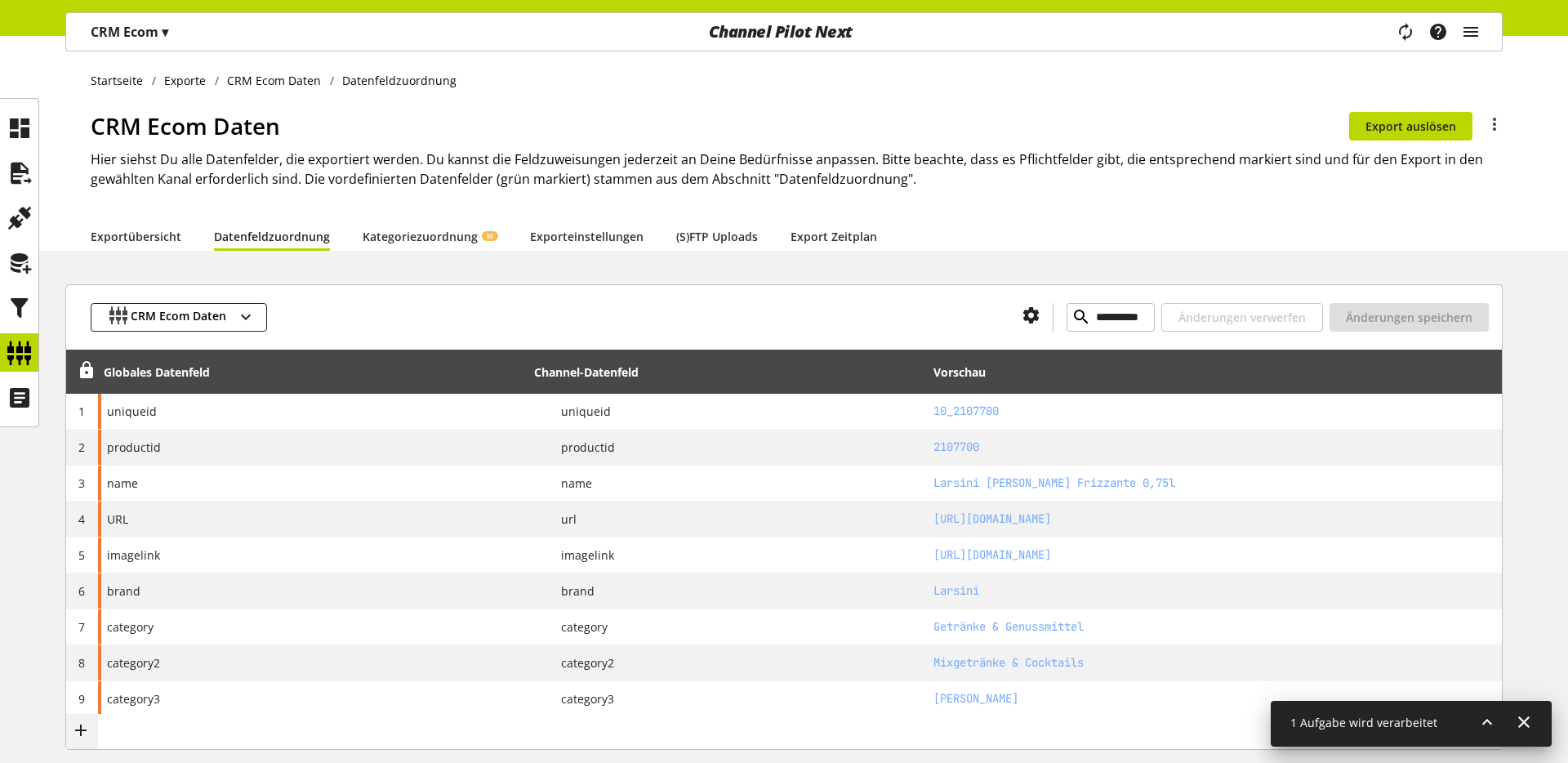
click at [338, 260] on div "**********" at bounding box center [784, 773] width 1568 height 1475
click at [395, 244] on link "Kategoriezuordnung KI" at bounding box center [430, 236] width 135 height 17
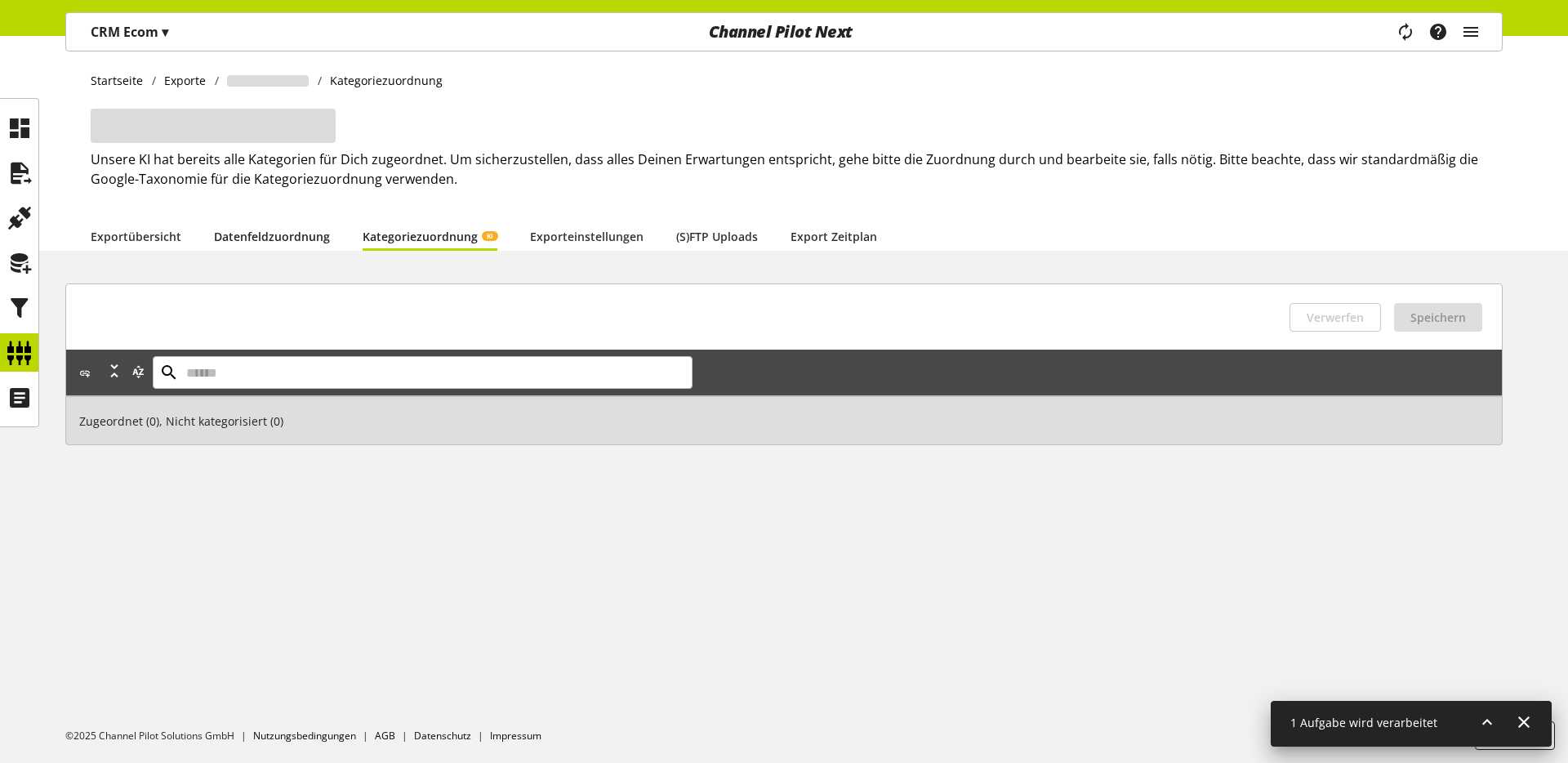
click at [313, 242] on link "Datenfeldzuordnung" at bounding box center [272, 236] width 116 height 17
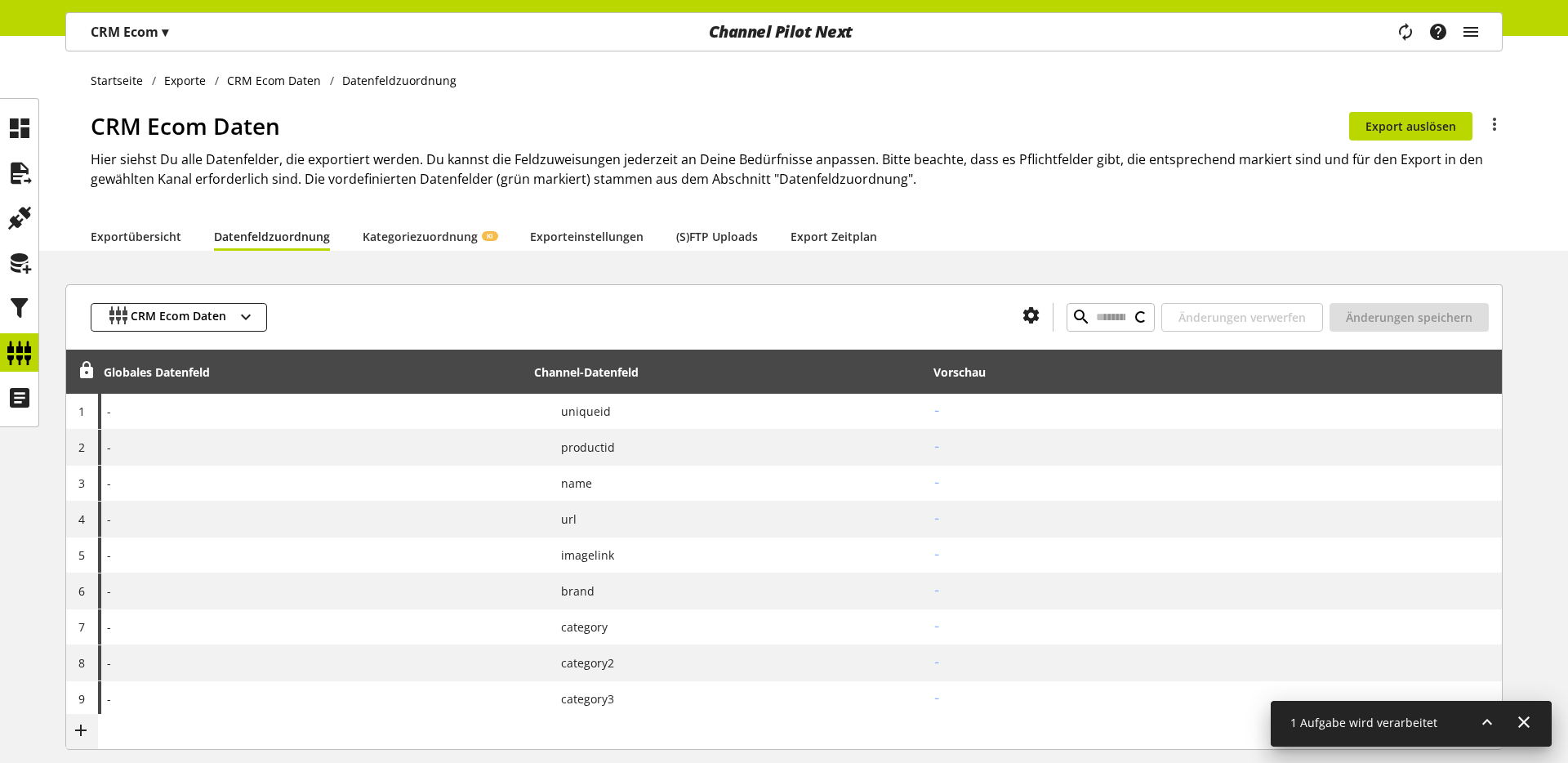
click at [374, 152] on h2 "Hier siehst Du alle Datenfelder, die exportiert werden. Du kannst die Feldzuwei…" at bounding box center [796, 168] width 1412 height 39
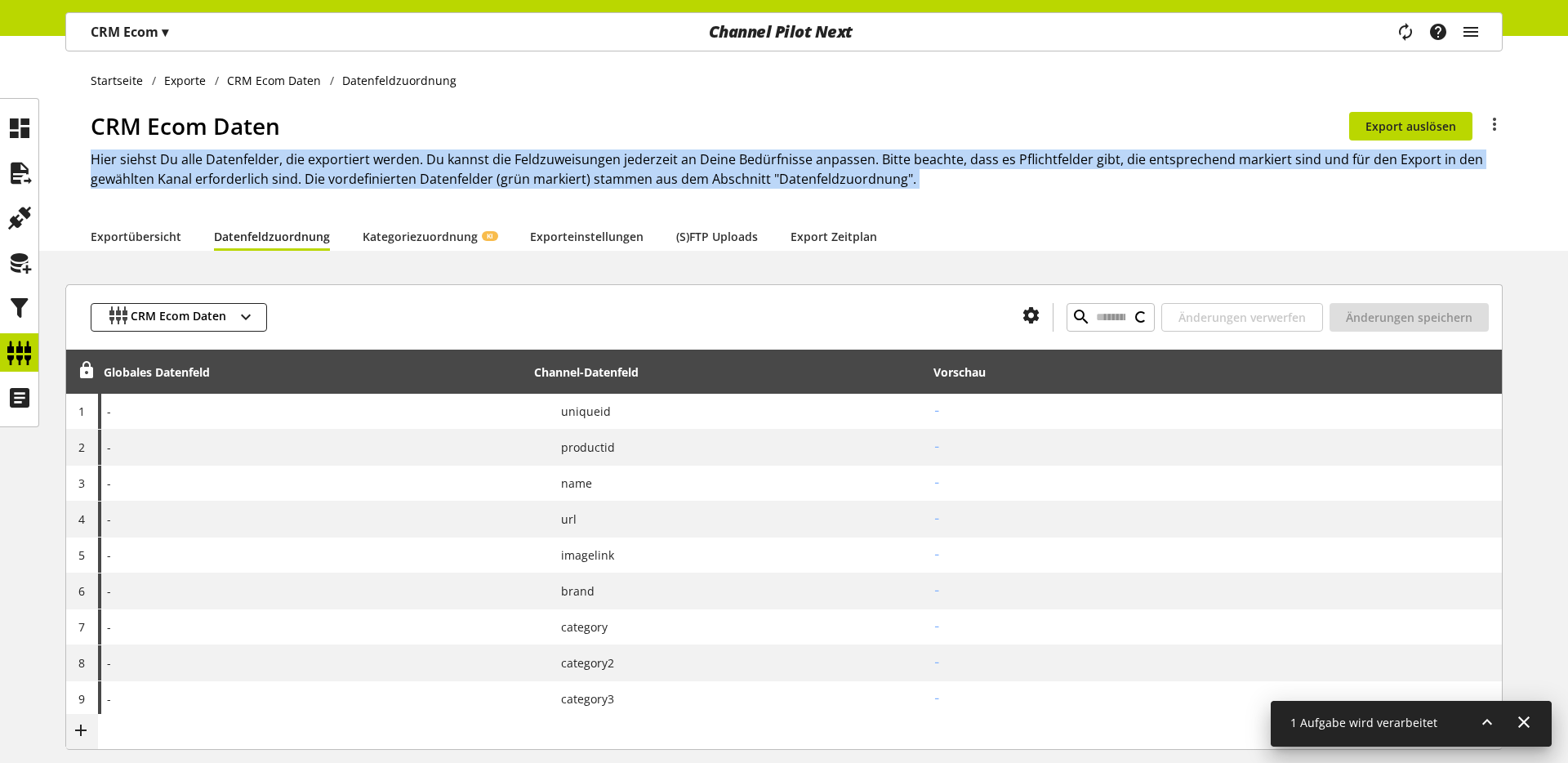
click at [374, 152] on h2 "Hier siehst Du alle Datenfelder, die exportiert werden. Du kannst die Feldzuwei…" at bounding box center [796, 168] width 1412 height 39
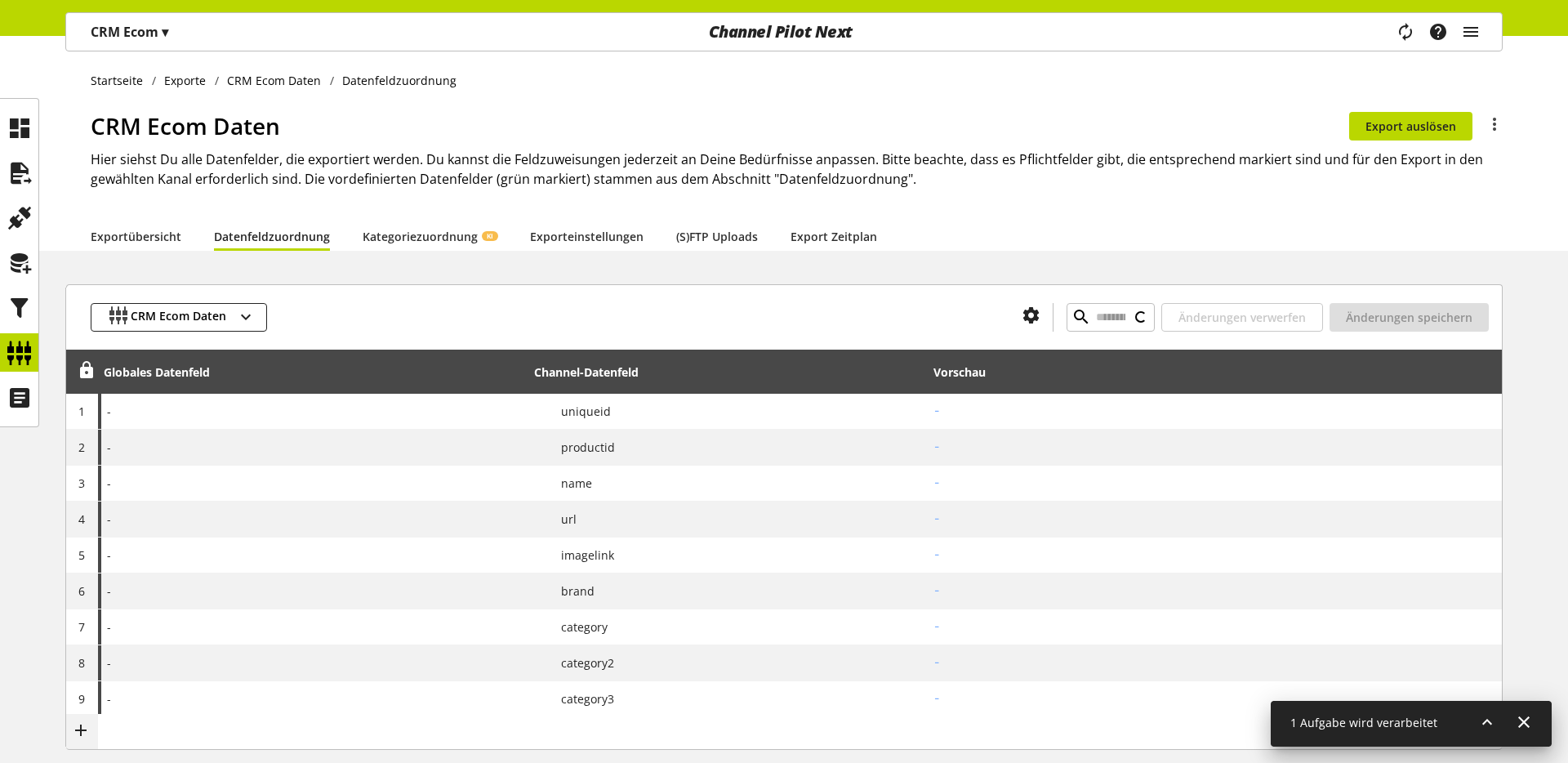
click at [374, 137] on h1 "CRM Ecom Daten" at bounding box center [720, 125] width 1259 height 34
click at [364, 160] on h2 "Hier siehst Du alle Datenfelder, die exportiert werden. Du kannst die Feldzuwei…" at bounding box center [796, 168] width 1412 height 39
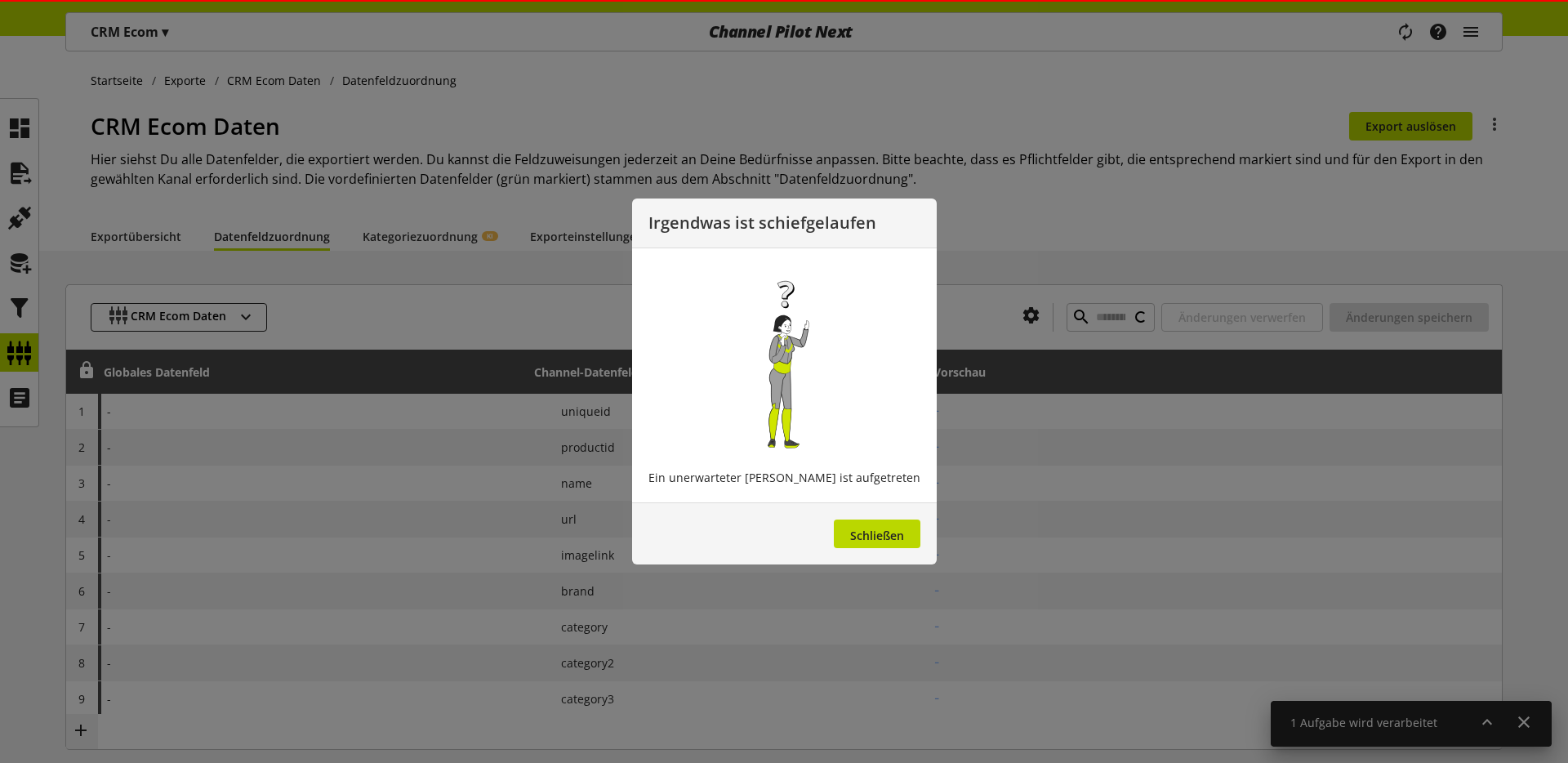
click at [364, 160] on div at bounding box center [784, 382] width 1568 height 763
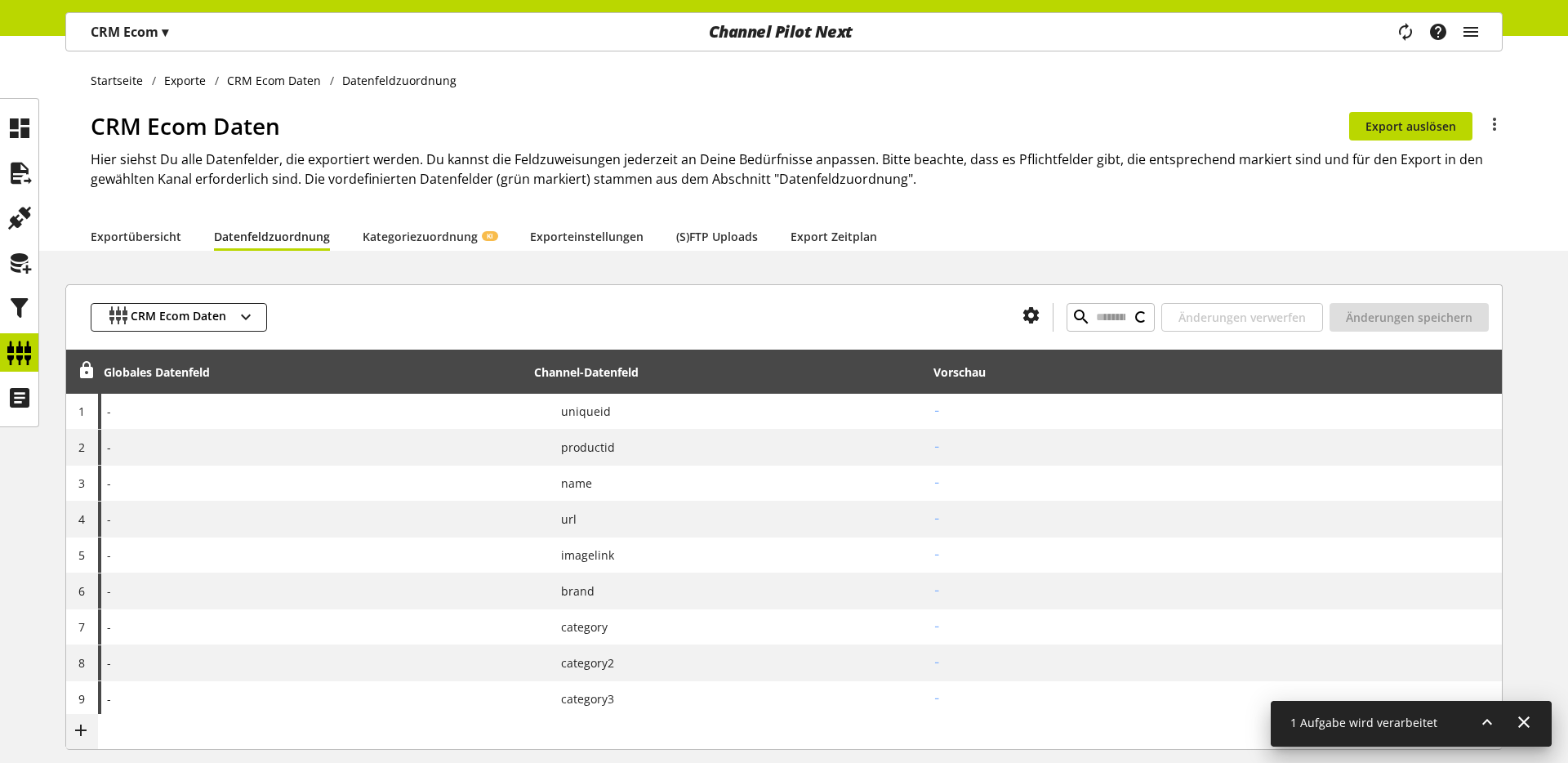
click at [365, 162] on h2 "Hier siehst Du alle Datenfelder, die exportiert werden. Du kannst die Feldzuwei…" at bounding box center [796, 168] width 1412 height 39
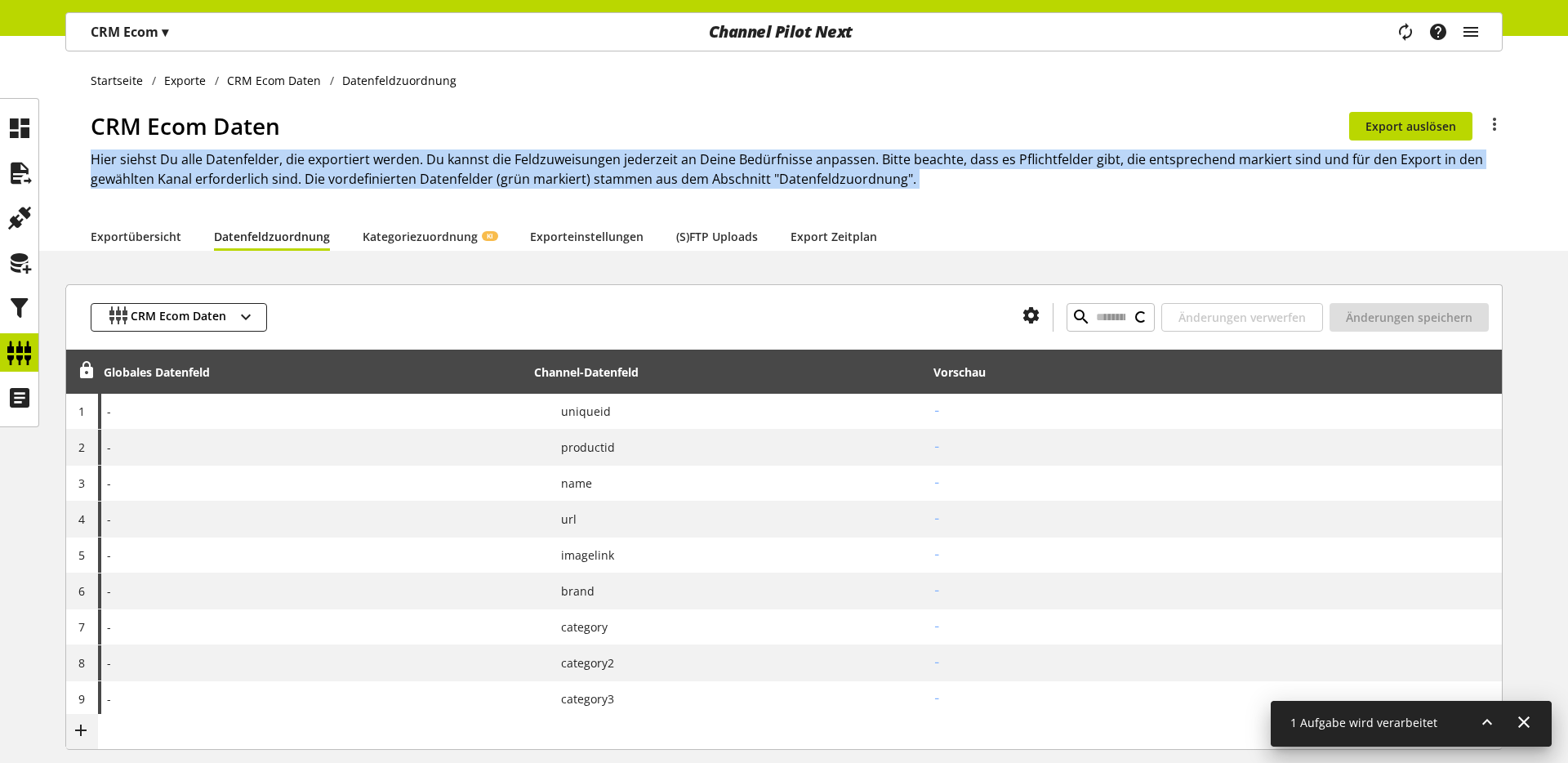
click at [365, 162] on h2 "Hier siehst Du alle Datenfelder, die exportiert werden. Du kannst die Feldzuwei…" at bounding box center [796, 168] width 1412 height 39
type input "**********"
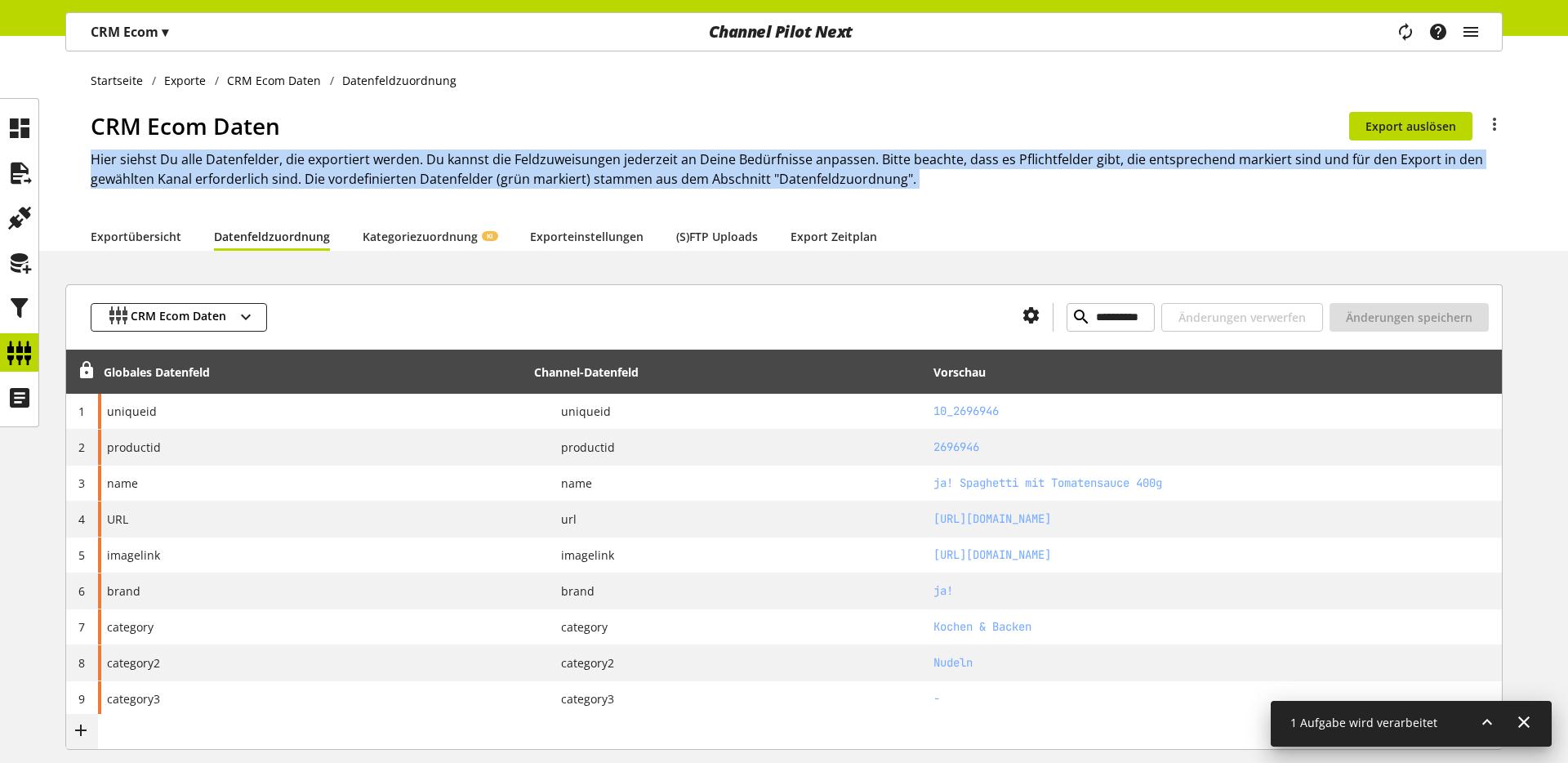
click at [381, 193] on div "CRM Ecom Daten Du bist nicht berechtigt, den Export zu bearbeiten. Export auslö…" at bounding box center [796, 165] width 1412 height 113
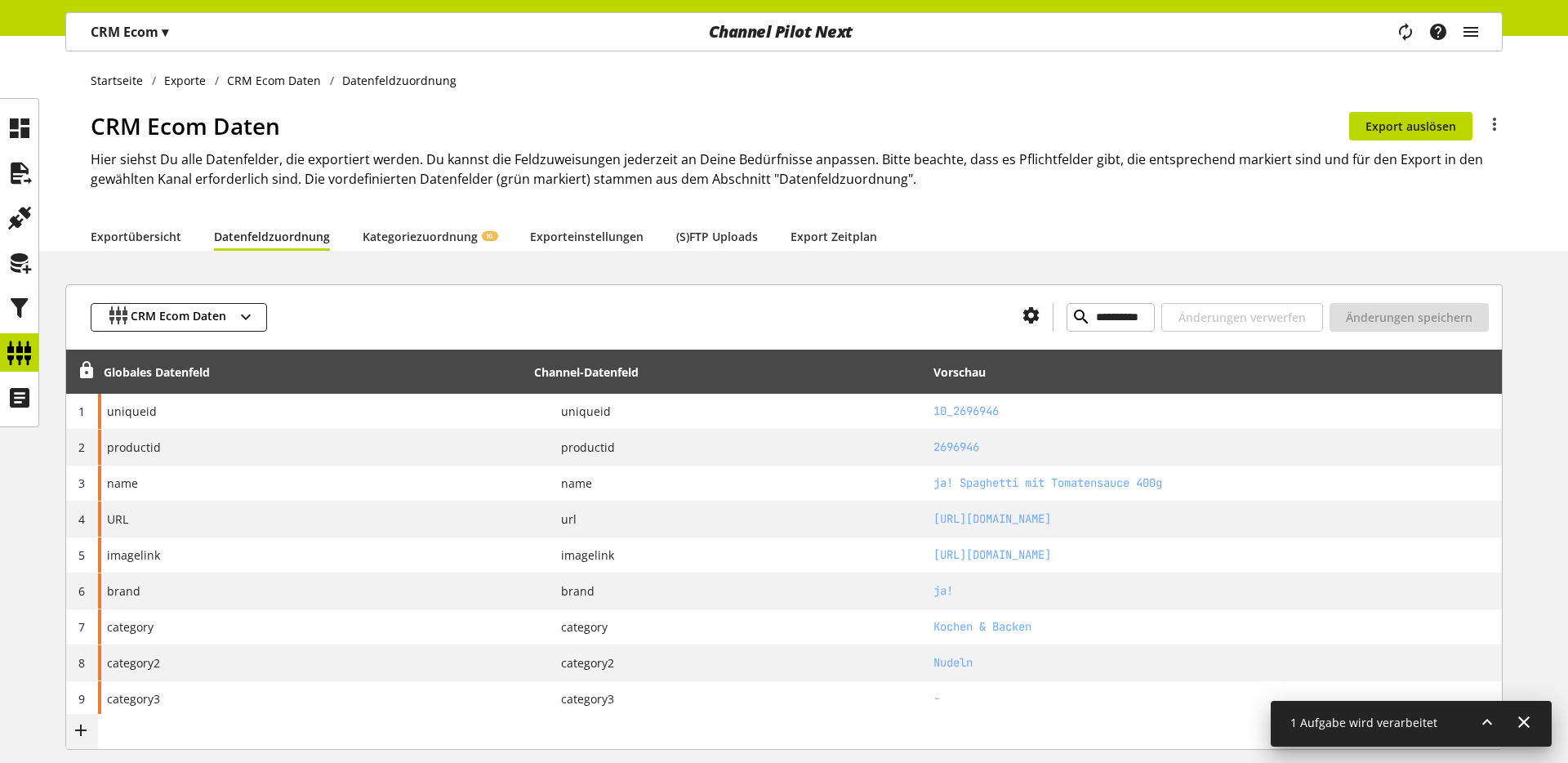
drag, startPoint x: 760, startPoint y: 218, endPoint x: 767, endPoint y: 211, distance: 9.9
click at [760, 217] on div "CRM Ecom Daten Du bist nicht berechtigt, den Export zu bearbeiten. Export auslö…" at bounding box center [796, 165] width 1412 height 113
click at [774, 198] on div "CRM Ecom Daten Du bist nicht berechtigt, den Export zu bearbeiten. Export auslö…" at bounding box center [796, 165] width 1412 height 113
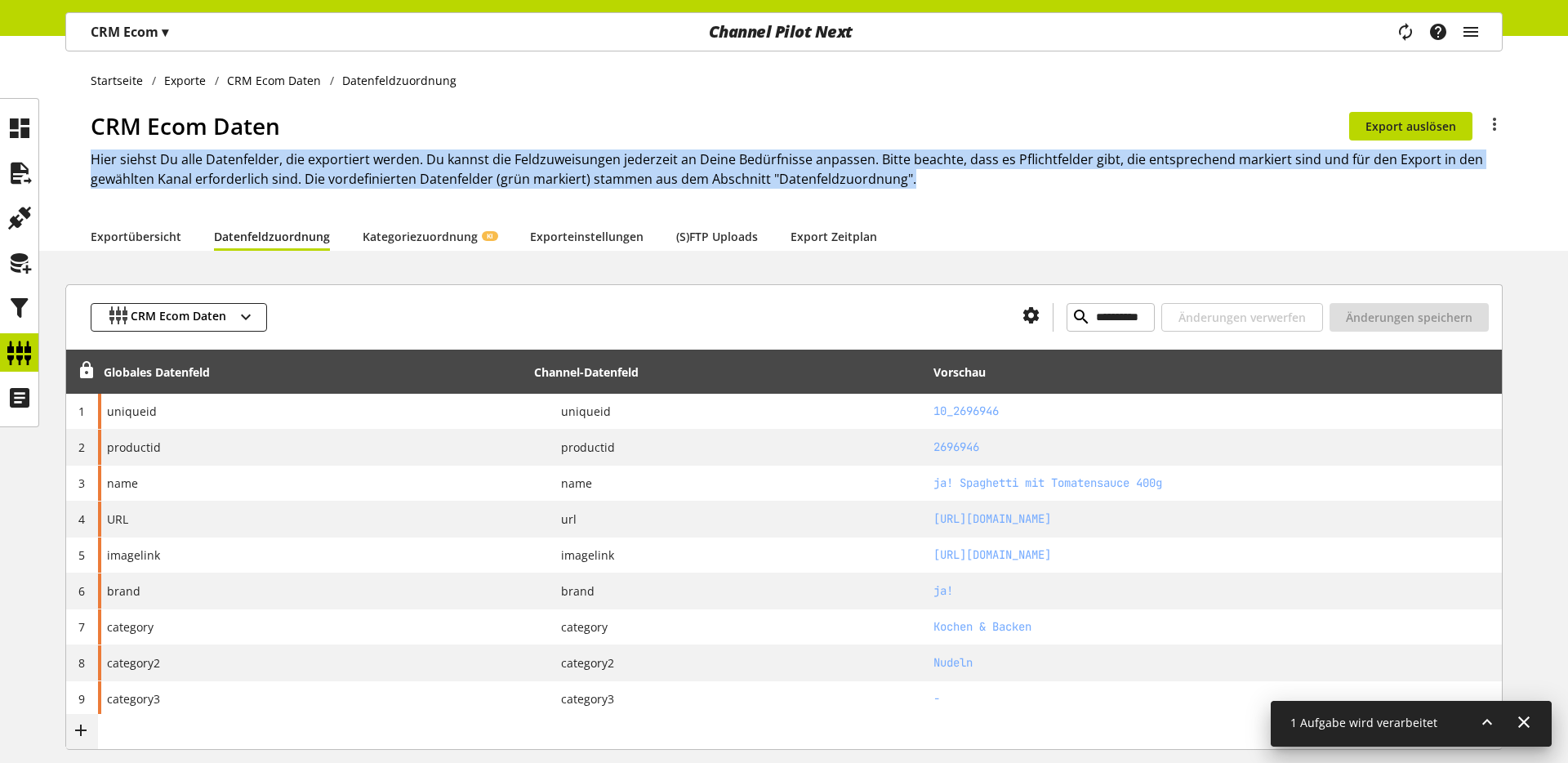
drag, startPoint x: 915, startPoint y: 175, endPoint x: 93, endPoint y: 166, distance: 822.0
click at [93, 166] on h2 "Hier siehst Du alle Datenfelder, die exportiert werden. Du kannst die Feldzuwei…" at bounding box center [796, 168] width 1412 height 39
click at [107, 162] on h2 "Hier siehst Du alle Datenfelder, die exportiert werden. Du kannst die Feldzuwei…" at bounding box center [796, 168] width 1412 height 39
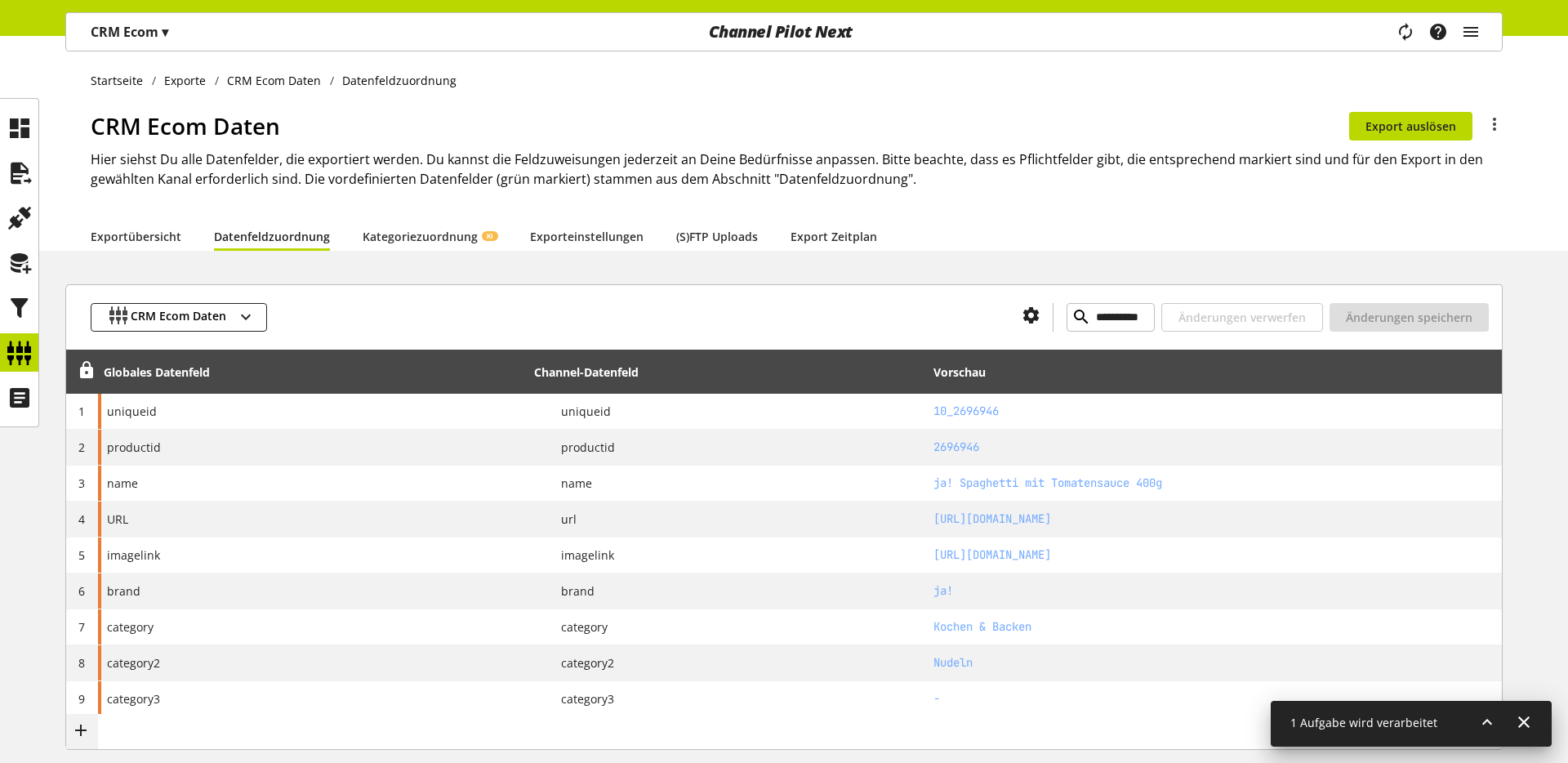
click at [104, 121] on h1 "CRM Ecom Daten" at bounding box center [720, 125] width 1259 height 34
click at [179, 129] on h1 "CRM Ecom Daten" at bounding box center [720, 125] width 1259 height 34
click at [215, 126] on h1 "CRM Ecom Daten" at bounding box center [720, 125] width 1259 height 34
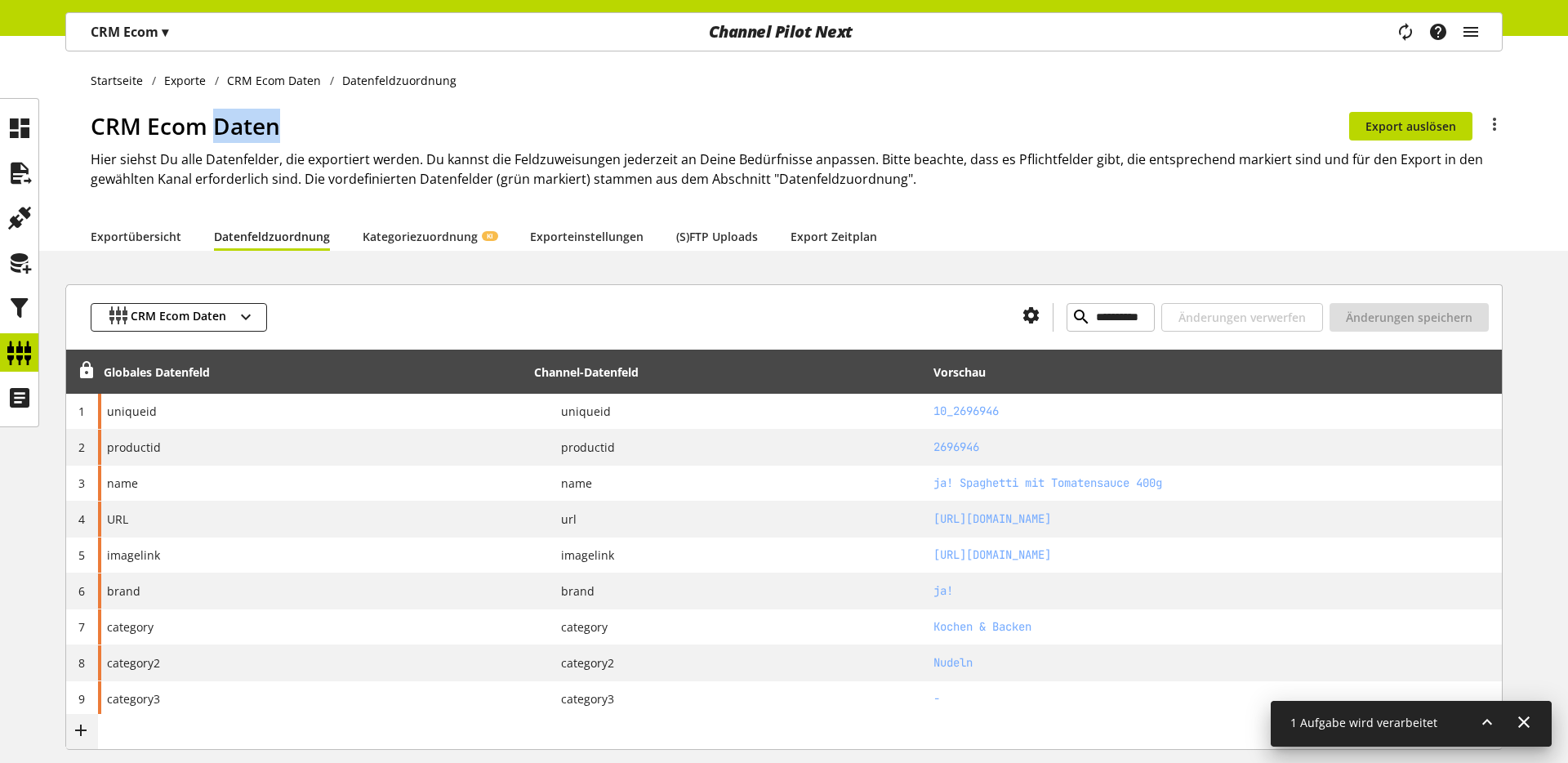
click at [215, 127] on h1 "CRM Ecom Daten" at bounding box center [720, 125] width 1259 height 34
click at [187, 120] on h1 "CRM Ecom Daten" at bounding box center [720, 125] width 1259 height 34
click at [182, 127] on h1 "CRM Ecom Daten" at bounding box center [720, 125] width 1259 height 34
click at [182, 128] on h1 "CRM Ecom Daten" at bounding box center [720, 125] width 1259 height 34
click at [439, 119] on h1 "CRM Ecom Daten" at bounding box center [720, 125] width 1259 height 34
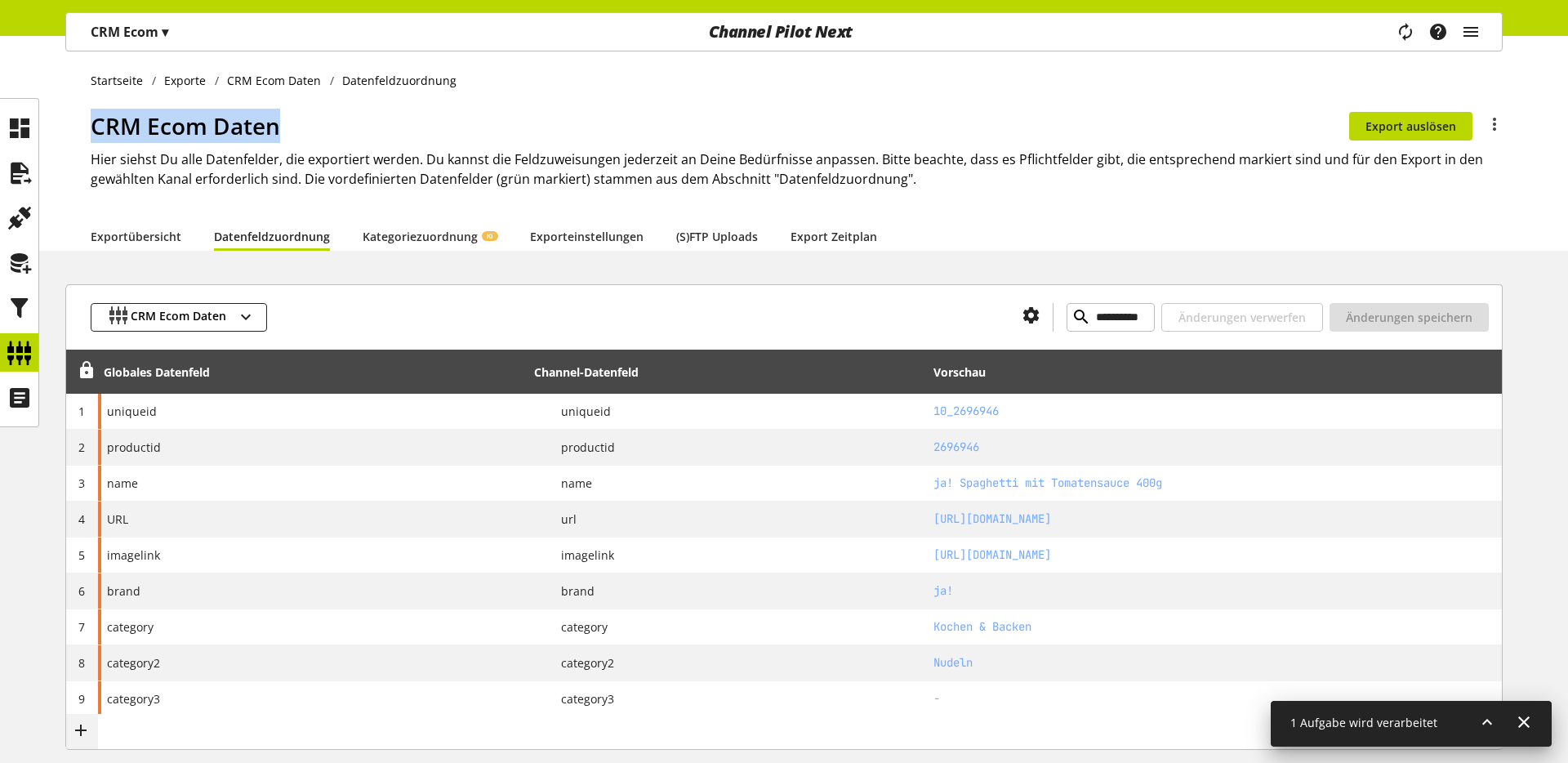
drag, startPoint x: 339, startPoint y: 123, endPoint x: 75, endPoint y: 133, distance: 264.2
click at [75, 133] on div "Startseite Exporte CRM Ecom Daten Datenfeldzuordnung CRM Ecom Daten Du bist nic…" at bounding box center [784, 143] width 1568 height 215
click at [83, 133] on div "Startseite Exporte CRM Ecom Daten Datenfeldzuordnung CRM Ecom Daten Du bist nic…" at bounding box center [784, 143] width 1568 height 215
click at [275, 189] on div "CRM Ecom Daten Du bist nicht berechtigt, den Export zu bearbeiten. Export auslö…" at bounding box center [796, 165] width 1412 height 113
drag, startPoint x: 276, startPoint y: 119, endPoint x: 93, endPoint y: 133, distance: 183.5
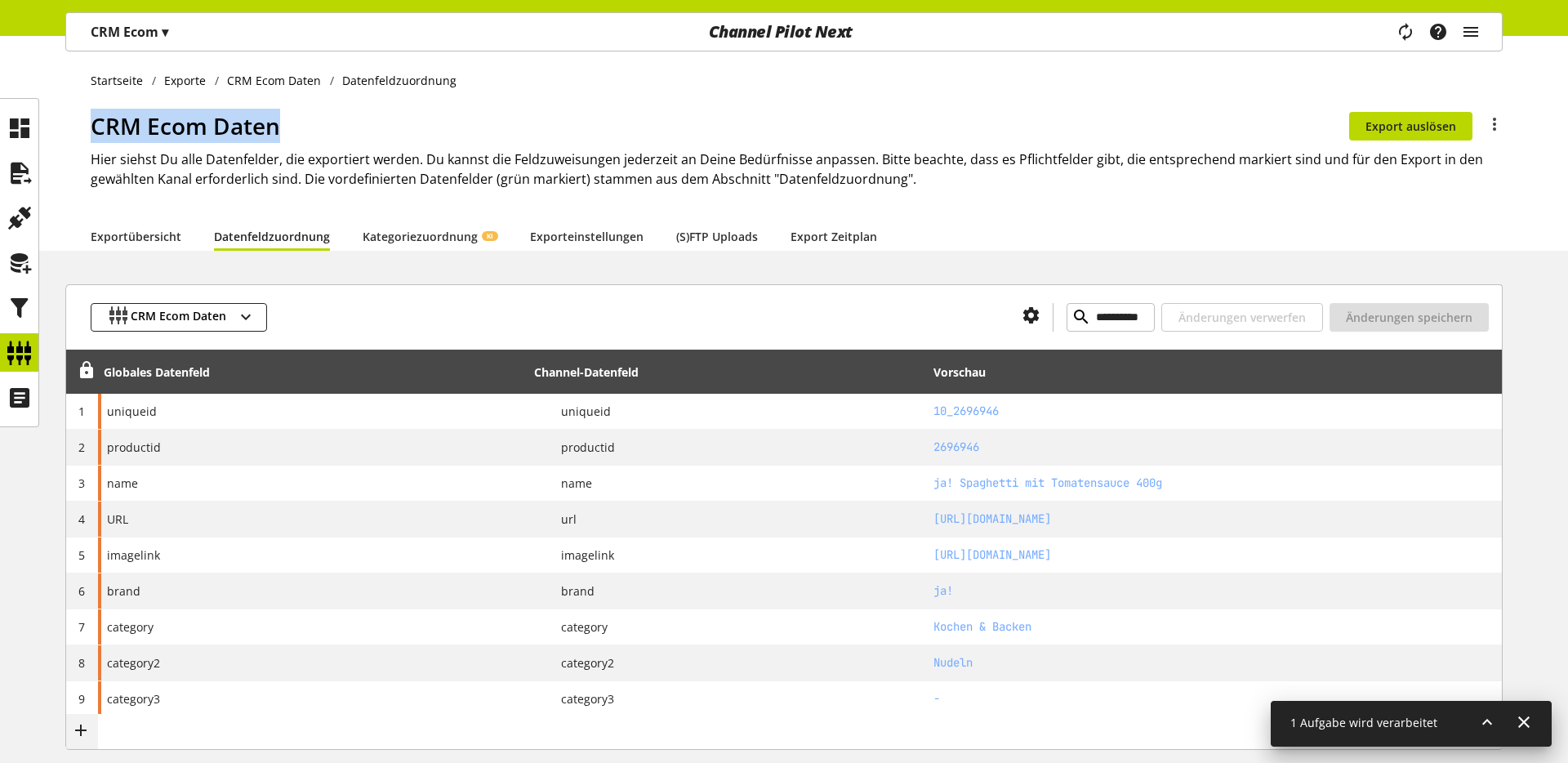
click at [93, 133] on h1 "CRM Ecom Daten" at bounding box center [720, 125] width 1259 height 34
click at [101, 150] on h2 "Hier siehst Du alle Datenfelder, die exportiert werden. Du kannst die Feldzuwei…" at bounding box center [796, 168] width 1412 height 39
drag, startPoint x: 94, startPoint y: 121, endPoint x: 279, endPoint y: 118, distance: 185.0
click at [279, 118] on h1 "CRM Ecom Daten" at bounding box center [720, 125] width 1259 height 34
click at [313, 117] on h1 "CRM Ecom Daten" at bounding box center [720, 125] width 1259 height 34
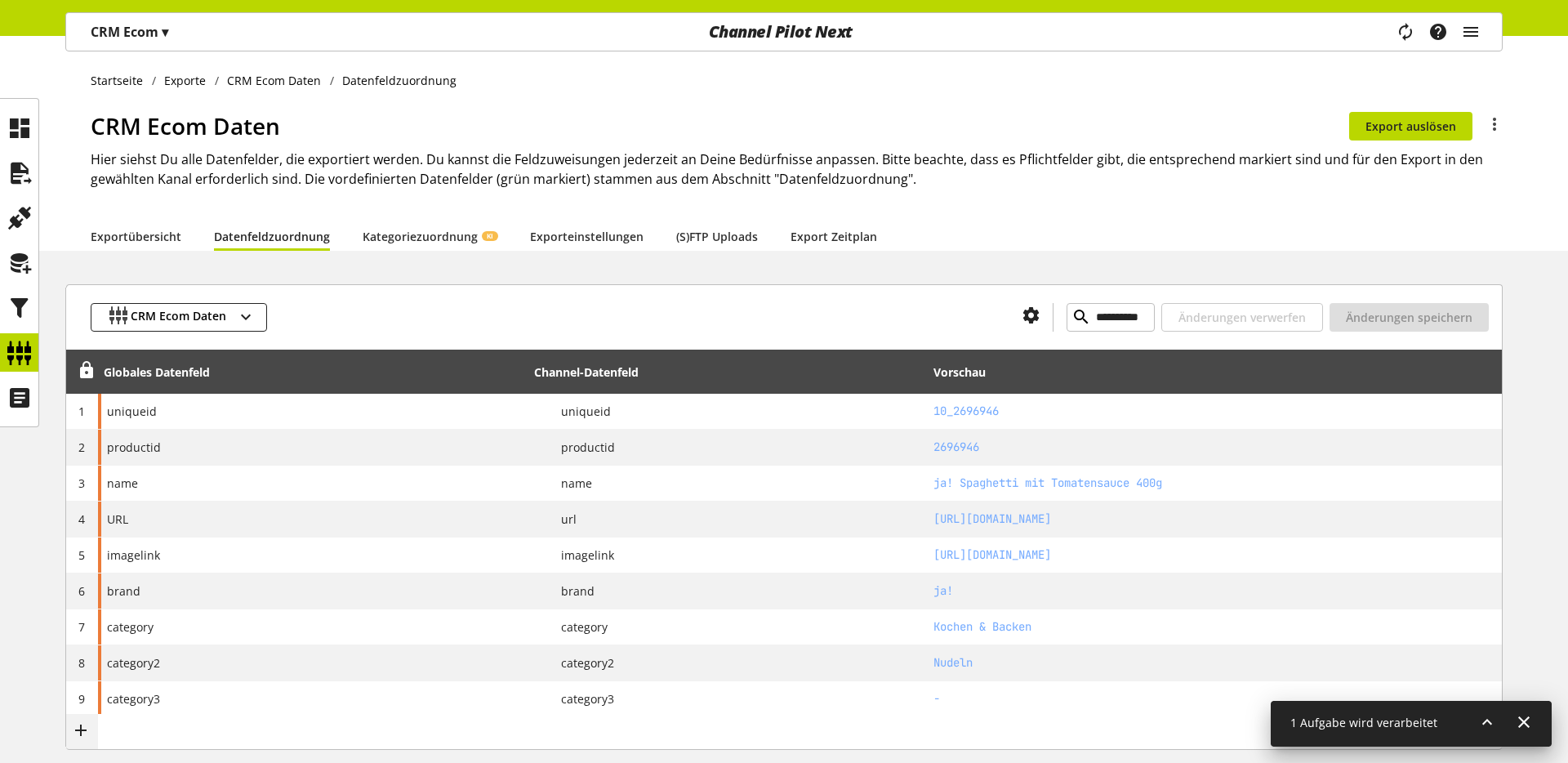
click at [500, 324] on div at bounding box center [638, 317] width 742 height 28
click at [324, 284] on div "**********" at bounding box center [784, 317] width 1436 height 66
click at [278, 143] on div "CRM Ecom Daten Du bist nicht berechtigt, den Export zu bearbeiten. Export auslö…" at bounding box center [796, 165] width 1412 height 113
click at [124, 128] on h1 "CRM Ecom Daten" at bounding box center [720, 125] width 1259 height 34
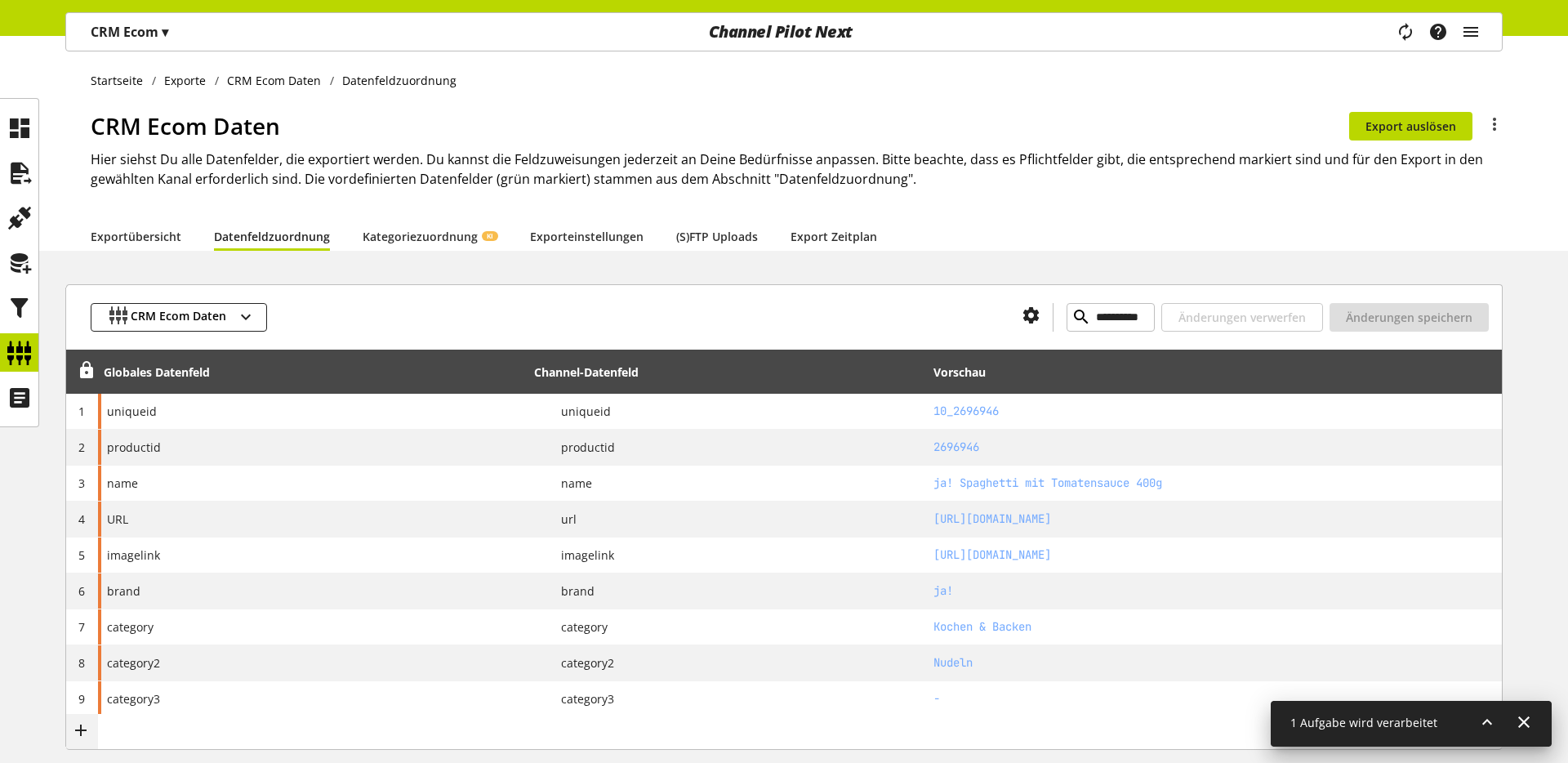
click at [163, 124] on h1 "CRM Ecom Daten" at bounding box center [720, 125] width 1259 height 34
click at [245, 125] on h1 "CRM Ecom Daten" at bounding box center [720, 125] width 1259 height 34
click at [171, 129] on h1 "CRM Ecom Daten" at bounding box center [720, 125] width 1259 height 34
click at [136, 134] on h1 "CRM Ecom Daten" at bounding box center [720, 125] width 1259 height 34
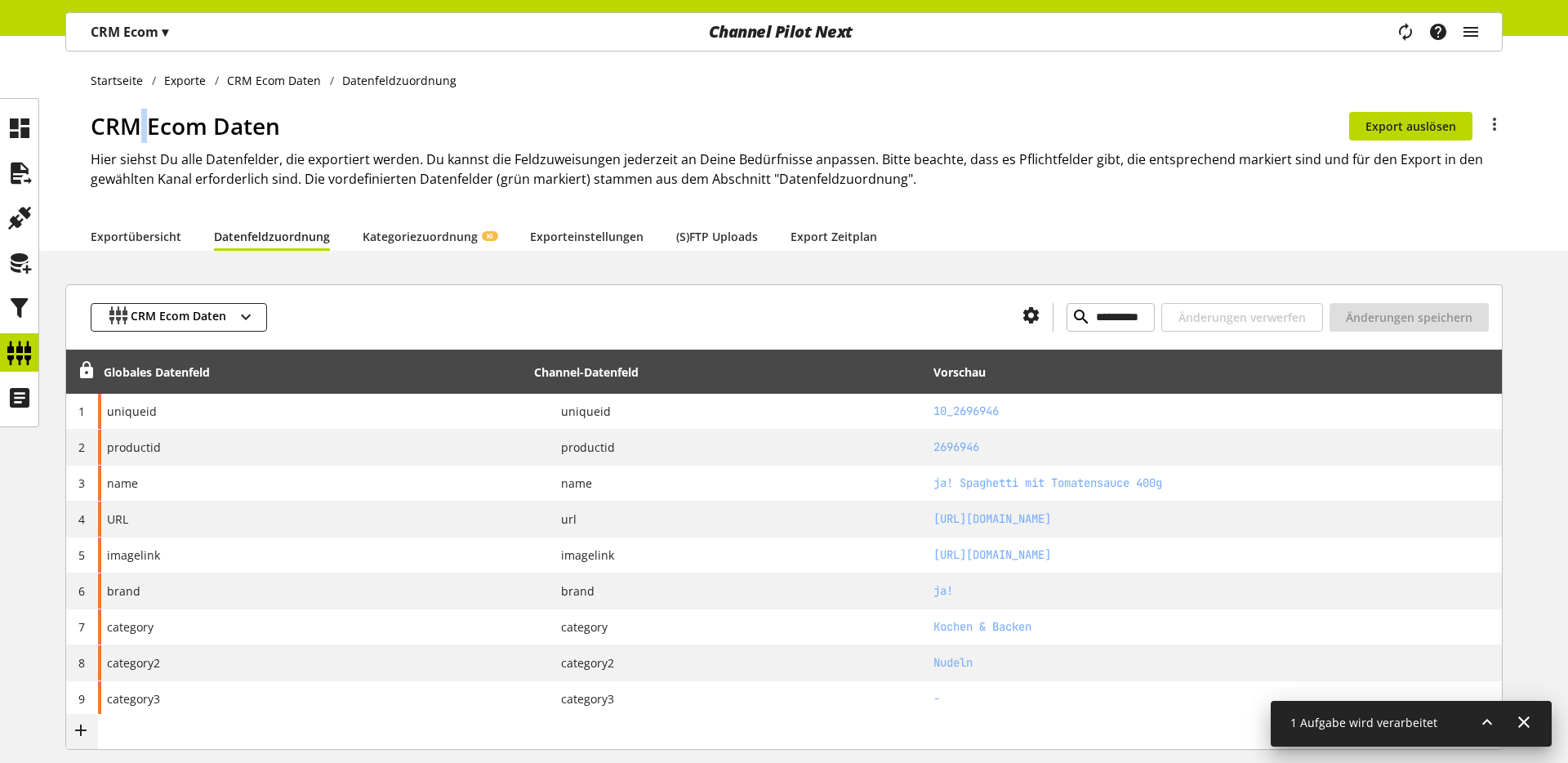
click at [136, 134] on h1 "CRM Ecom Daten" at bounding box center [720, 125] width 1259 height 34
click at [158, 132] on h1 "CRM Ecom Daten" at bounding box center [720, 125] width 1259 height 34
drag, startPoint x: 158, startPoint y: 132, endPoint x: 178, endPoint y: 129, distance: 20.2
click at [158, 131] on h1 "CRM Ecom Daten" at bounding box center [720, 125] width 1259 height 34
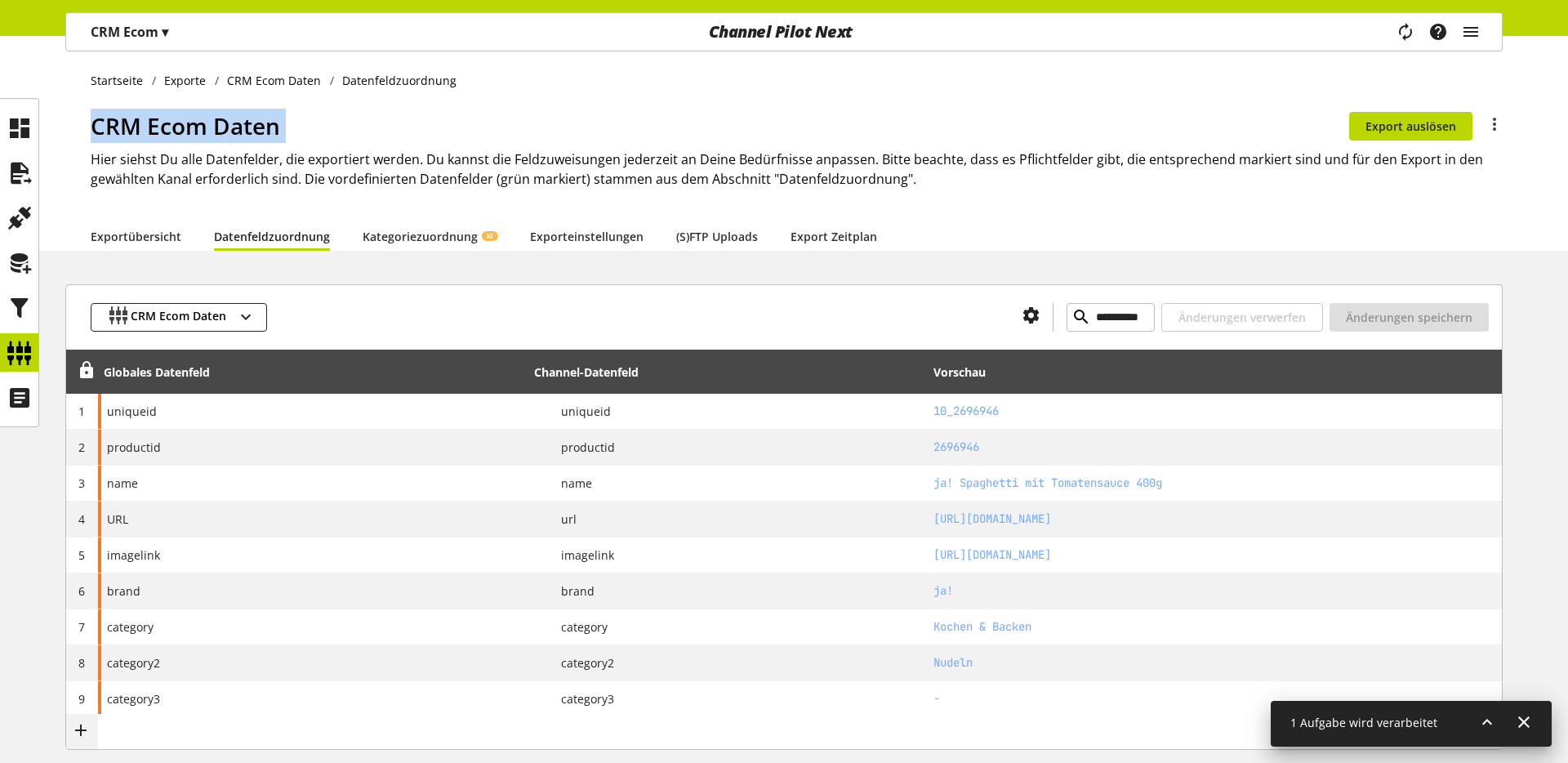
click at [333, 112] on h1 "CRM Ecom Daten" at bounding box center [720, 125] width 1259 height 34
drag, startPoint x: 1255, startPoint y: 168, endPoint x: 988, endPoint y: 186, distance: 267.6
click at [1252, 168] on h2 "Hier siehst Du alle Datenfelder, die exportiert werden. Du kannst die Feldzuwei…" at bounding box center [796, 168] width 1412 height 39
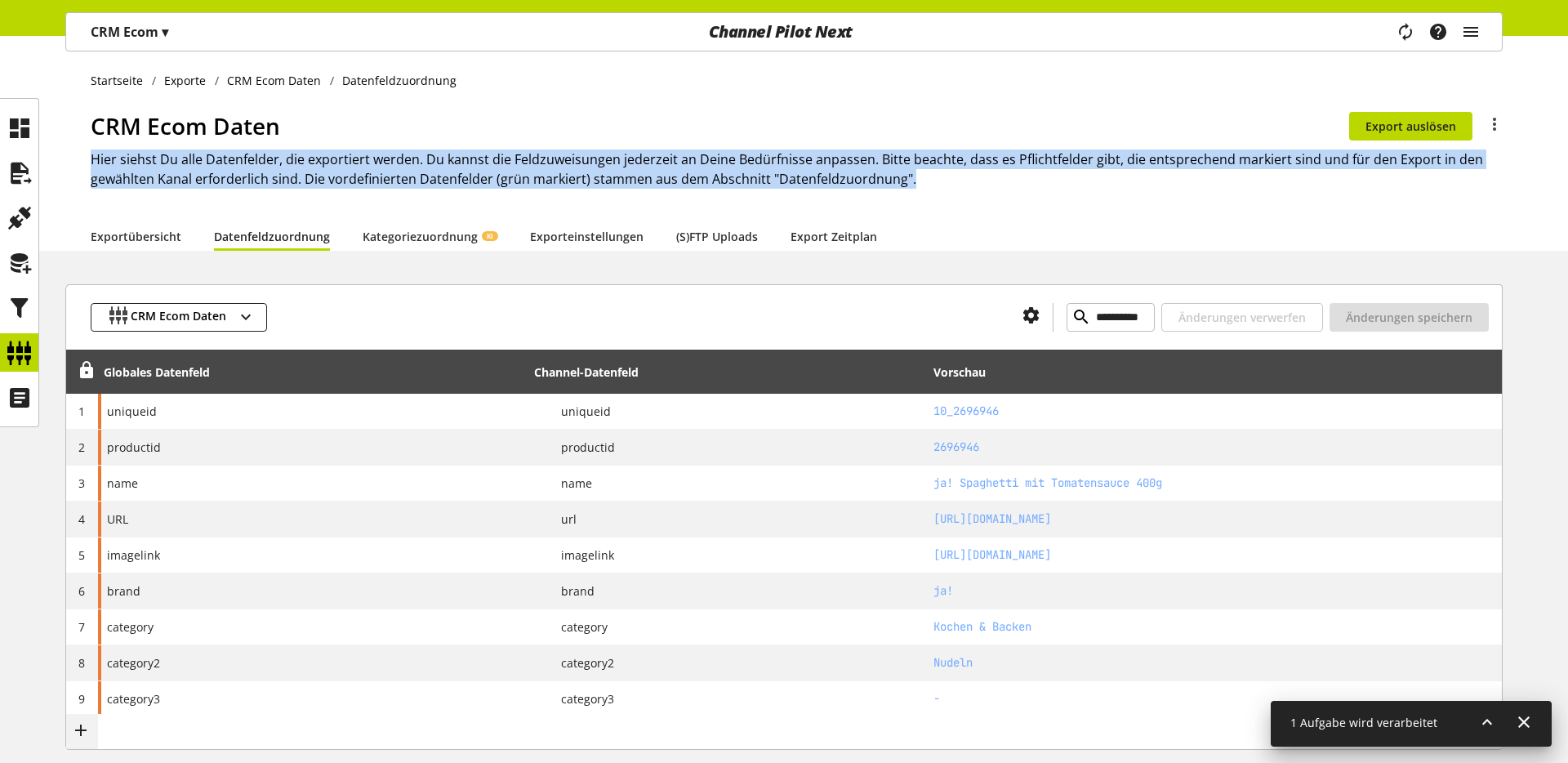
drag, startPoint x: 922, startPoint y: 177, endPoint x: 90, endPoint y: 160, distance: 832.2
click at [90, 160] on h2 "Hier siehst Du alle Datenfelder, die exportiert werden. Du kannst die Feldzuwei…" at bounding box center [796, 168] width 1412 height 39
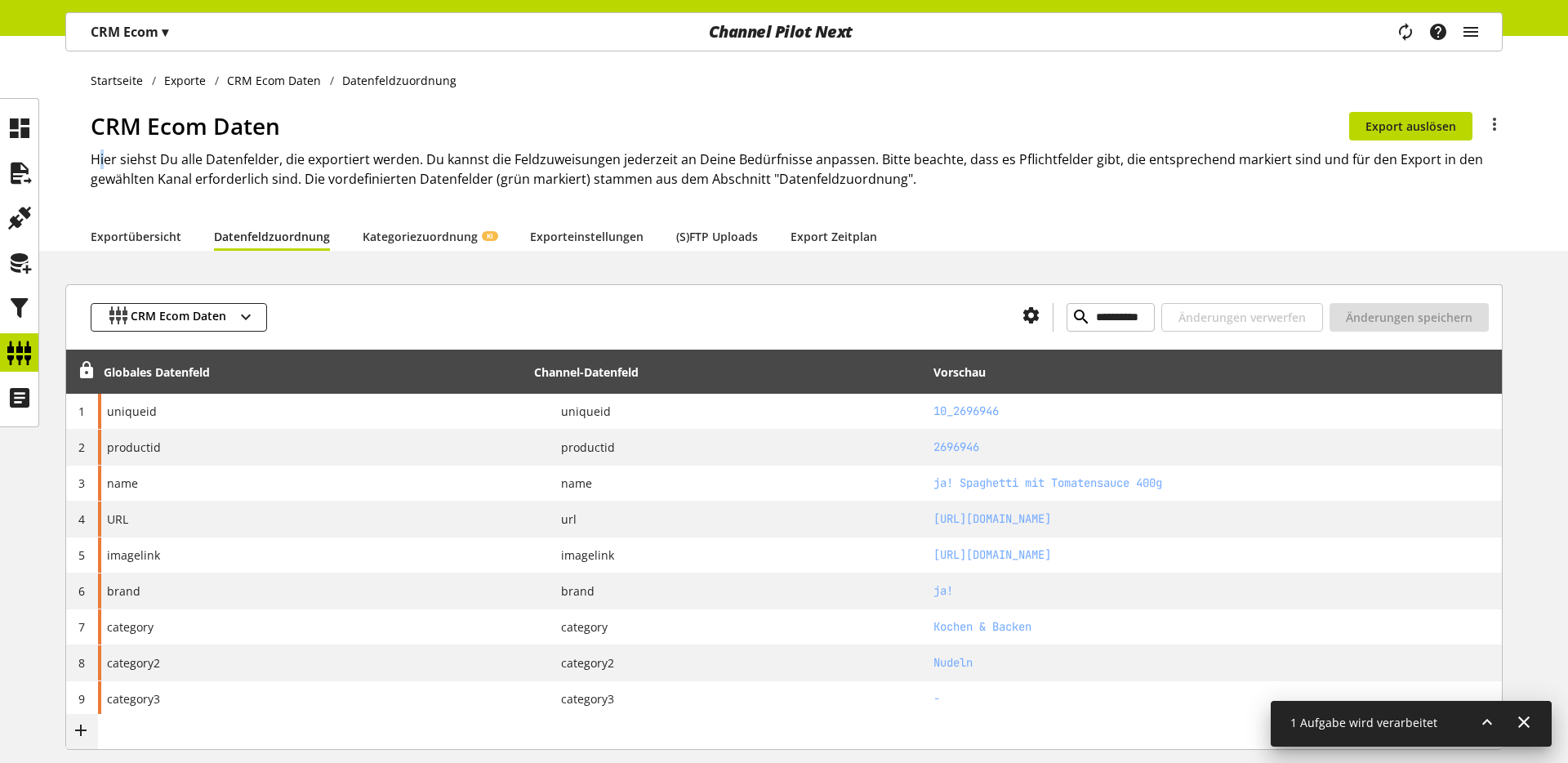
click at [100, 161] on h2 "Hier siehst Du alle Datenfelder, die exportiert werden. Du kannst die Feldzuwei…" at bounding box center [796, 168] width 1412 height 39
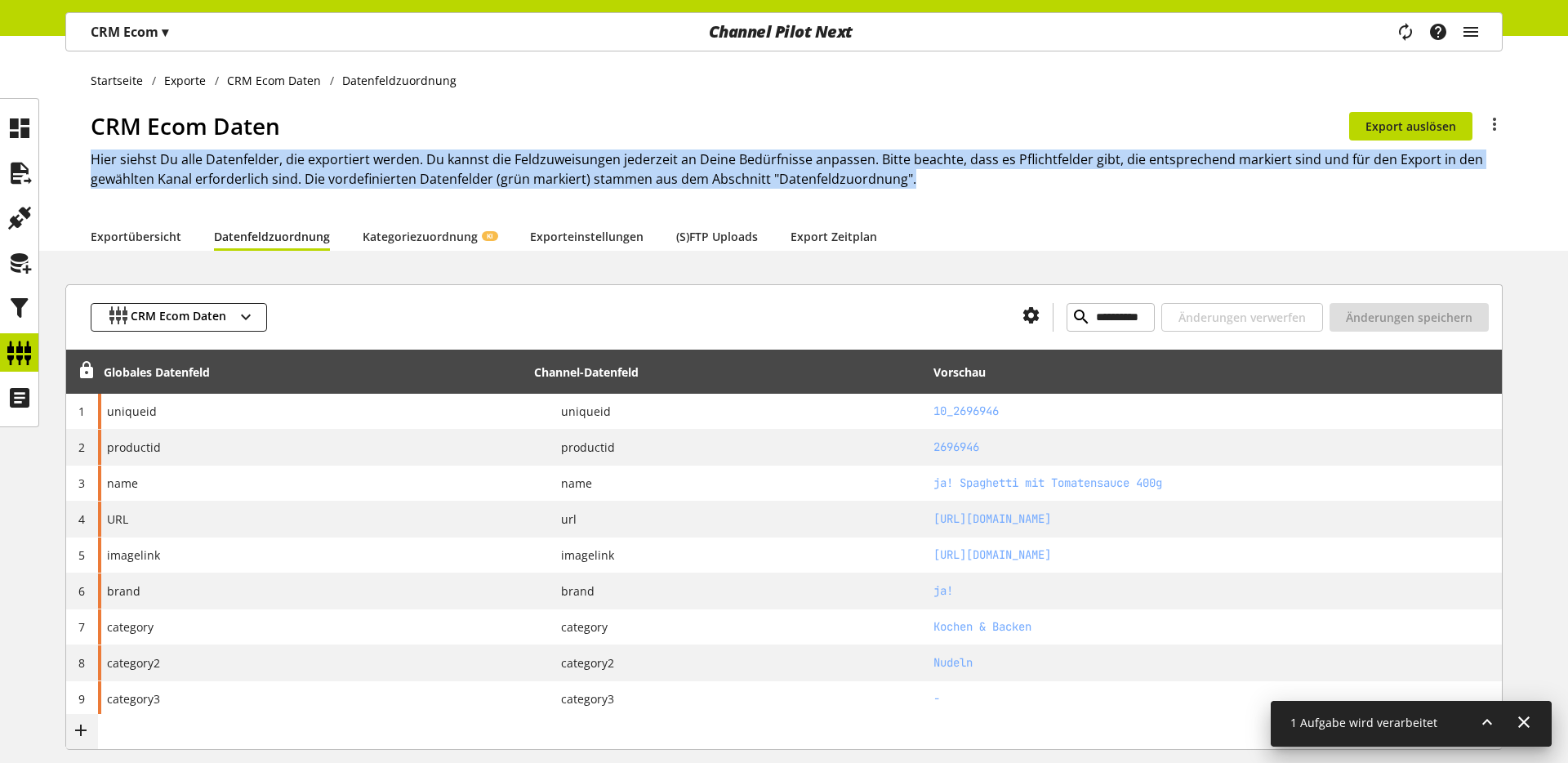
drag, startPoint x: 92, startPoint y: 157, endPoint x: 910, endPoint y: 183, distance: 818.4
click at [910, 183] on h2 "Hier siehst Du alle Datenfelder, die exportiert werden. Du kannst die Feldzuwei…" at bounding box center [796, 168] width 1412 height 39
drag, startPoint x: 910, startPoint y: 180, endPoint x: 90, endPoint y: 147, distance: 820.7
click at [90, 149] on h2 "Hier siehst Du alle Datenfelder, die exportiert werden. Du kannst die Feldzuwei…" at bounding box center [796, 168] width 1412 height 39
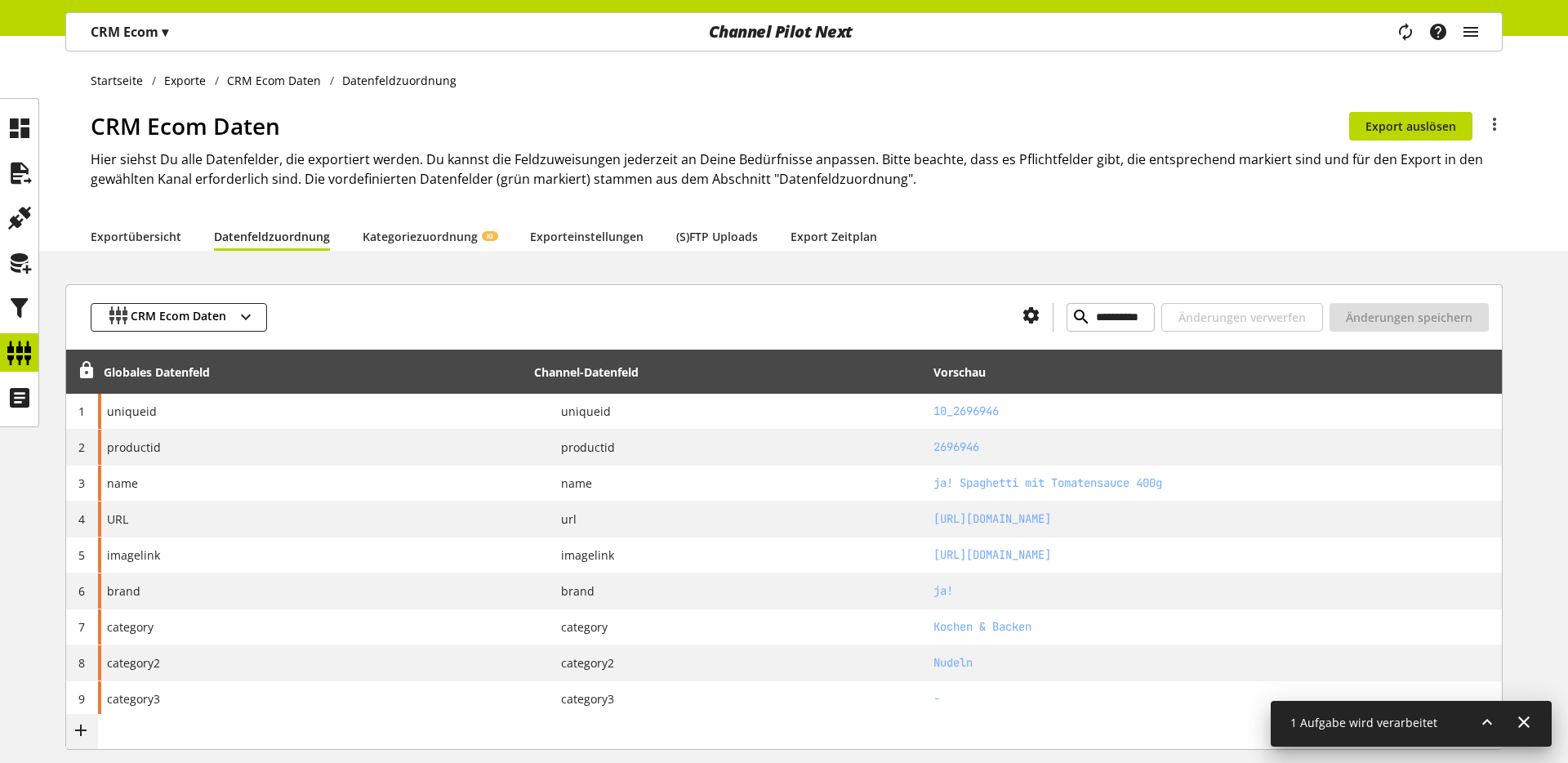
click at [95, 142] on h1 "CRM Ecom Daten" at bounding box center [720, 125] width 1259 height 34
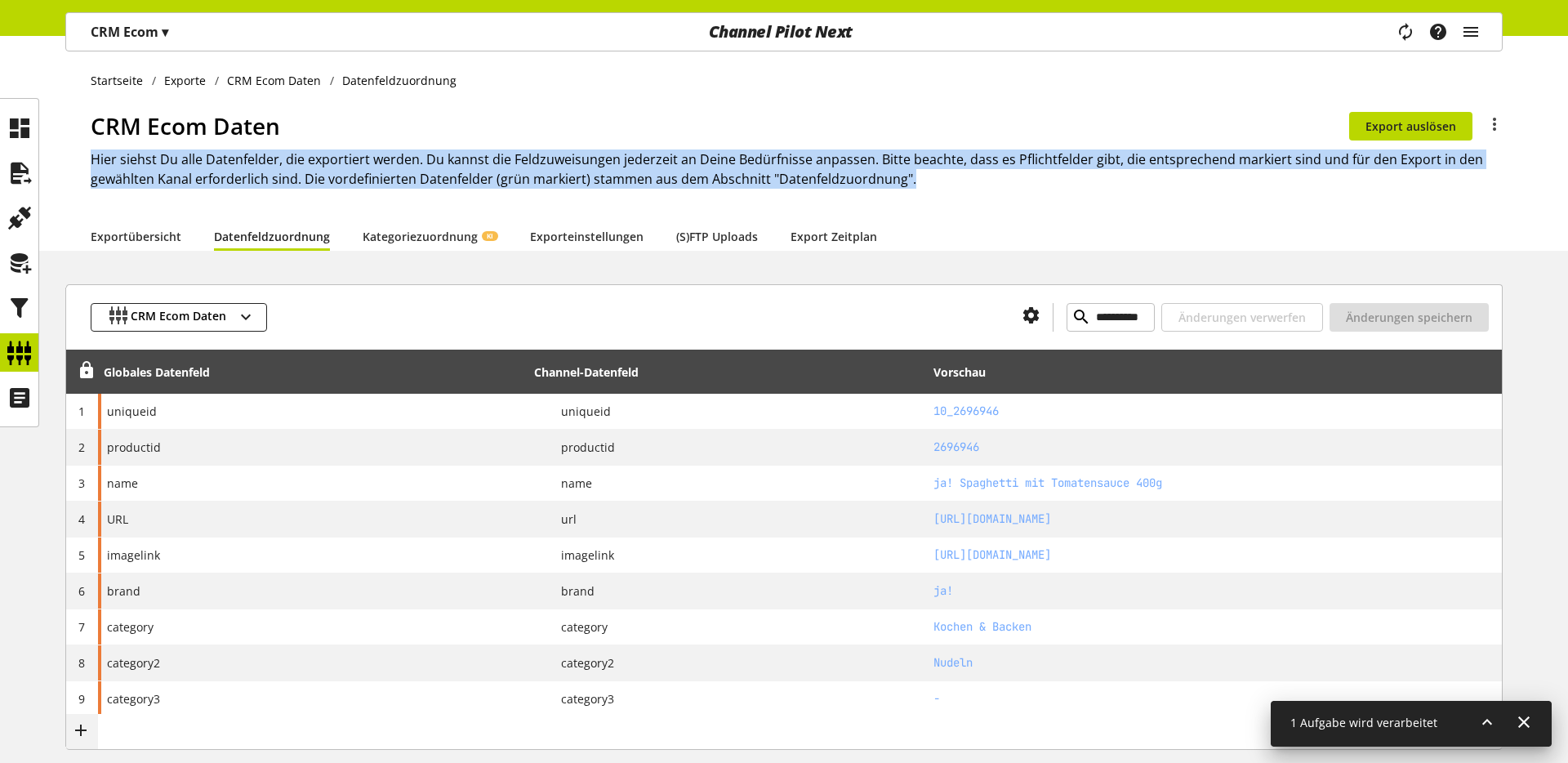
drag, startPoint x: 89, startPoint y: 155, endPoint x: 927, endPoint y: 179, distance: 838.3
click at [927, 179] on div "Startseite Exporte CRM Ecom Daten Datenfeldzuordnung CRM Ecom Daten Du bist nic…" at bounding box center [784, 143] width 1568 height 215
click at [927, 179] on h2 "Hier siehst Du alle Datenfelder, die exportiert werden. Du kannst die Feldzuwei…" at bounding box center [796, 168] width 1412 height 39
drag, startPoint x: 917, startPoint y: 182, endPoint x: 97, endPoint y: 151, distance: 820.6
click at [97, 151] on h2 "Hier siehst Du alle Datenfelder, die exportiert werden. Du kannst die Feldzuwei…" at bounding box center [796, 168] width 1412 height 39
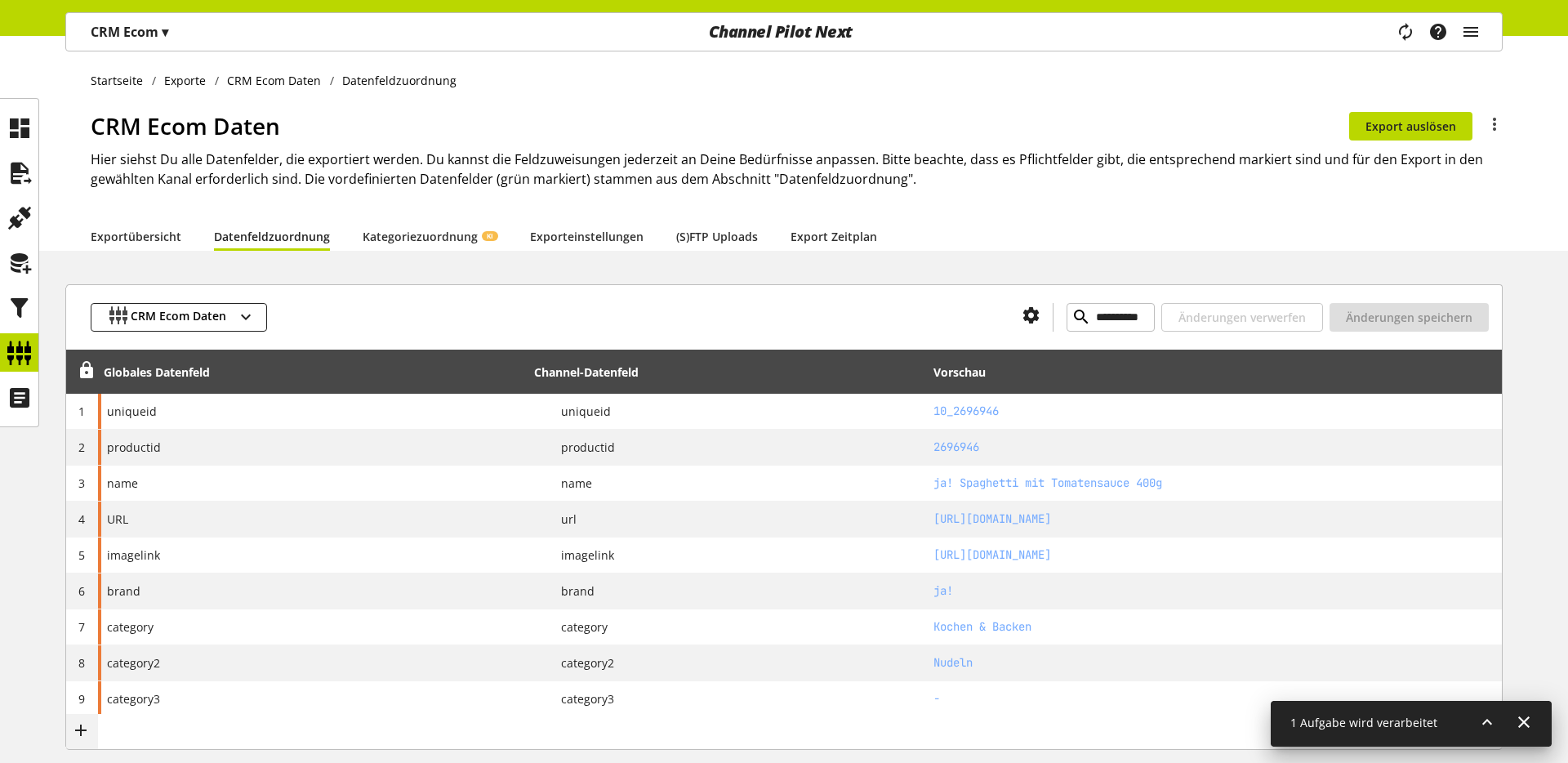
click at [116, 147] on div "CRM Ecom Daten Du bist nicht berechtigt, den Export zu bearbeiten. Export auslö…" at bounding box center [796, 165] width 1412 height 113
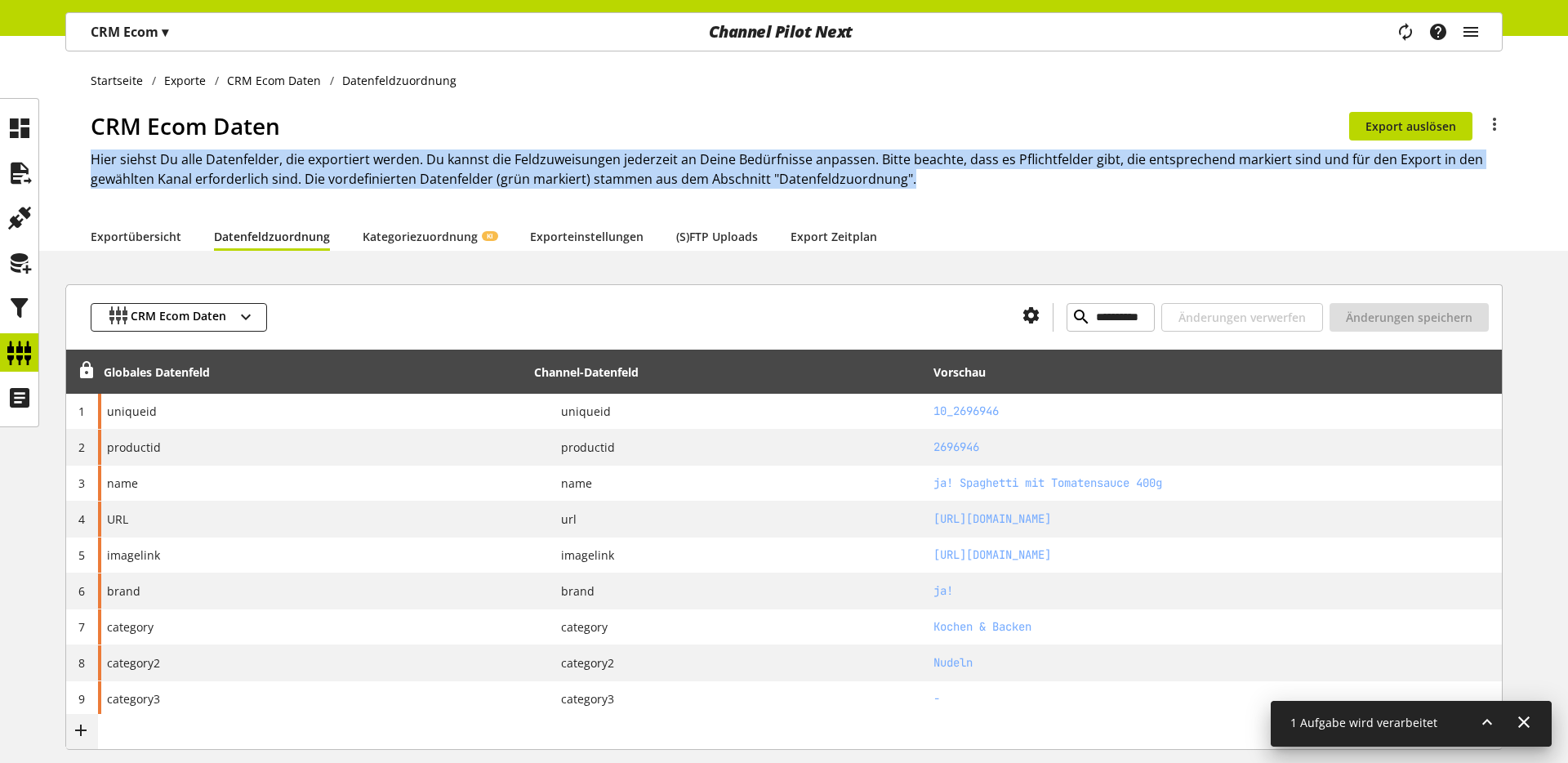
drag, startPoint x: 90, startPoint y: 159, endPoint x: 906, endPoint y: 182, distance: 816.3
click at [904, 180] on h2 "Hier siehst Du alle Datenfelder, die exportiert werden. Du kannst die Feldzuwei…" at bounding box center [796, 168] width 1412 height 39
click at [906, 182] on h2 "Hier siehst Du alle Datenfelder, die exportiert werden. Du kannst die Feldzuwei…" at bounding box center [796, 168] width 1412 height 39
drag, startPoint x: 879, startPoint y: 174, endPoint x: 90, endPoint y: 158, distance: 789.2
click at [90, 158] on h2 "Hier siehst Du alle Datenfelder, die exportiert werden. Du kannst die Feldzuwei…" at bounding box center [796, 168] width 1412 height 39
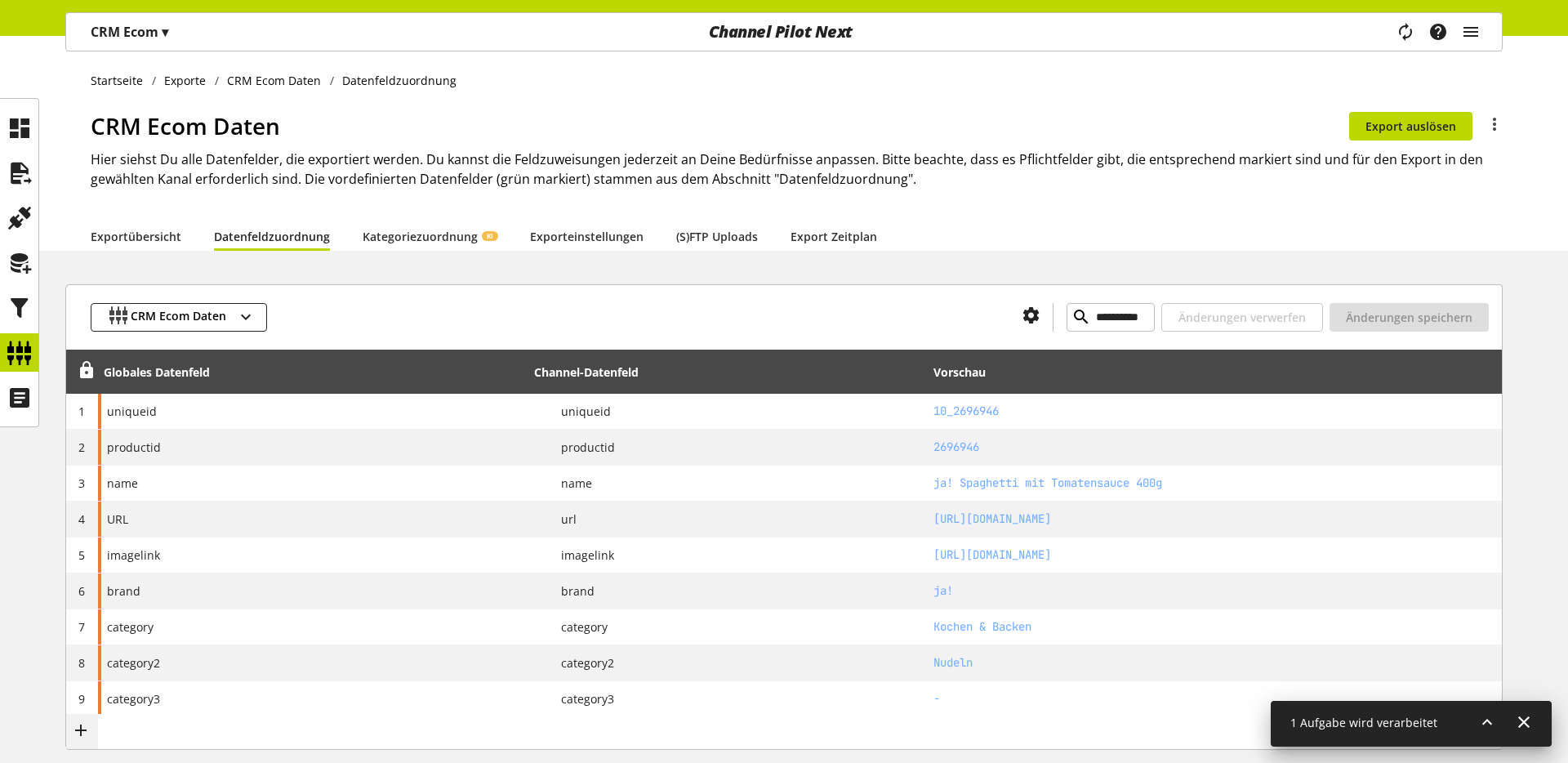
click at [369, 90] on div "Startseite Exporte CRM Ecom Daten Datenfeldzuordnung CRM Ecom Daten Du bist nic…" at bounding box center [784, 143] width 1568 height 215
click at [423, 93] on div "Startseite Exporte CRM Ecom Daten Datenfeldzuordnung CRM Ecom Daten Du bist nic…" at bounding box center [784, 143] width 1568 height 215
click at [495, 129] on h1 "CRM Ecom Daten" at bounding box center [720, 125] width 1259 height 34
